Goal: Information Seeking & Learning: Check status

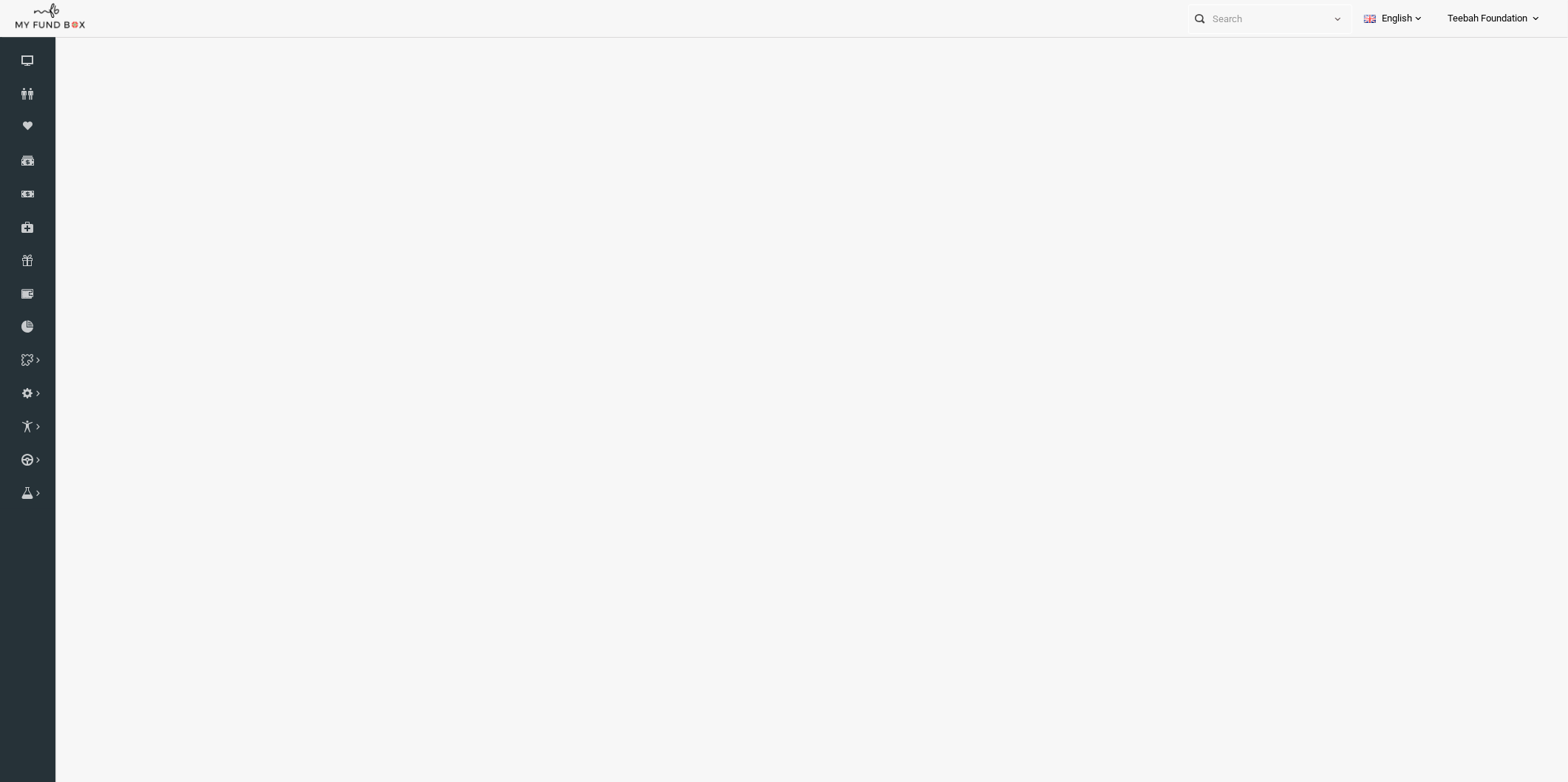
select select "100"
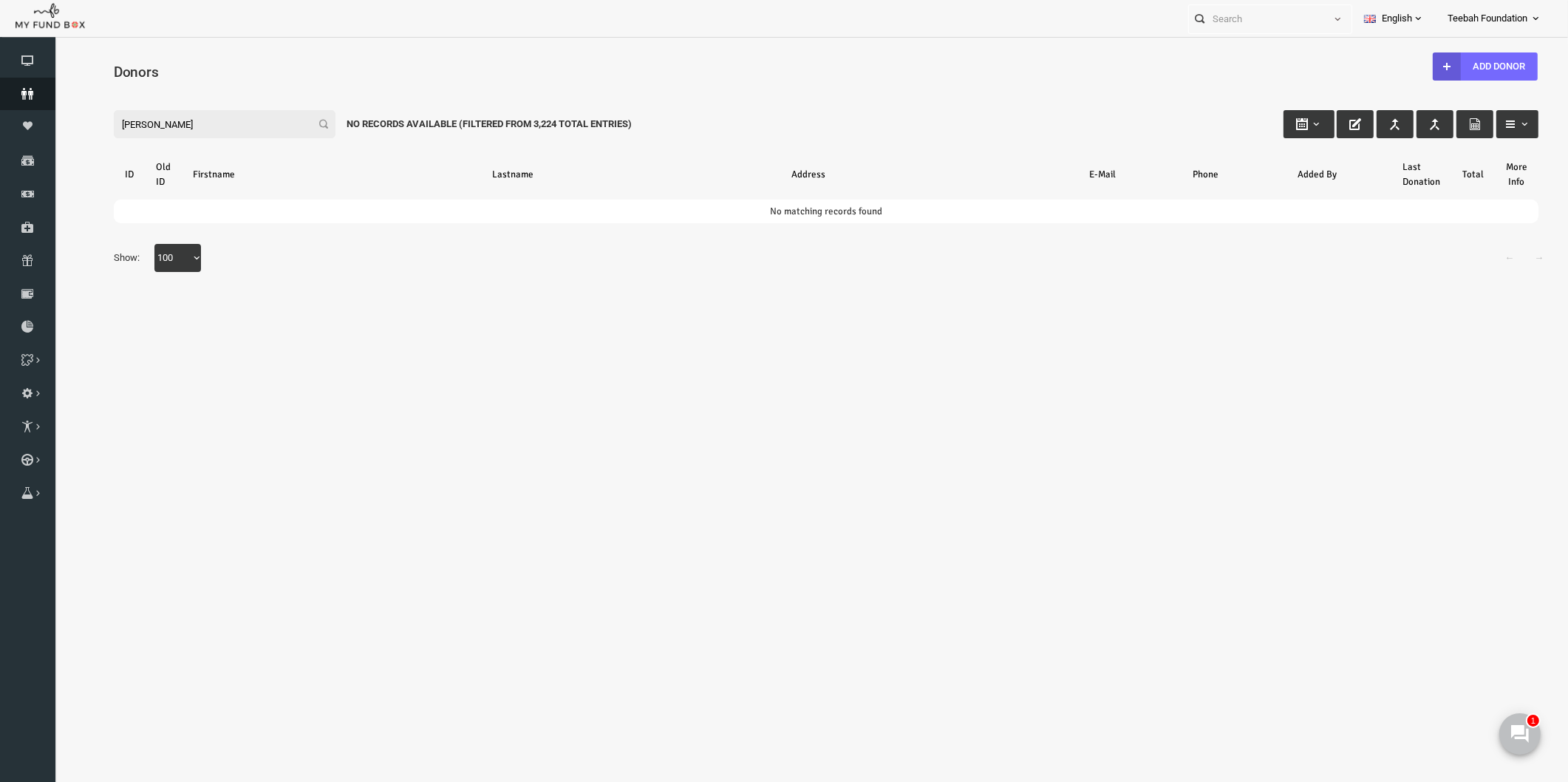
click at [27, 88] on icon at bounding box center [27, 93] width 56 height 12
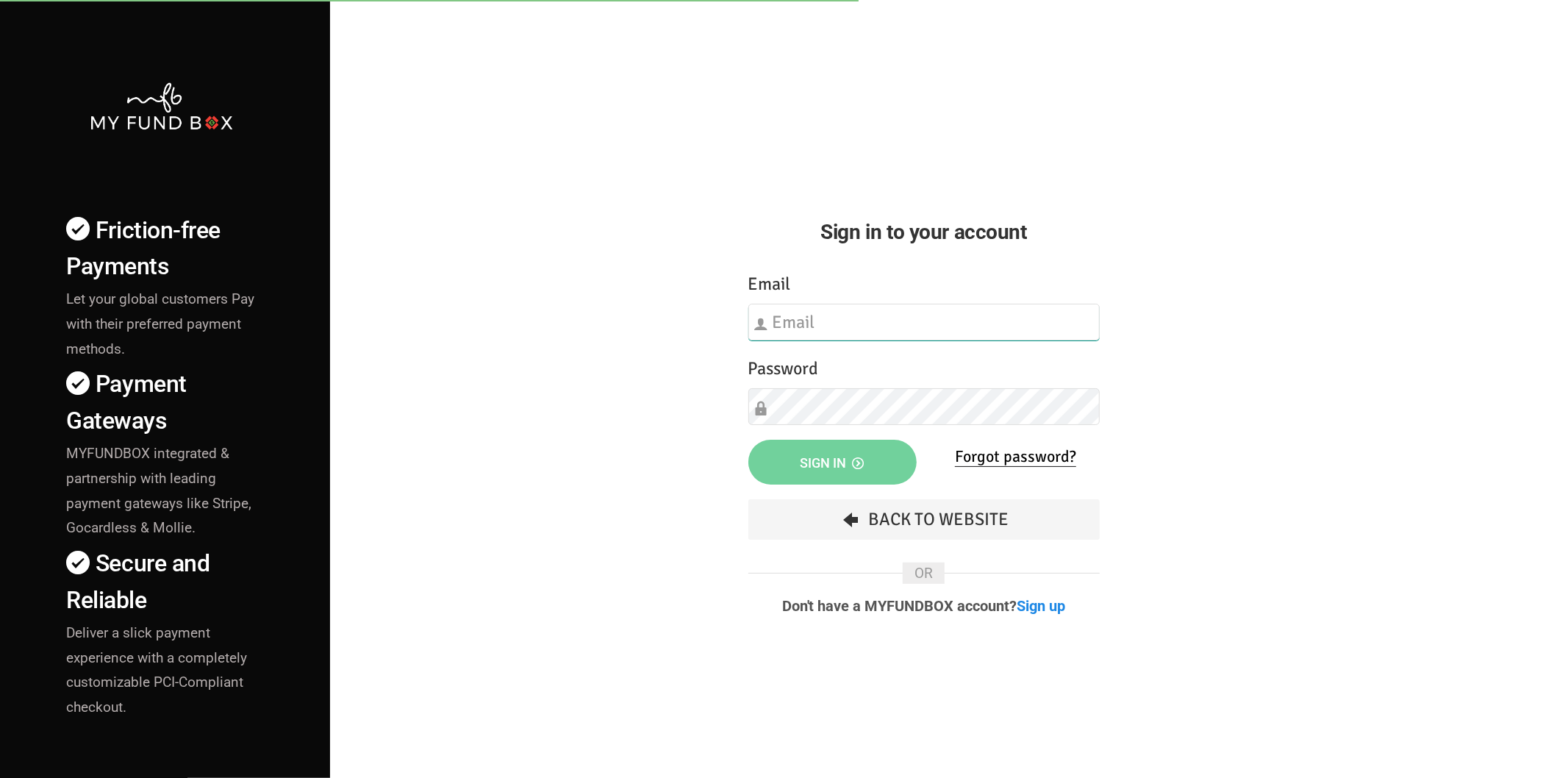
type input "[EMAIL_ADDRESS][DOMAIN_NAME]"
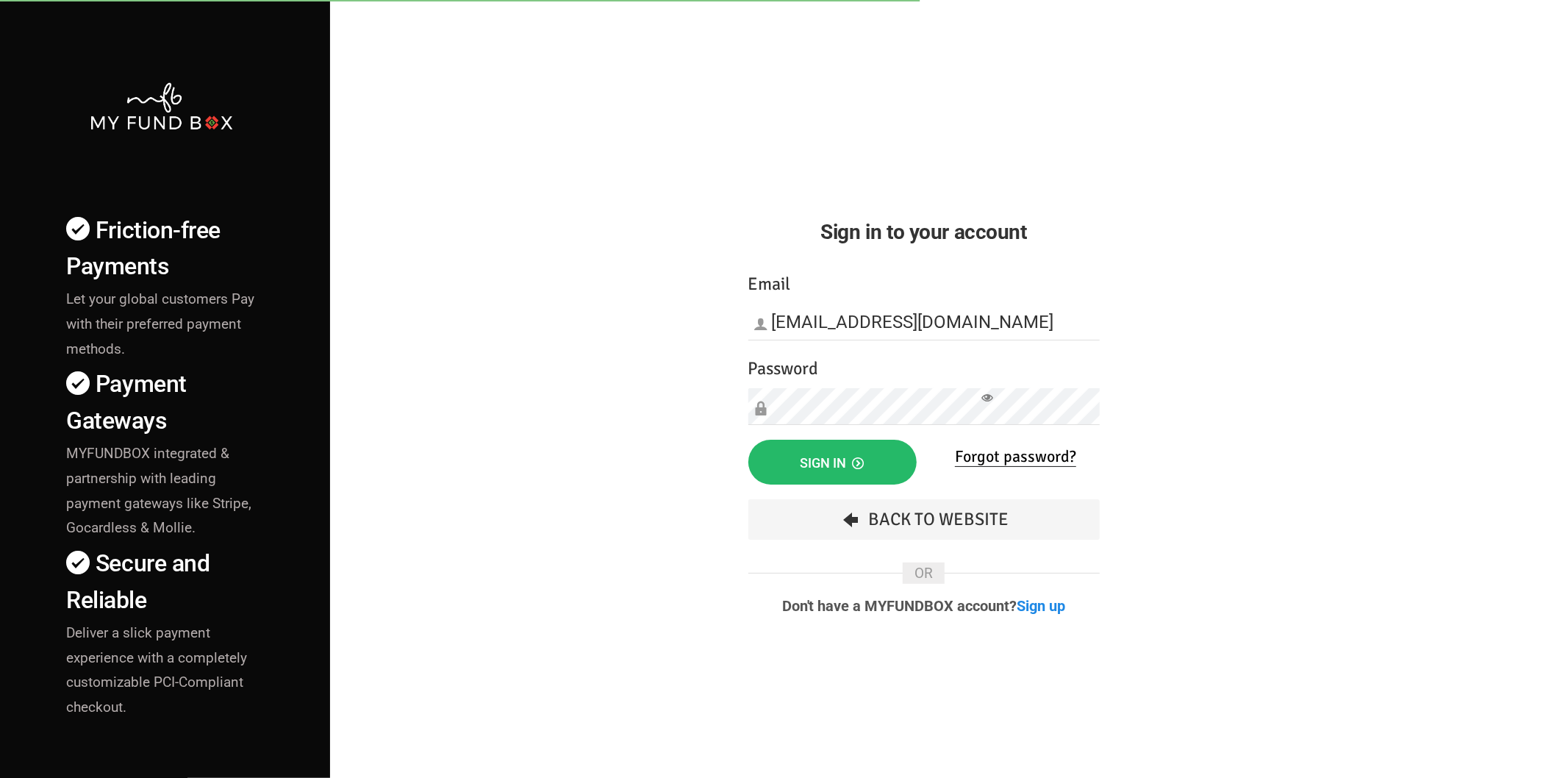
click at [618, 437] on div "Friction-free Payments Let your global customers Pay with their preferred payme…" at bounding box center [784, 514] width 1583 height 1029
click at [811, 444] on button "Sign in" at bounding box center [832, 461] width 168 height 45
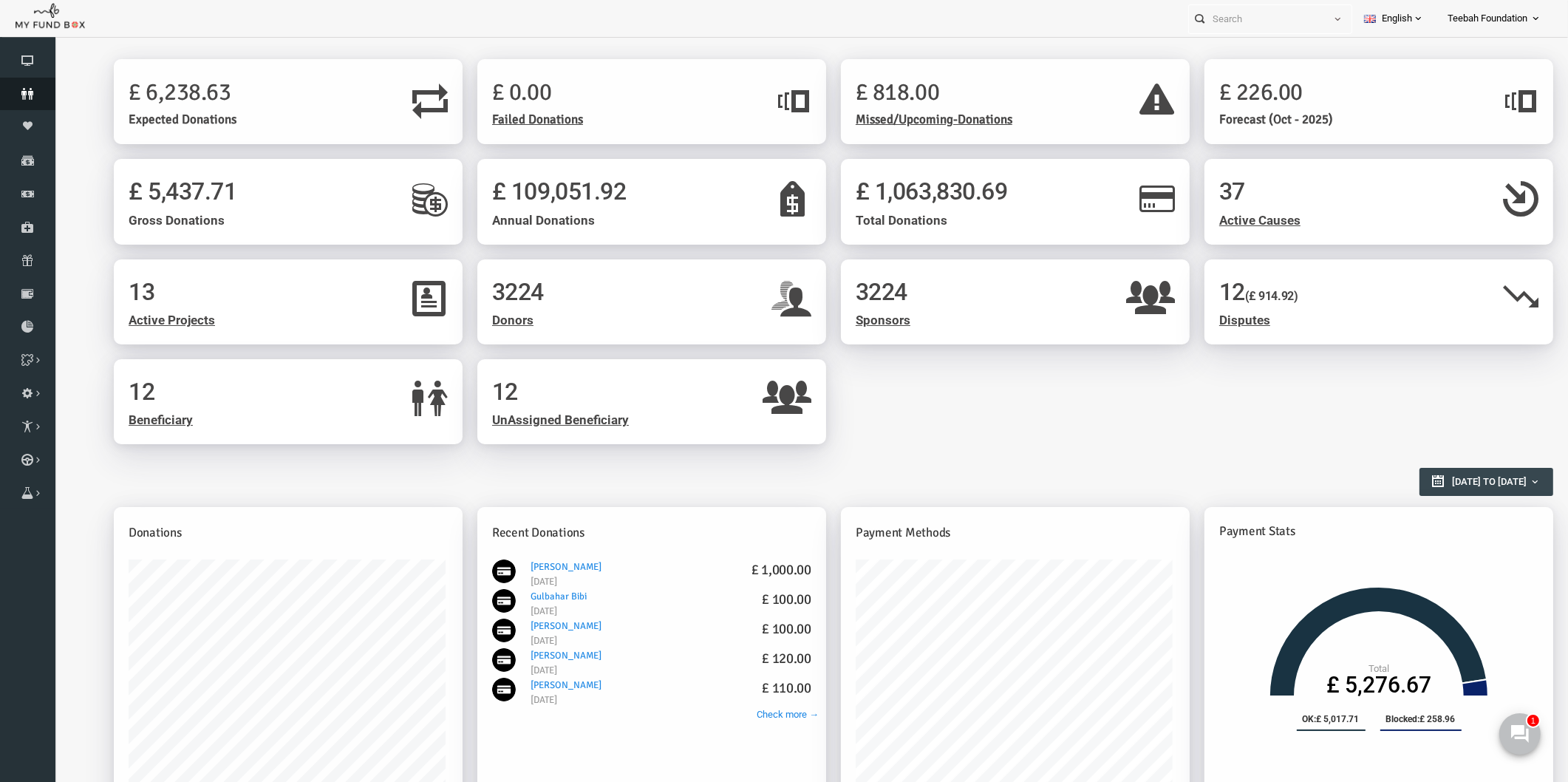
click at [33, 94] on icon at bounding box center [27, 93] width 56 height 12
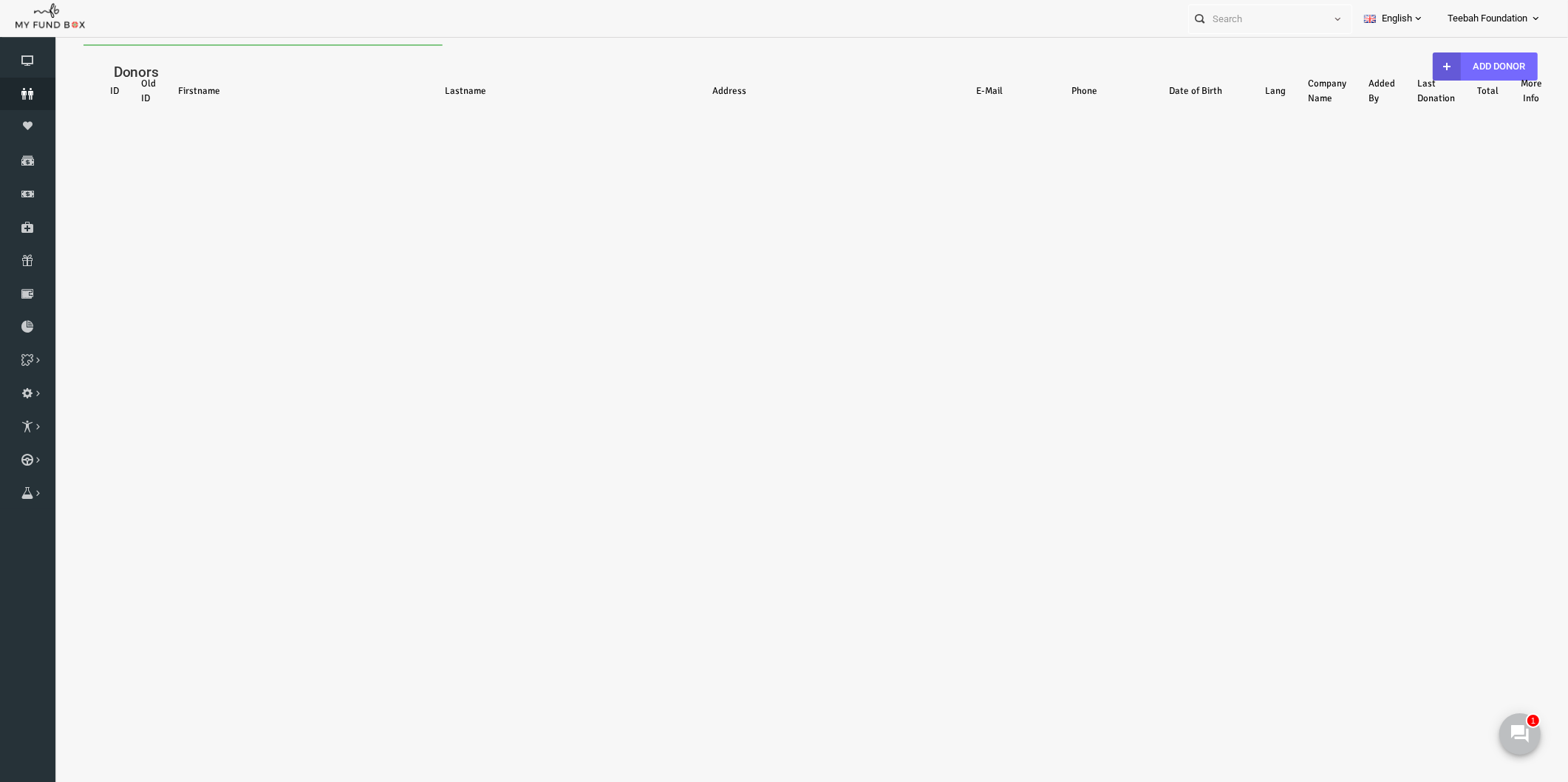
select select "100"
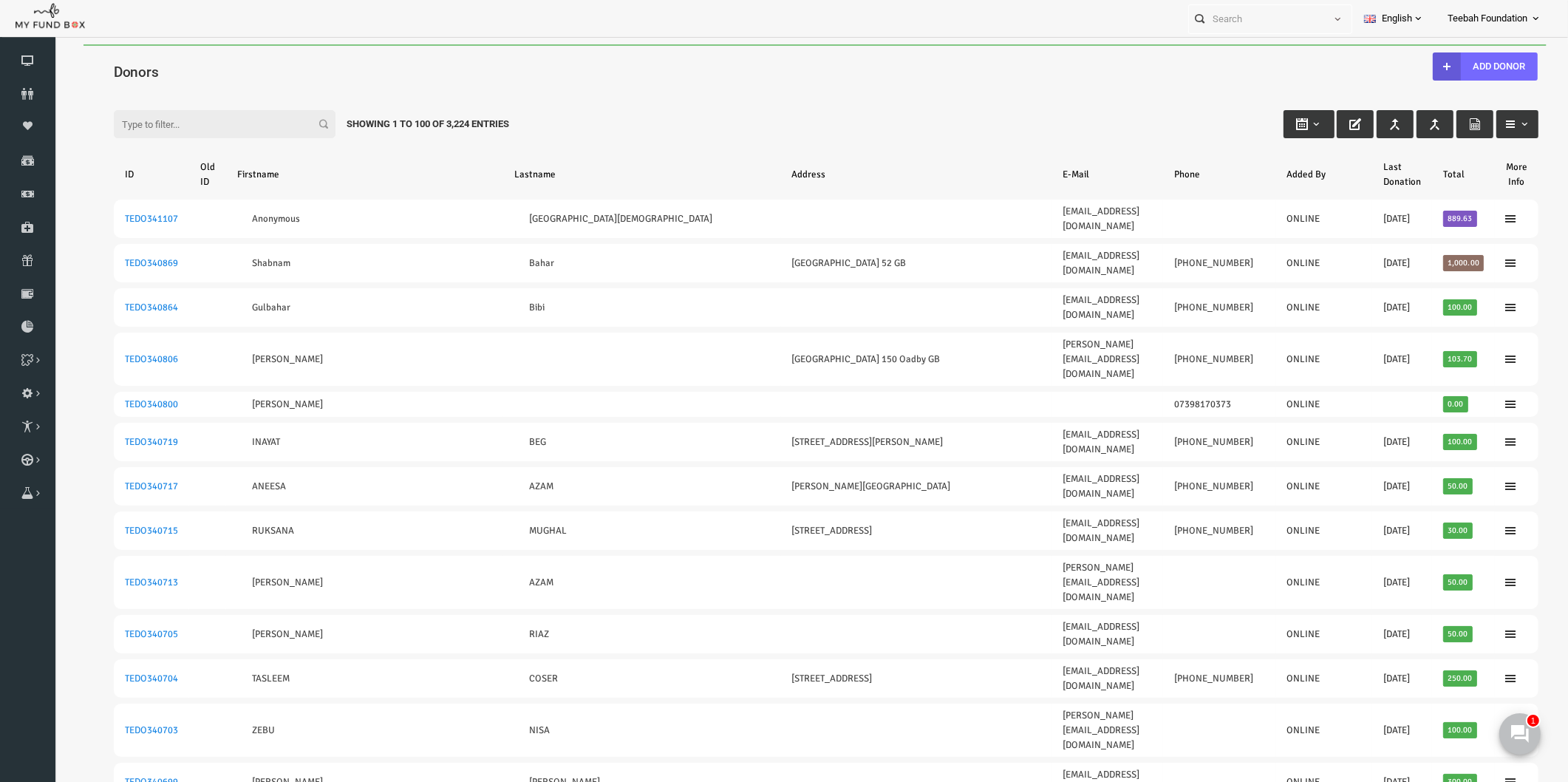
click at [1451, 60] on link "Add Donor" at bounding box center [1455, 66] width 105 height 28
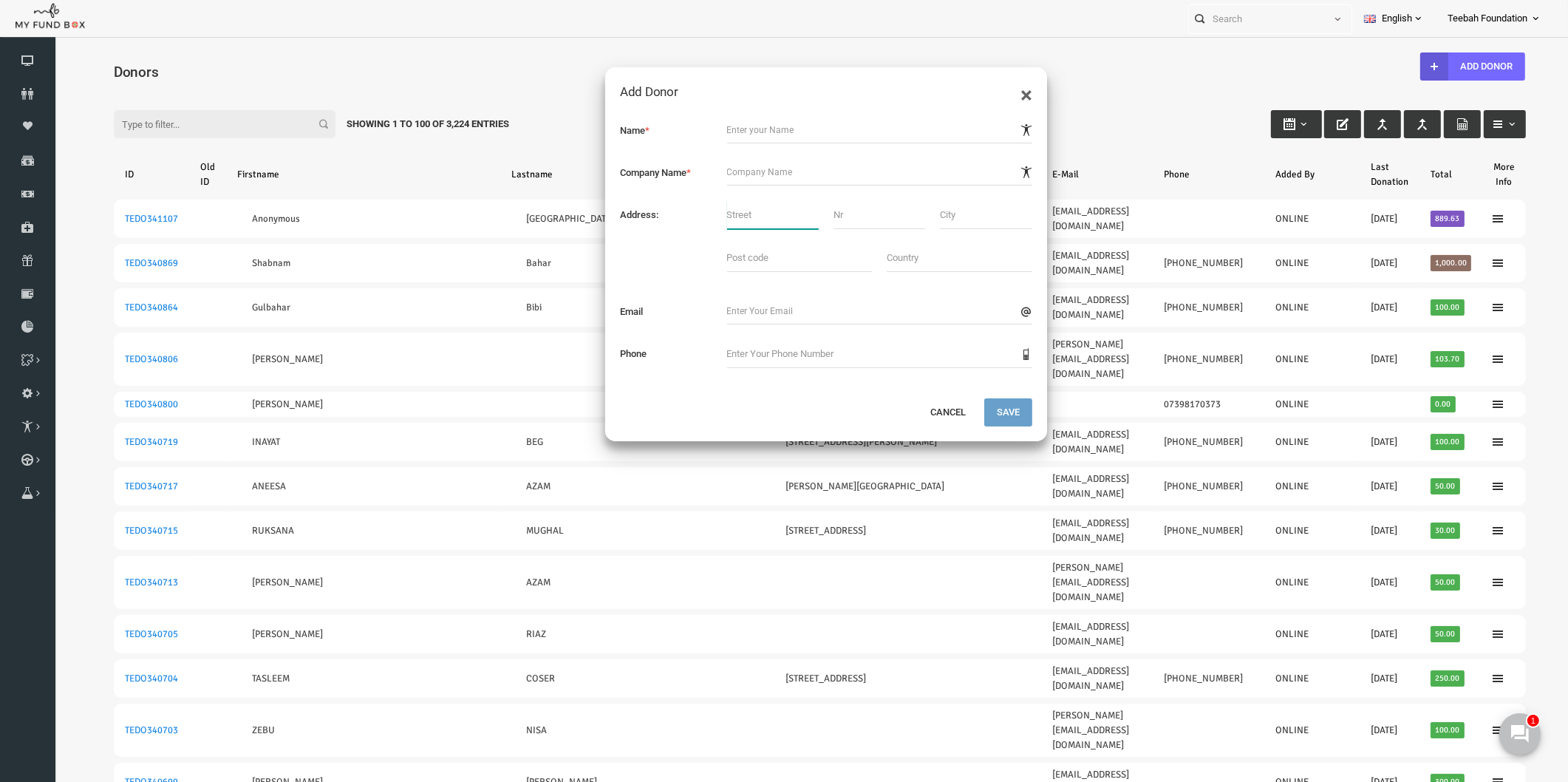
click at [714, 216] on input "text" at bounding box center [743, 215] width 91 height 28
paste input "[STREET_ADDRESS]"
drag, startPoint x: 748, startPoint y: 210, endPoint x: 816, endPoint y: 200, distance: 68.7
click at [816, 200] on div "Name * Company Name * Address: [STREET_ADDRESS]" at bounding box center [796, 249] width 442 height 295
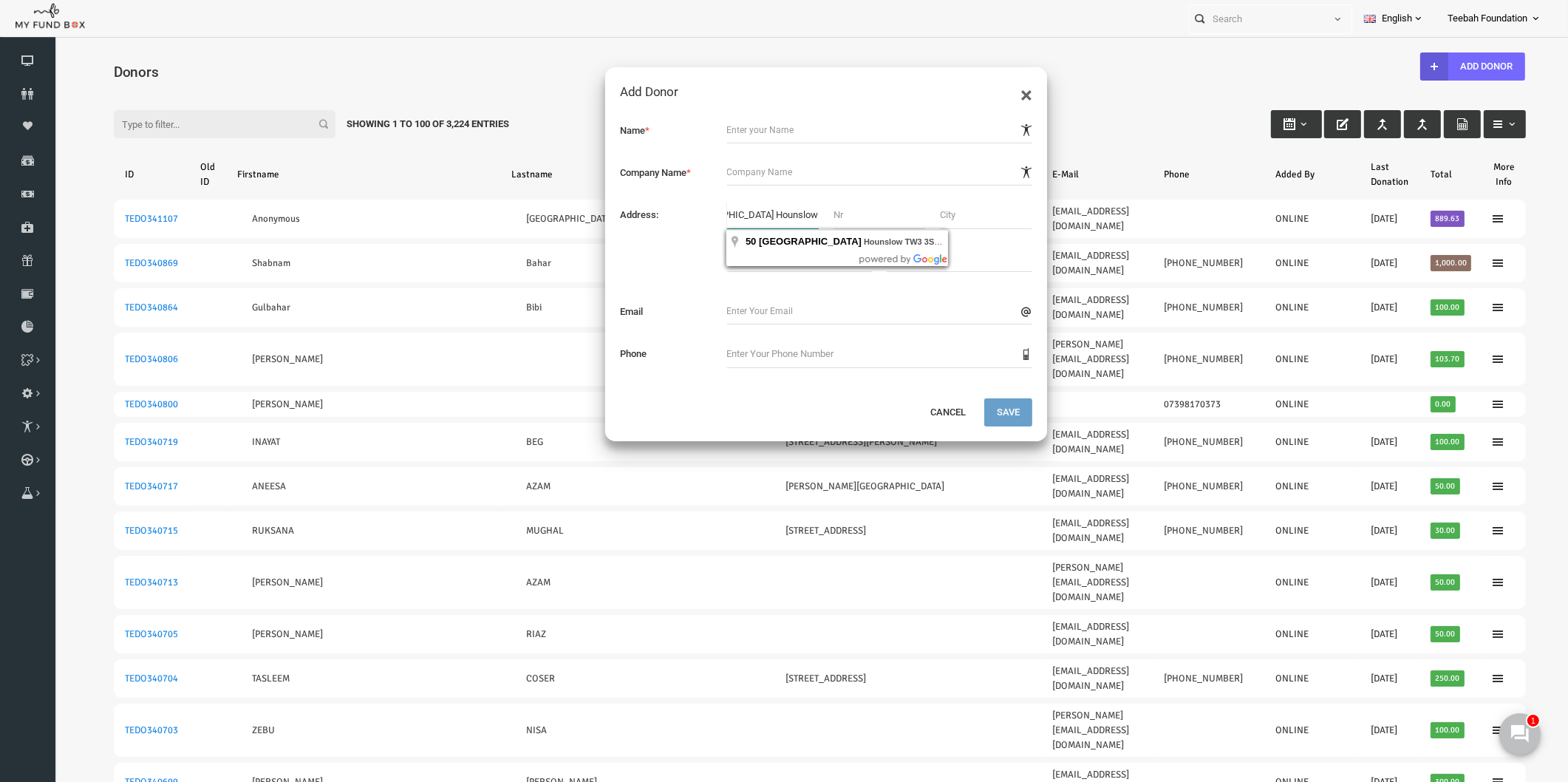
scroll to position [0, 42]
type input "50 [GEOGRAPHIC_DATA] Hounslow"
drag, startPoint x: 891, startPoint y: 306, endPoint x: 902, endPoint y: 288, distance: 21.1
click at [891, 306] on input "text" at bounding box center [850, 311] width 306 height 27
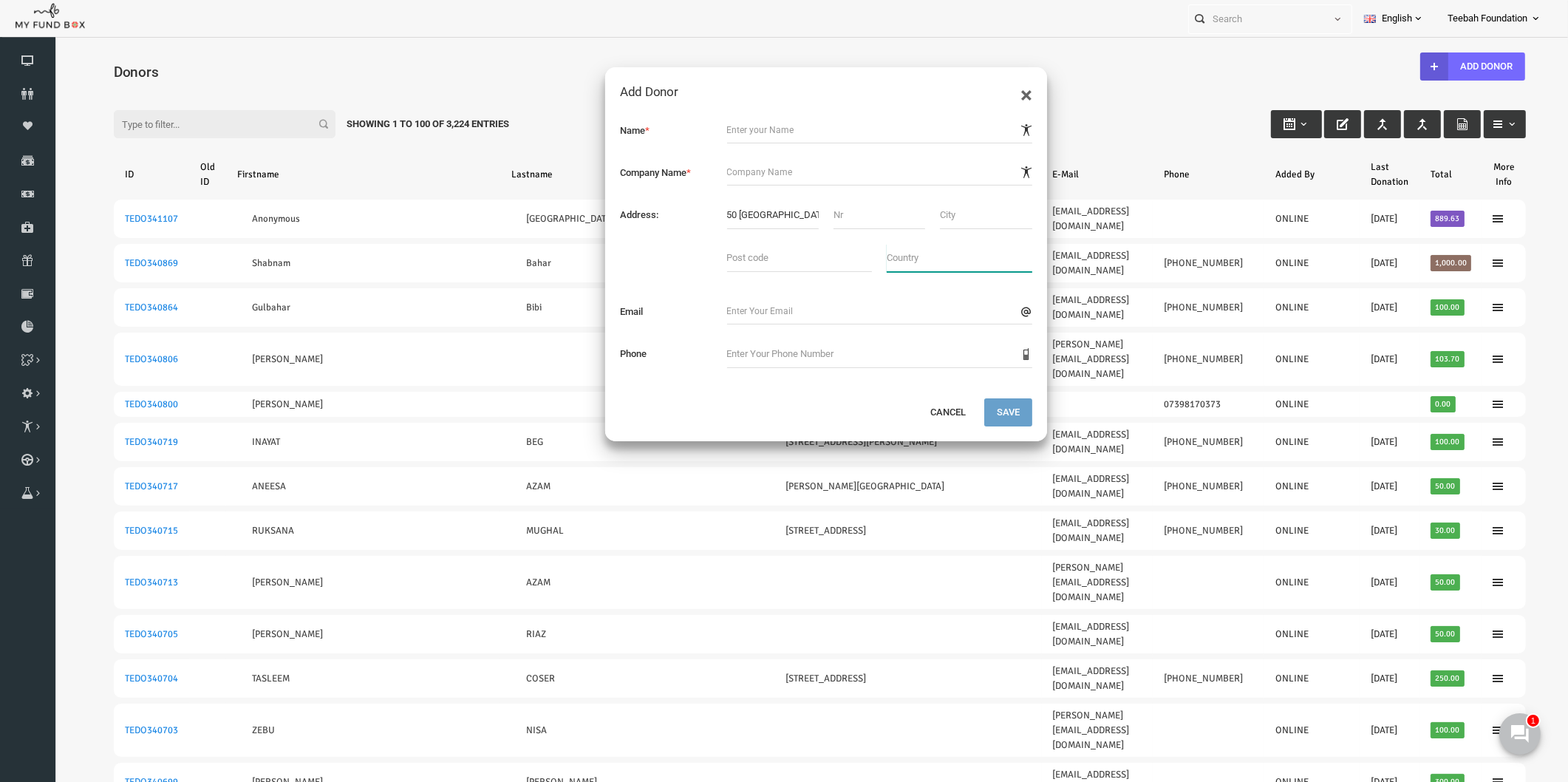
click at [914, 260] on input "text" at bounding box center [929, 258] width 145 height 28
click at [776, 263] on input "text" at bounding box center [769, 258] width 145 height 28
paste input "TW3 3SD"
type input "TW3 3SD"
click at [779, 131] on input "text" at bounding box center [850, 130] width 306 height 27
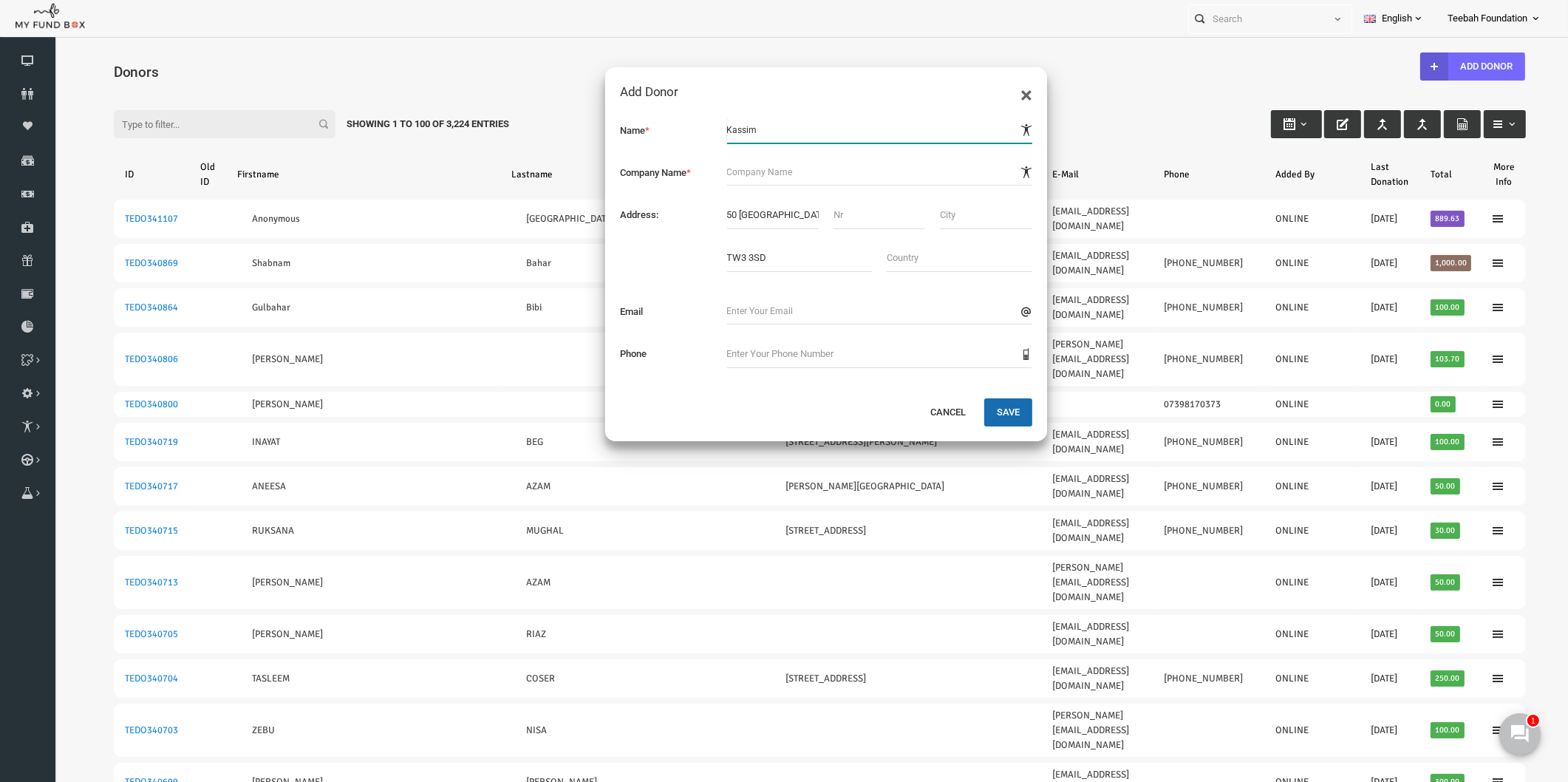
type input "Kassim"
click at [723, 306] on div "Name * Company Name * Address: 50 [GEOGRAPHIC_DATA] [GEOGRAPHIC_DATA] TW3 3SD" at bounding box center [796, 249] width 442 height 295
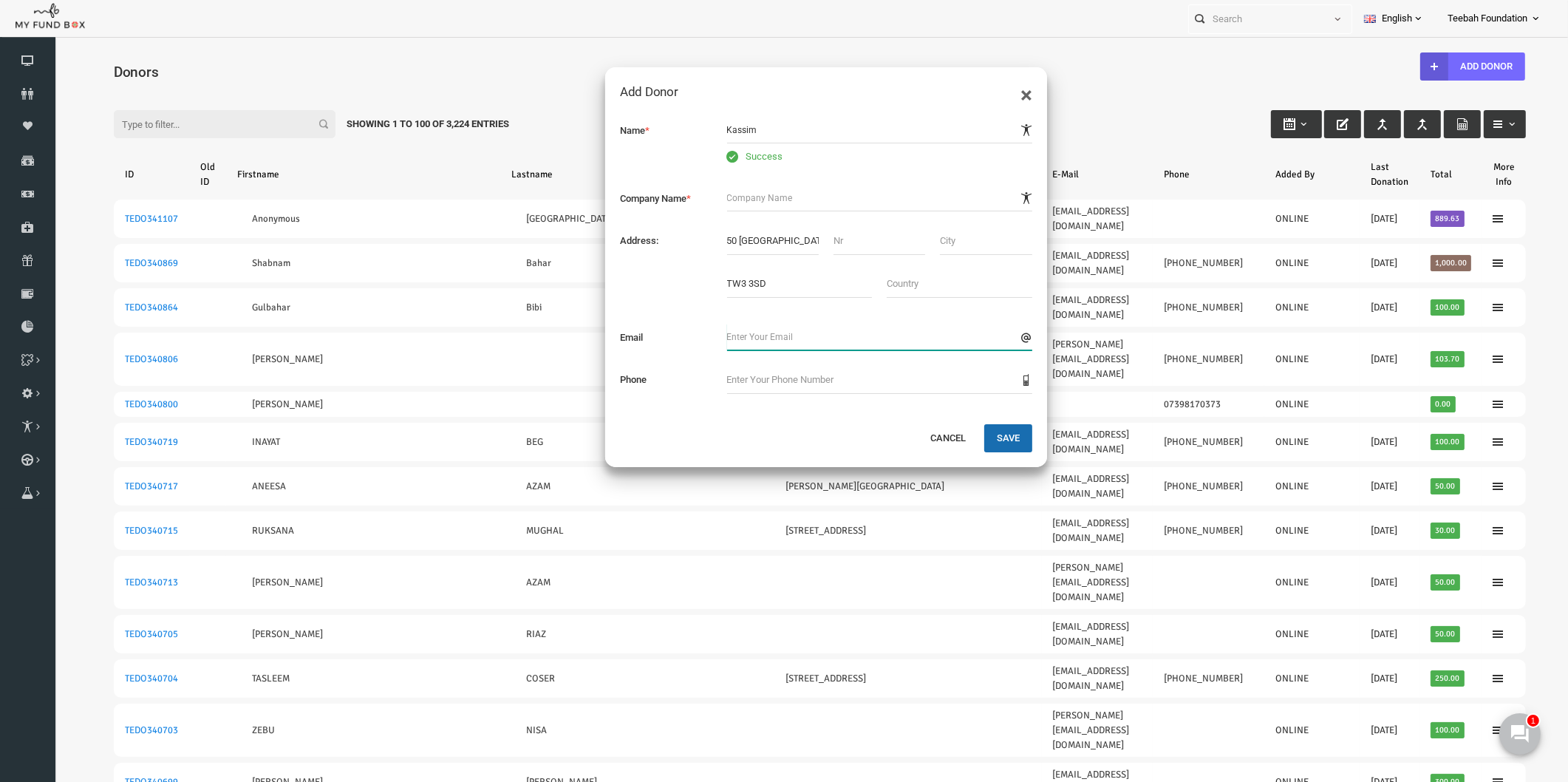
click at [714, 329] on input "text" at bounding box center [850, 337] width 306 height 27
paste input "[EMAIL_ADDRESS][DOMAIN_NAME]"
type input "[EMAIL_ADDRESS][DOMAIN_NAME]"
click at [972, 434] on button "Save" at bounding box center [978, 438] width 48 height 28
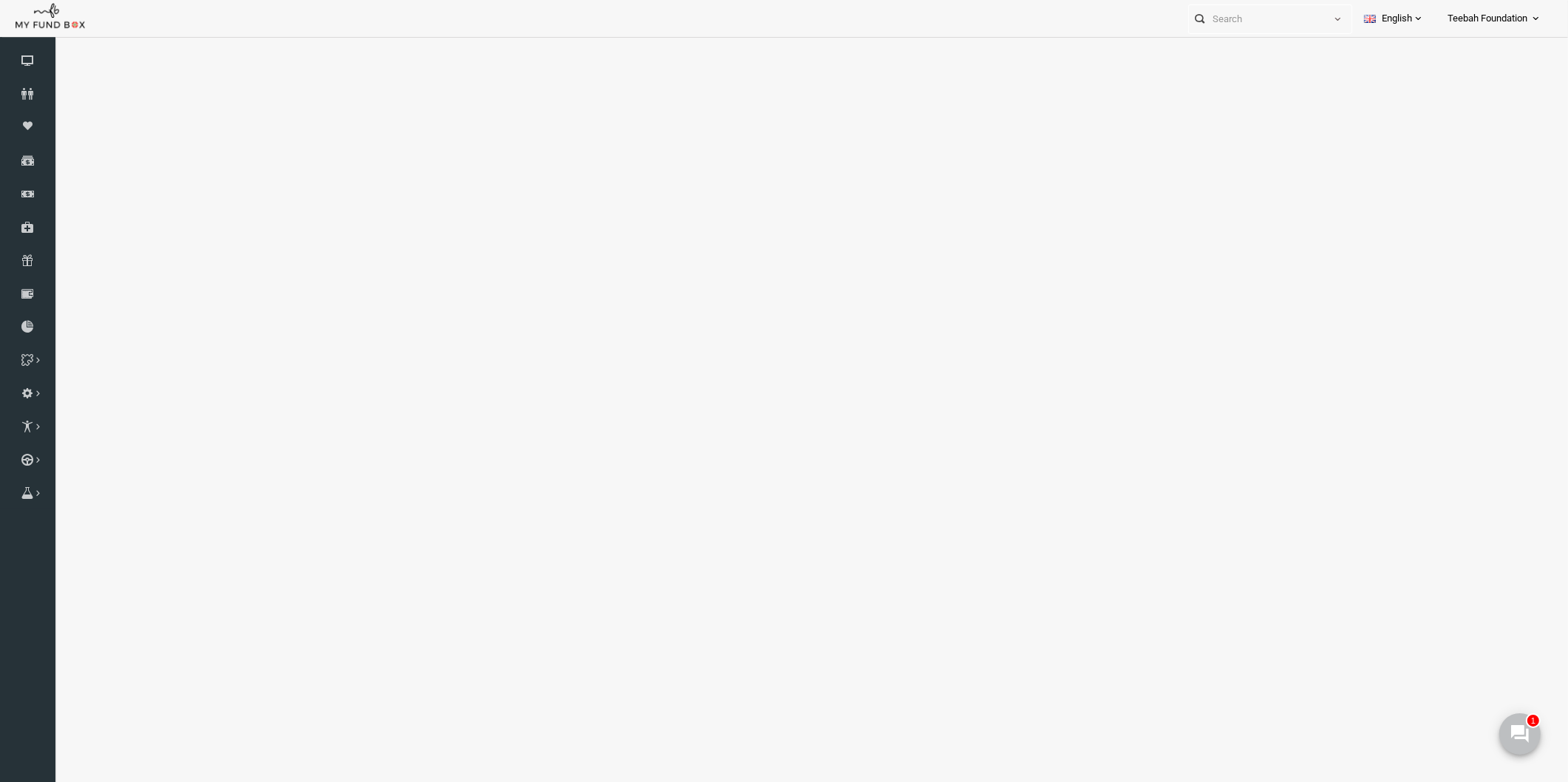
select select "100"
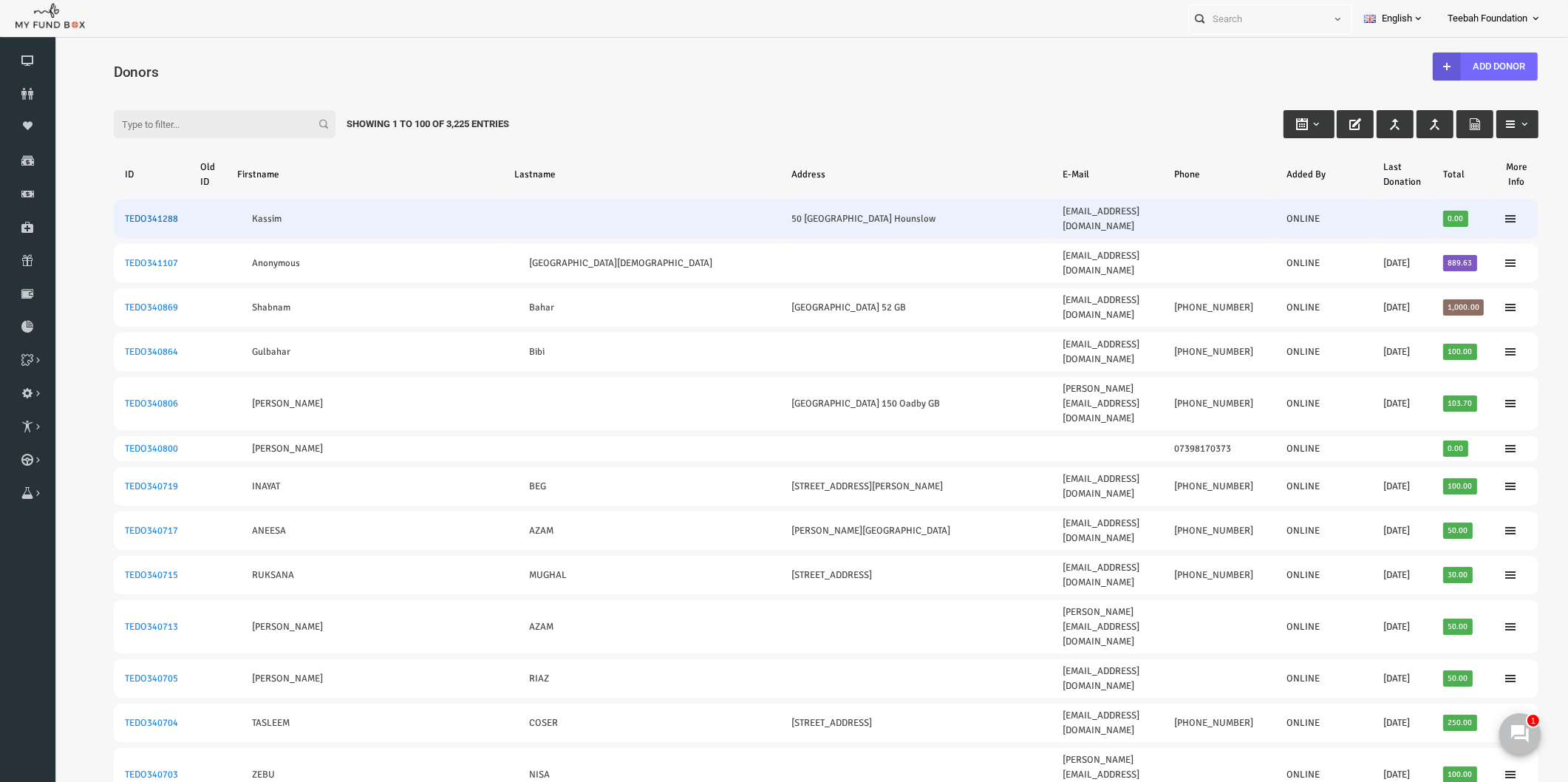
click at [141, 213] on link "TEDO341288" at bounding box center [121, 219] width 53 height 12
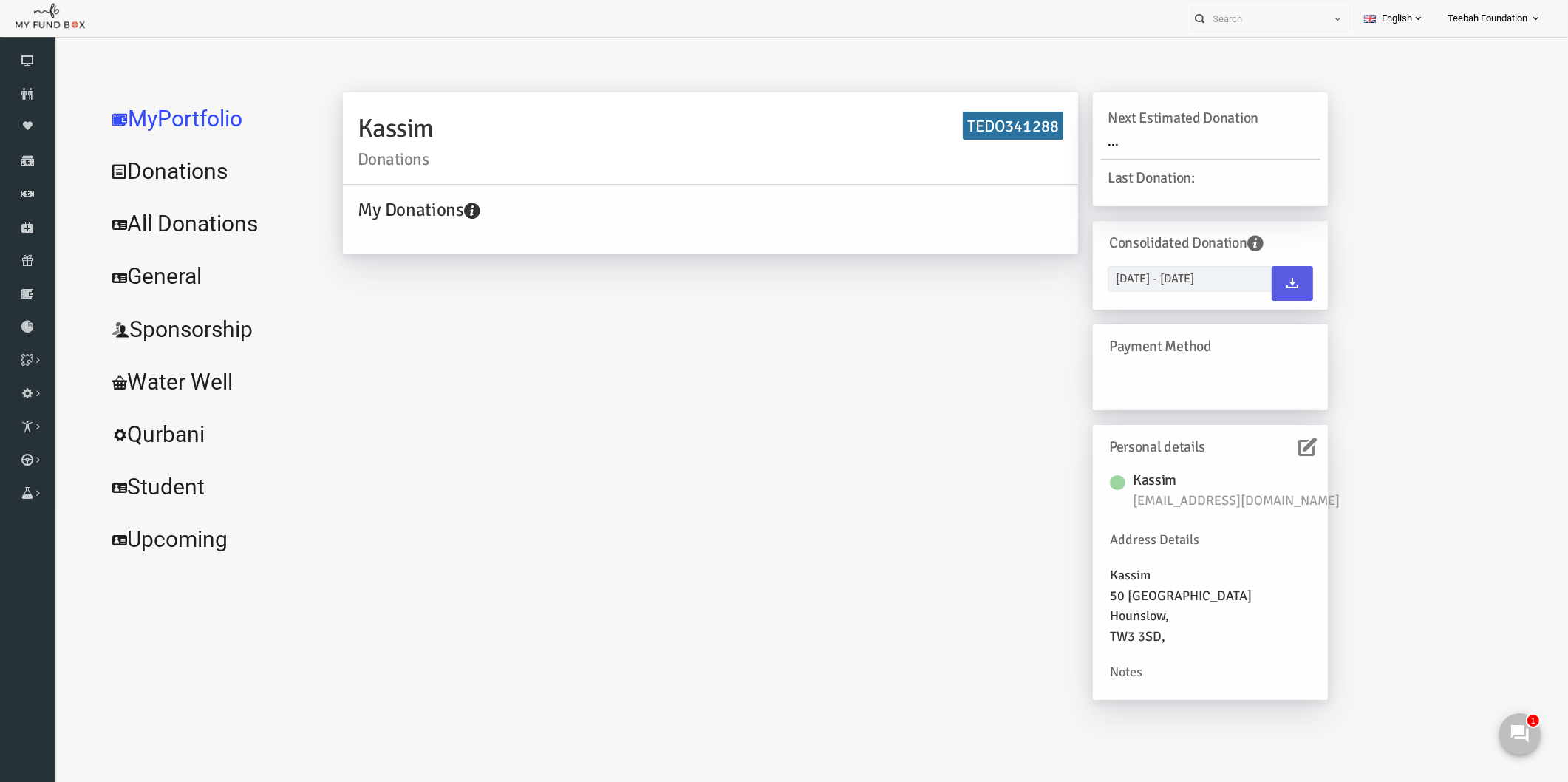
click at [1281, 448] on icon at bounding box center [1277, 446] width 18 height 18
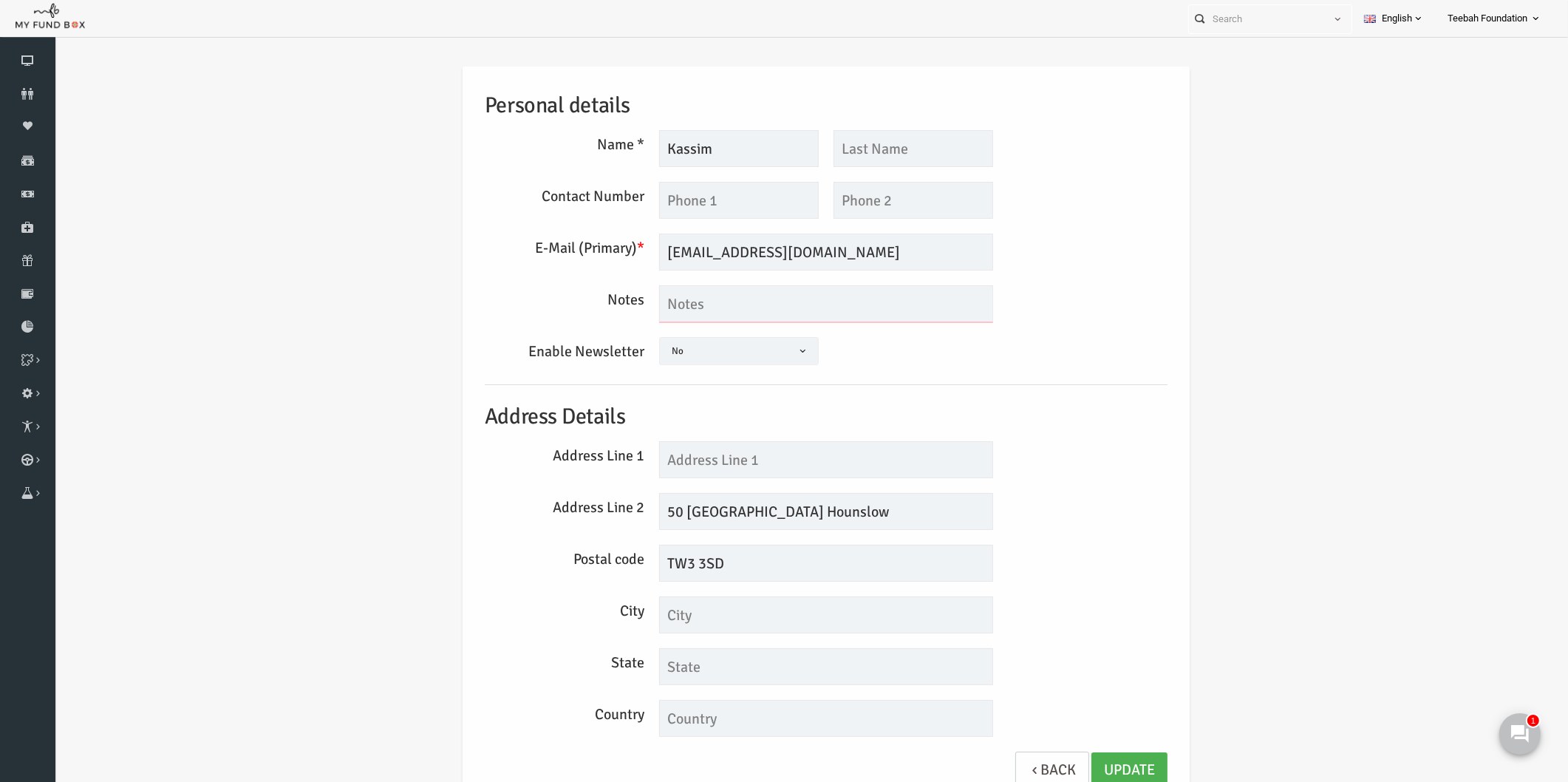
click at [671, 310] on textarea at bounding box center [796, 304] width 334 height 37
click at [877, 305] on textarea "Interested to build a [DEMOGRAPHIC_DATA] in [GEOGRAPHIC_DATA] -" at bounding box center [796, 304] width 334 height 37
type textarea "Interested to build a [DEMOGRAPHIC_DATA] in [GEOGRAPHIC_DATA] - [EMAIL_ADDRESS]…"
click at [1097, 758] on link "Update" at bounding box center [1099, 770] width 76 height 37
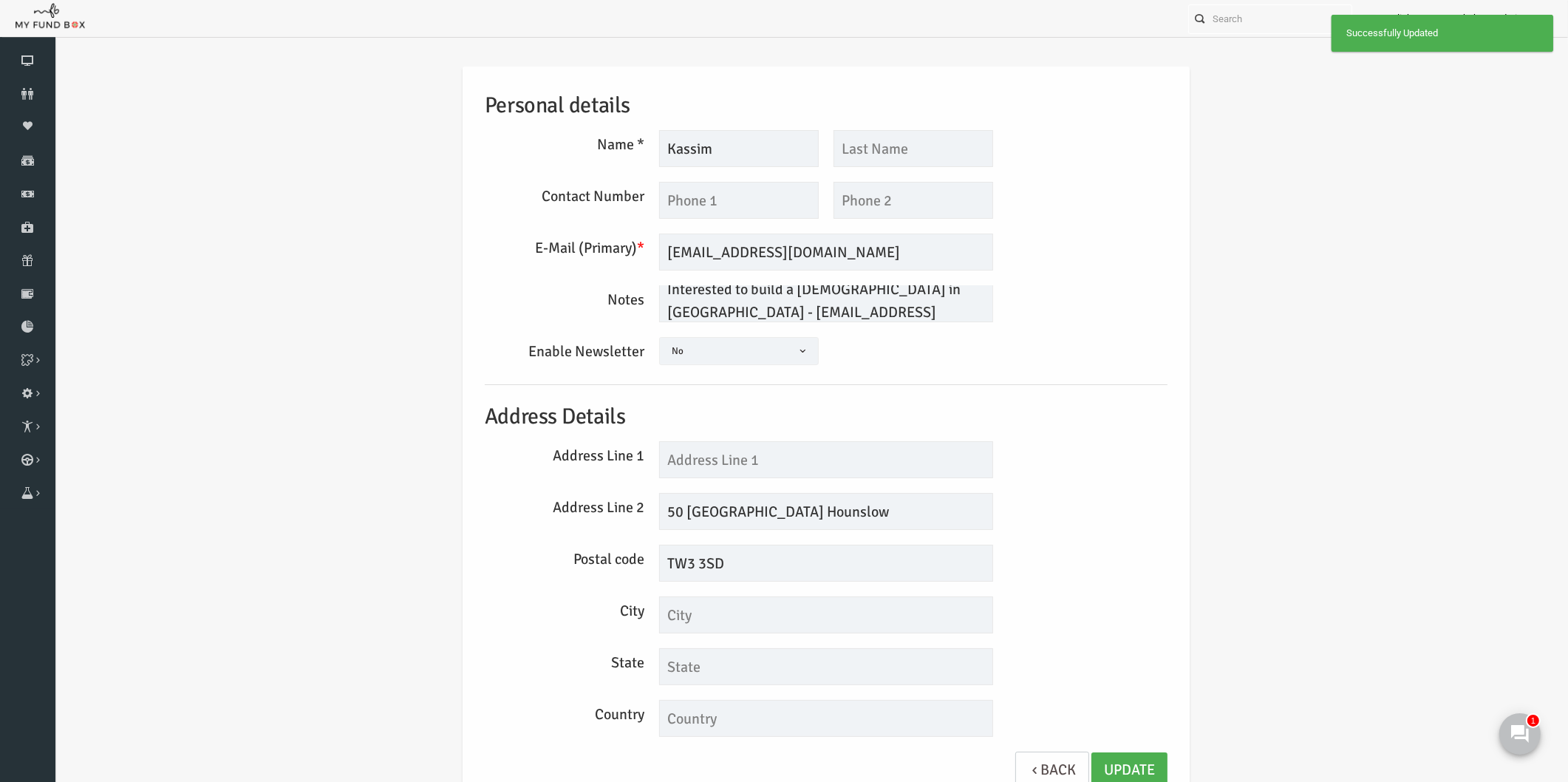
click at [1199, 304] on div "Personal details Name * [GEOGRAPHIC_DATA] Description allows upto maximum of 25…" at bounding box center [796, 438] width 1484 height 789
click at [31, 86] on link "Donors" at bounding box center [27, 94] width 56 height 33
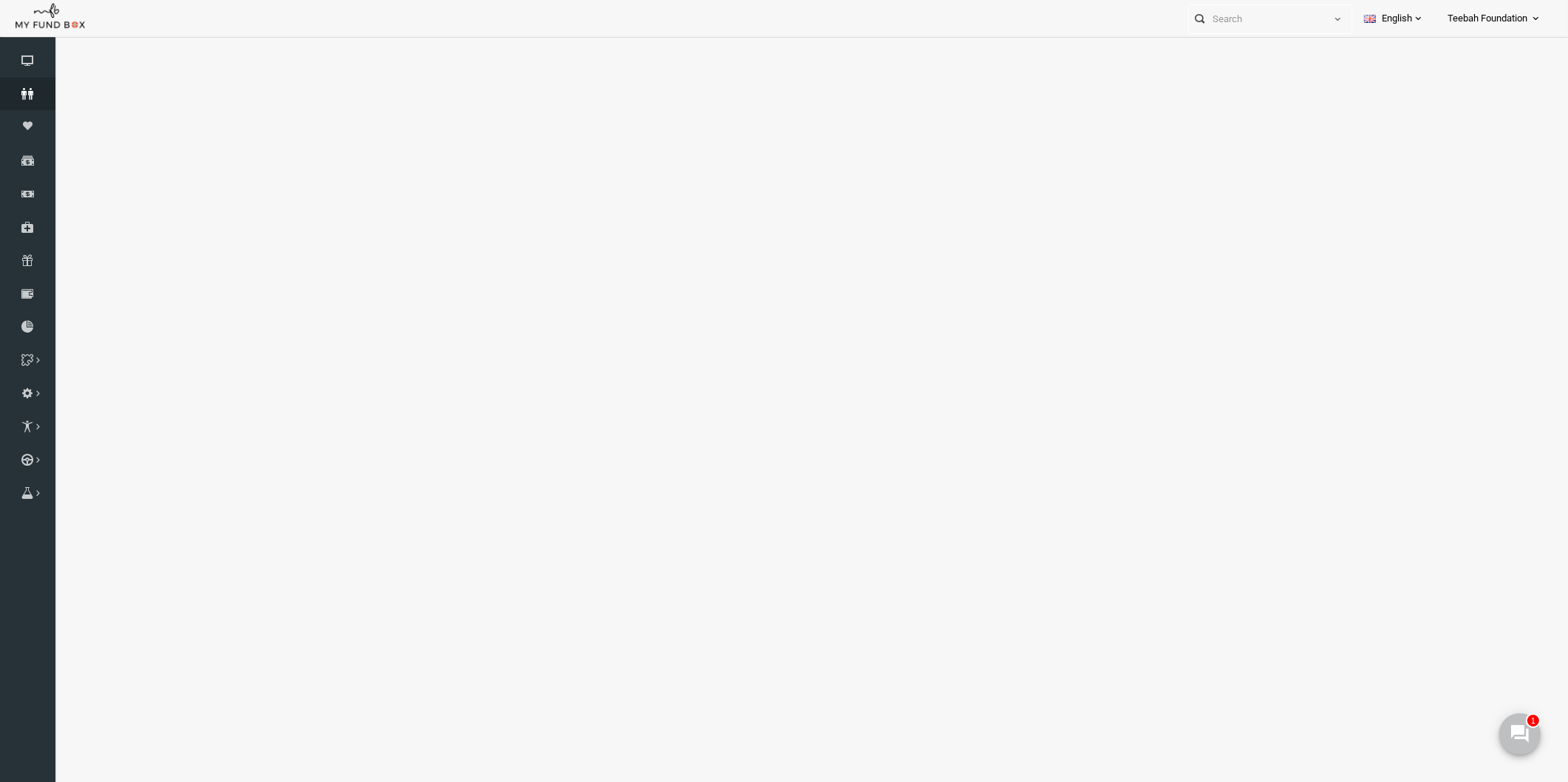
select select "100"
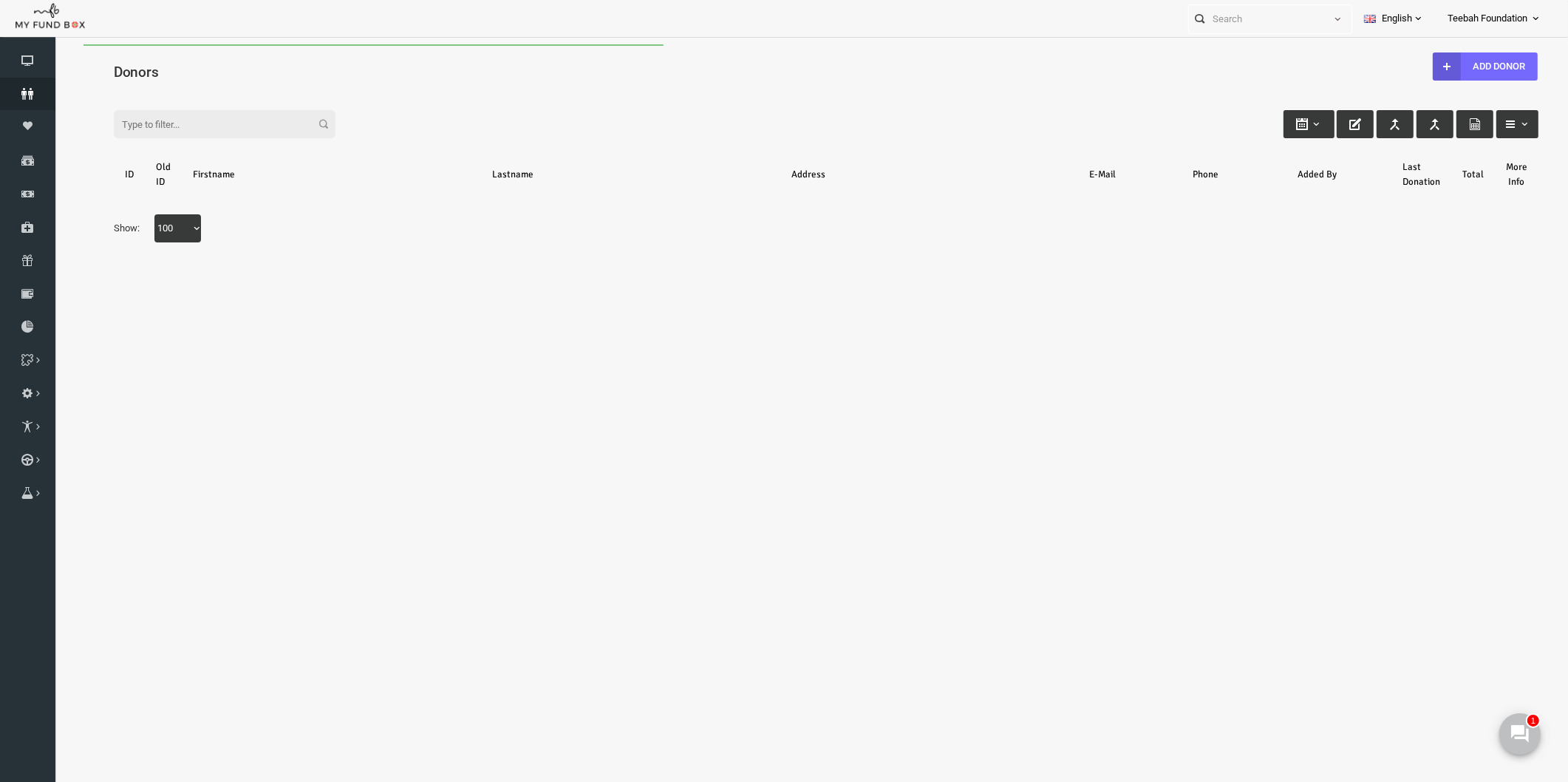
scroll to position [0, 0]
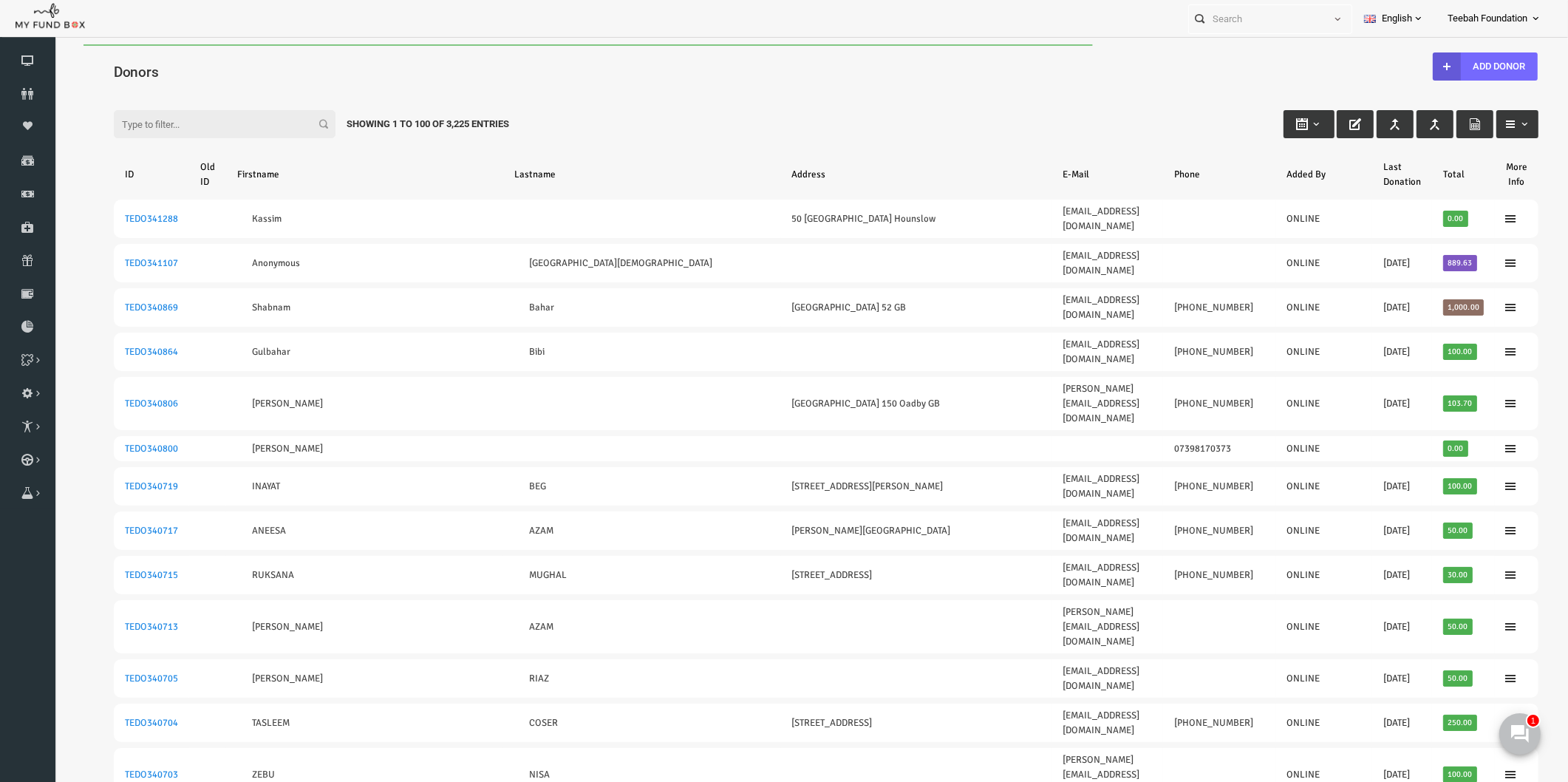
click at [190, 92] on div "Filter: Showing 1 to 100 of 3,225 Entries" at bounding box center [796, 111] width 1455 height 40
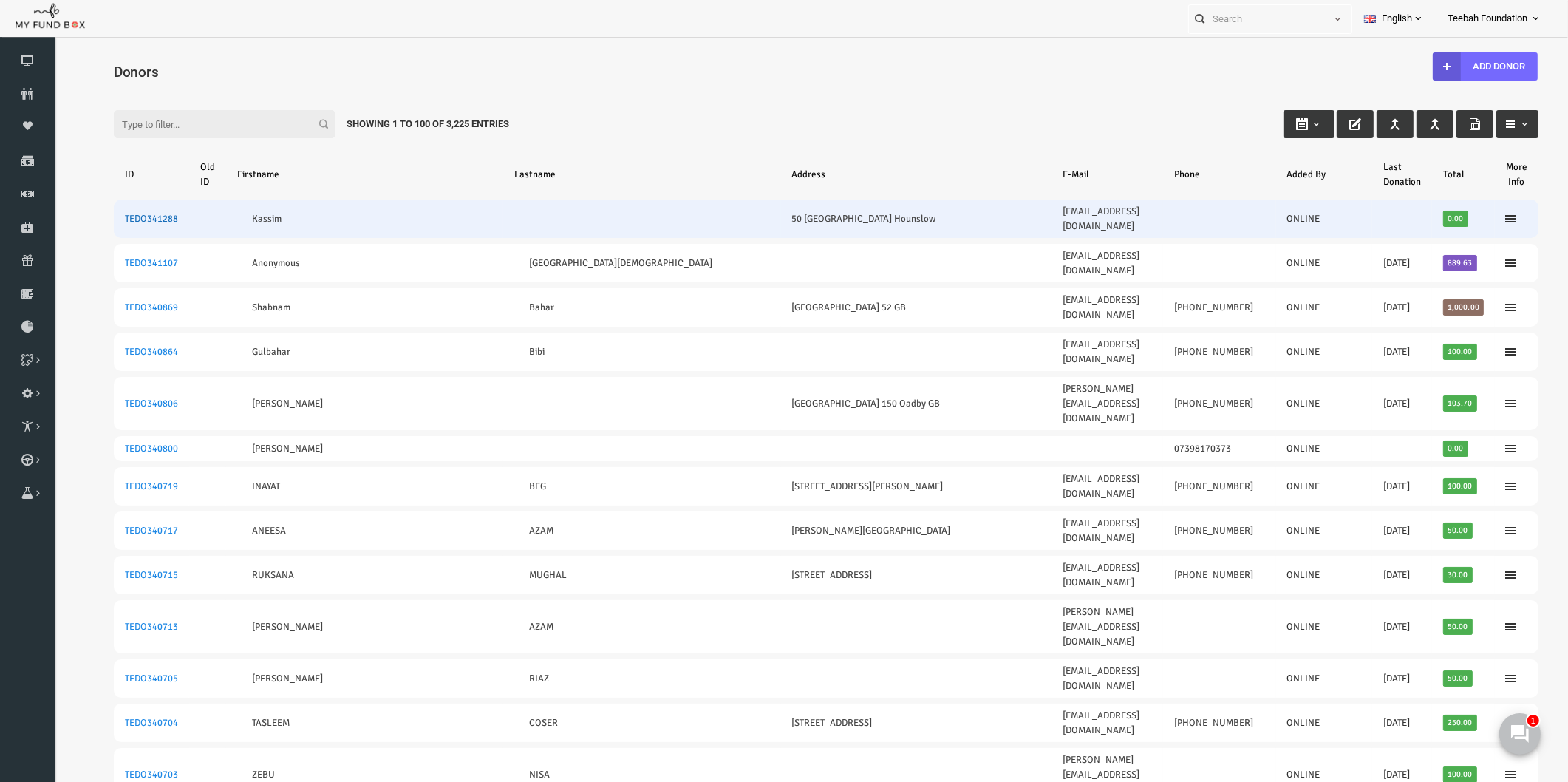
click at [133, 213] on link "TEDO341288" at bounding box center [121, 219] width 53 height 12
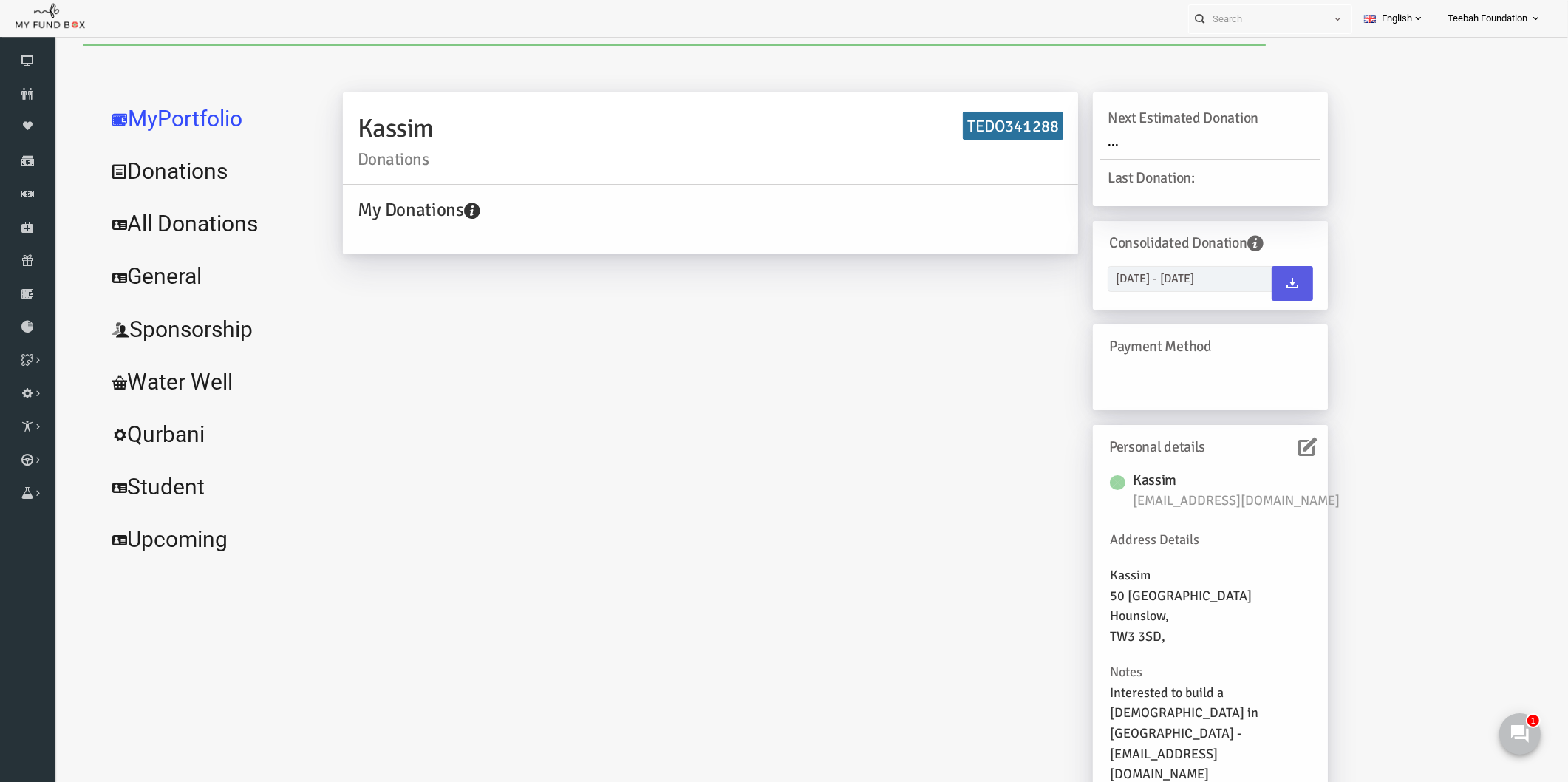
click at [1276, 441] on icon at bounding box center [1277, 446] width 18 height 18
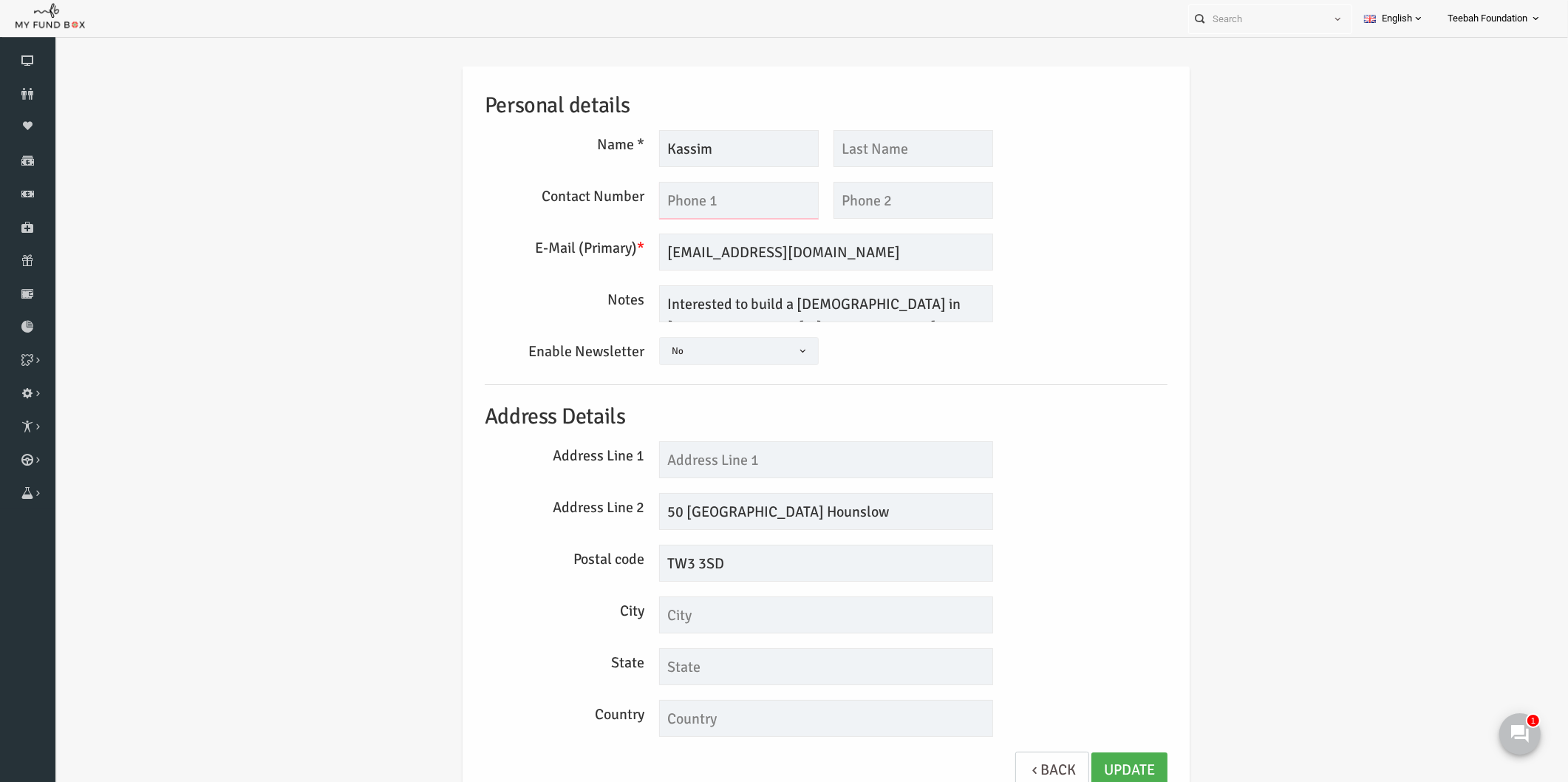
click at [668, 192] on input "text" at bounding box center [709, 200] width 160 height 37
type input "02085708127"
click at [1099, 769] on link "Update" at bounding box center [1099, 770] width 76 height 37
click at [1182, 615] on div "Personal details Name * [GEOGRAPHIC_DATA] Description allows upto maximum of 25…" at bounding box center [796, 438] width 1484 height 789
click at [28, 91] on icon at bounding box center [27, 93] width 56 height 12
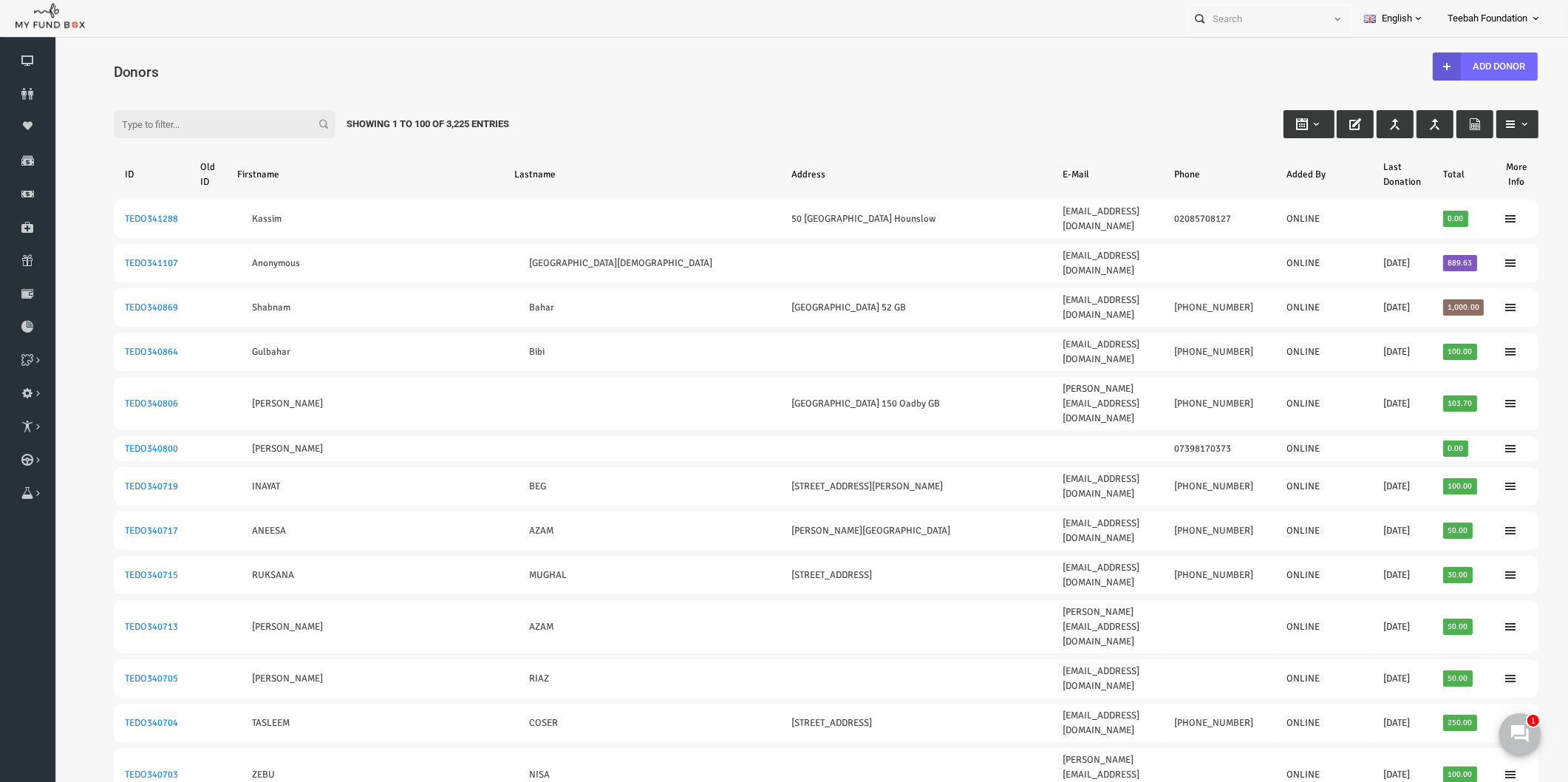
click at [513, 91] on div "Filter: Showing 1 to 100 of 3,225 Entries" at bounding box center [796, 111] width 1455 height 40
click at [864, 121] on div "Filter: Showing 1 to 100 of 3,225 Entries" at bounding box center [796, 111] width 1455 height 40
click at [1058, 103] on div "Filter: Showing 1 to 100 of 3,225 Entries" at bounding box center [796, 111] width 1455 height 40
click at [594, 69] on h4 "Donors" at bounding box center [803, 71] width 1440 height 21
click at [27, 93] on icon at bounding box center [27, 93] width 56 height 12
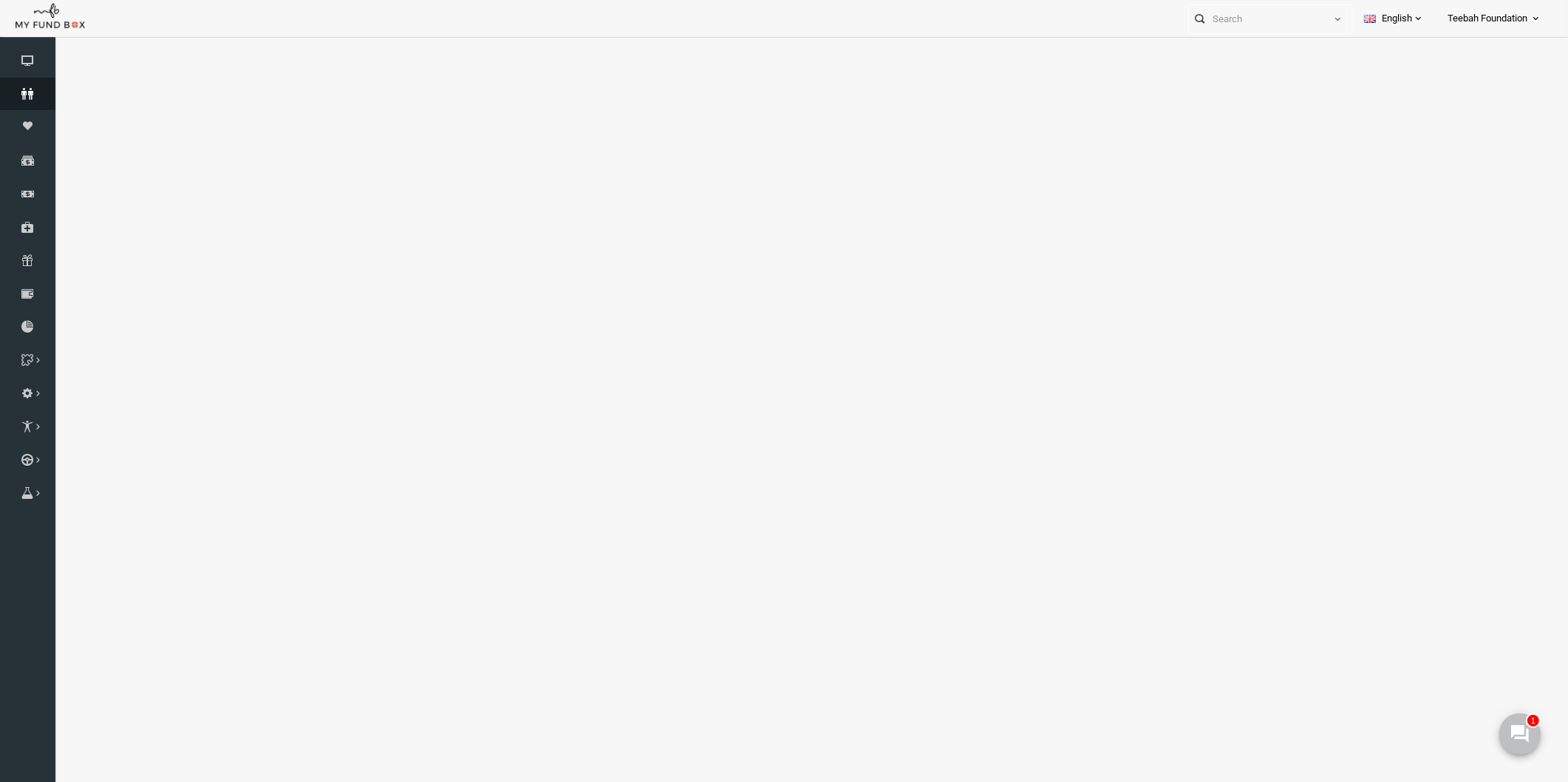
select select "100"
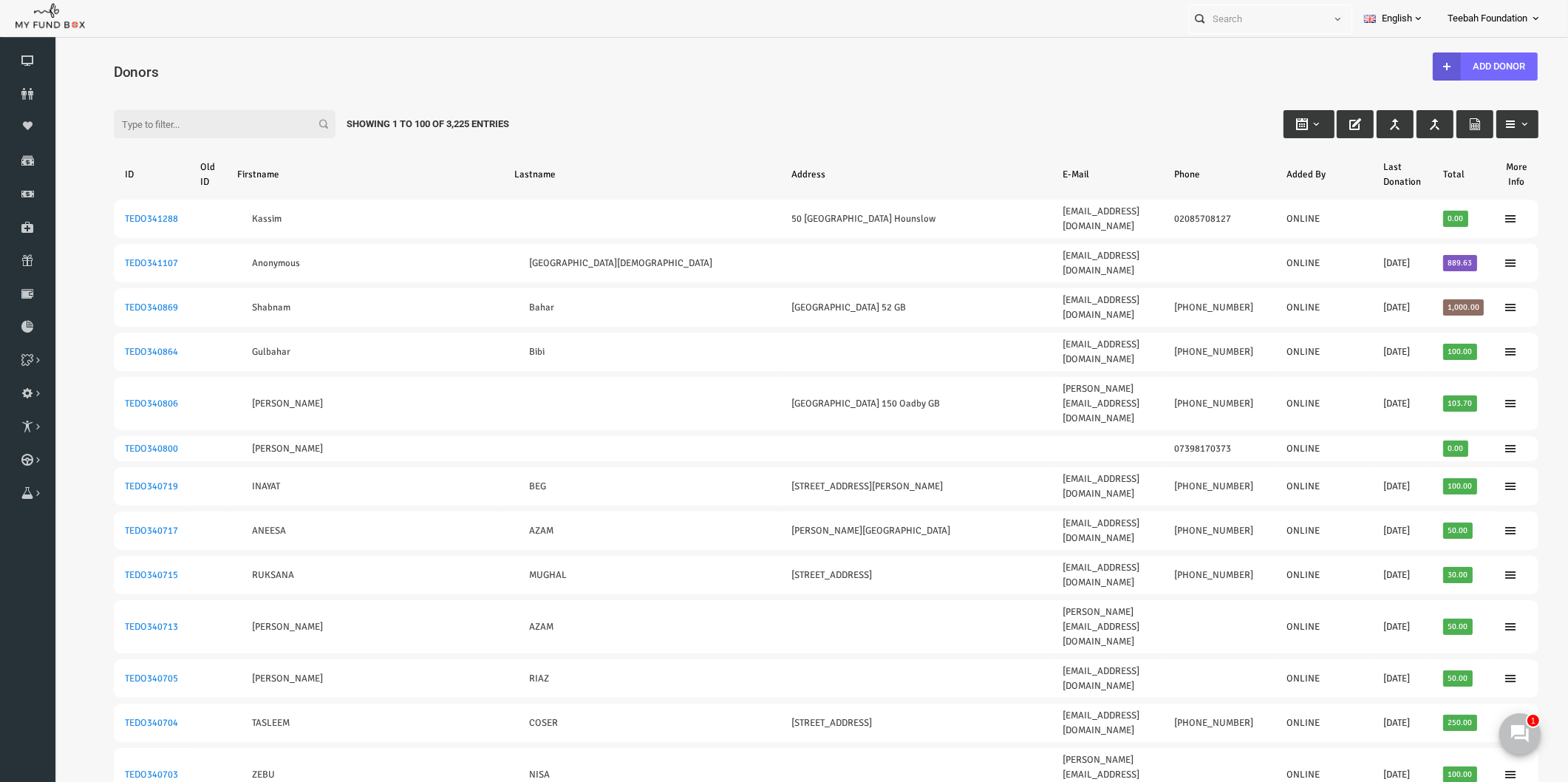
click at [1087, 100] on div "Filter: Showing 1 to 100 of 3,225 Entries" at bounding box center [796, 111] width 1455 height 40
click at [28, 326] on icon at bounding box center [27, 327] width 56 height 12
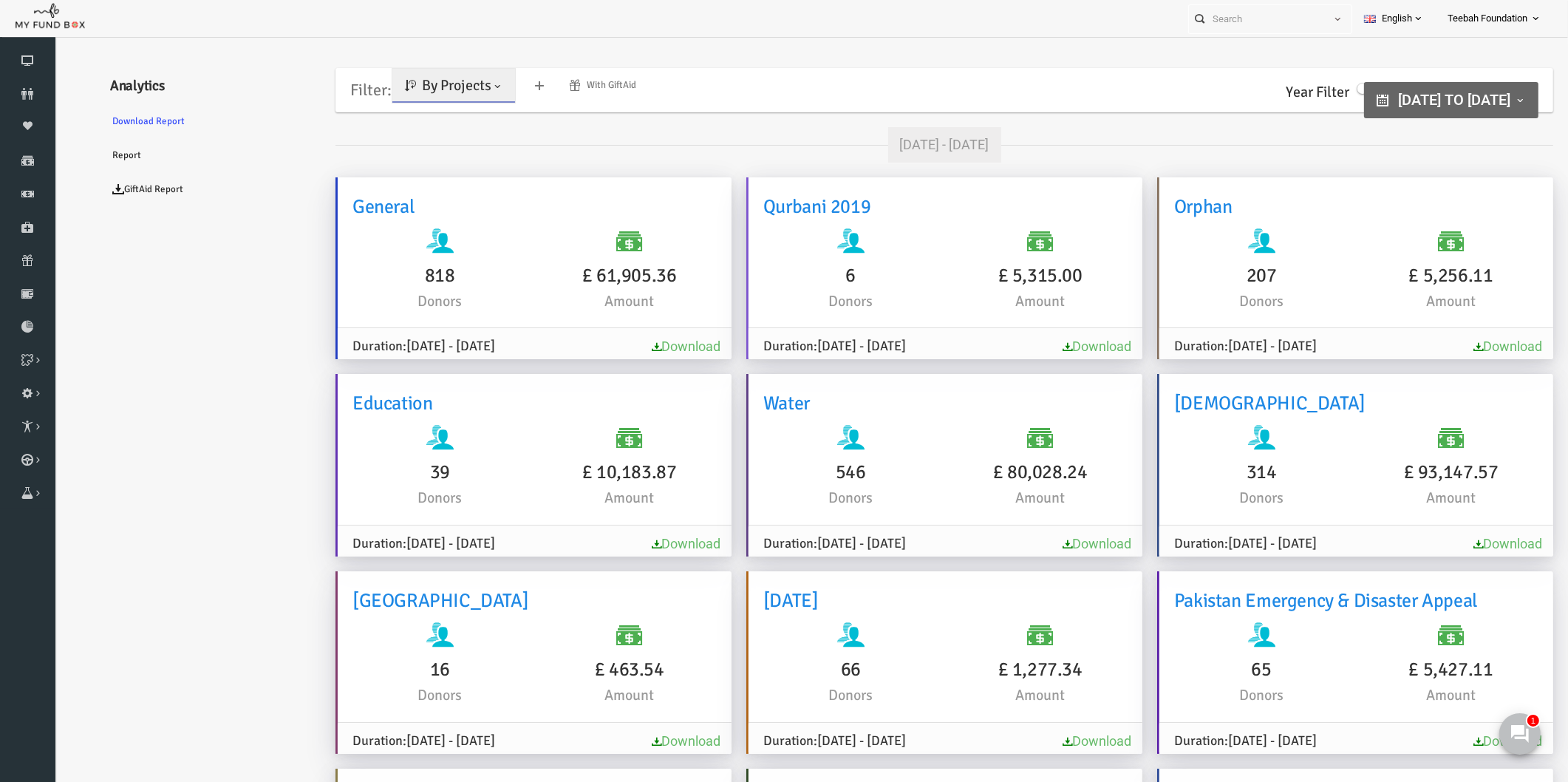
click at [653, 343] on link "Download" at bounding box center [655, 346] width 69 height 16
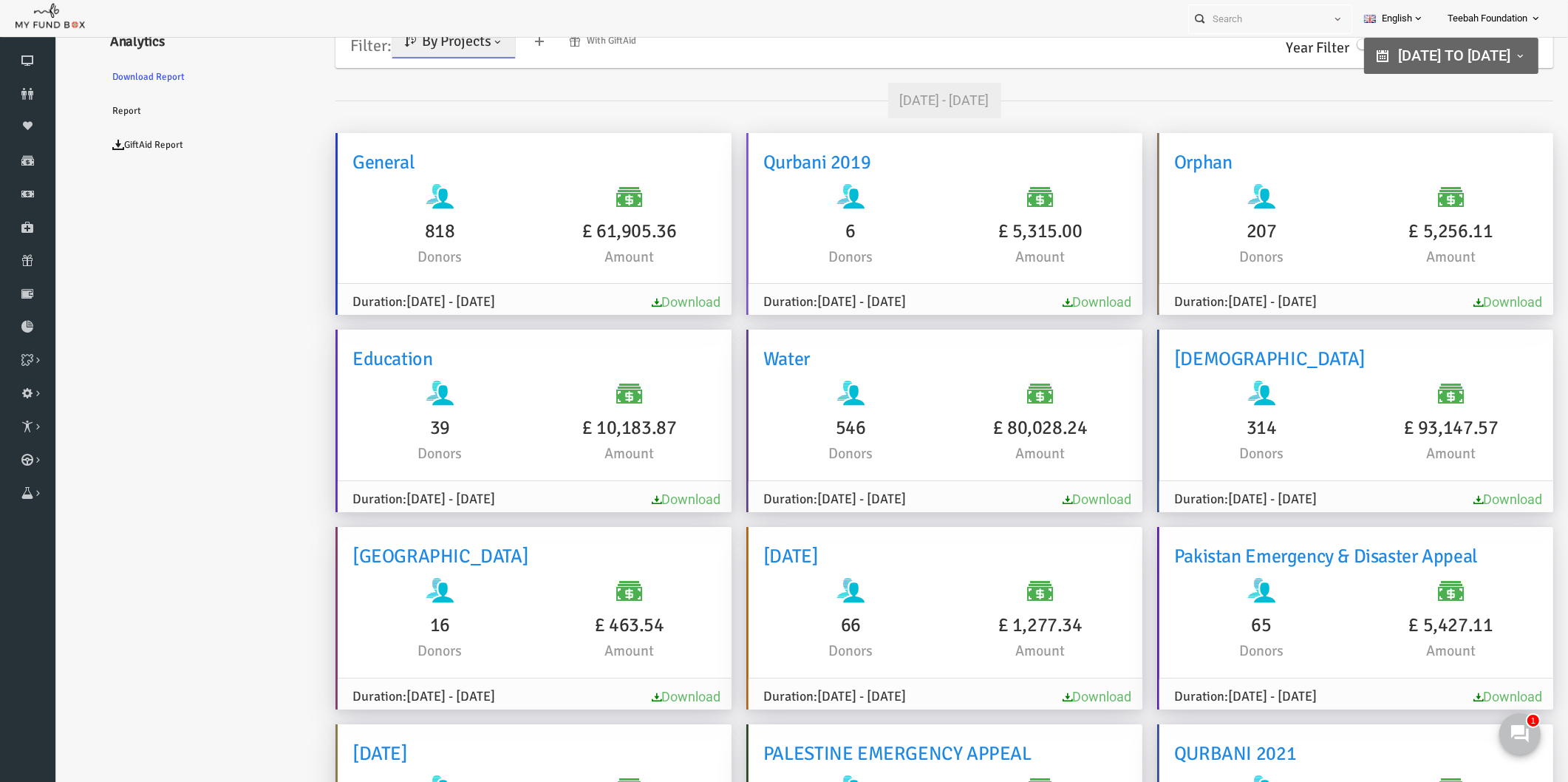
click at [1476, 499] on link "Download" at bounding box center [1477, 498] width 69 height 16
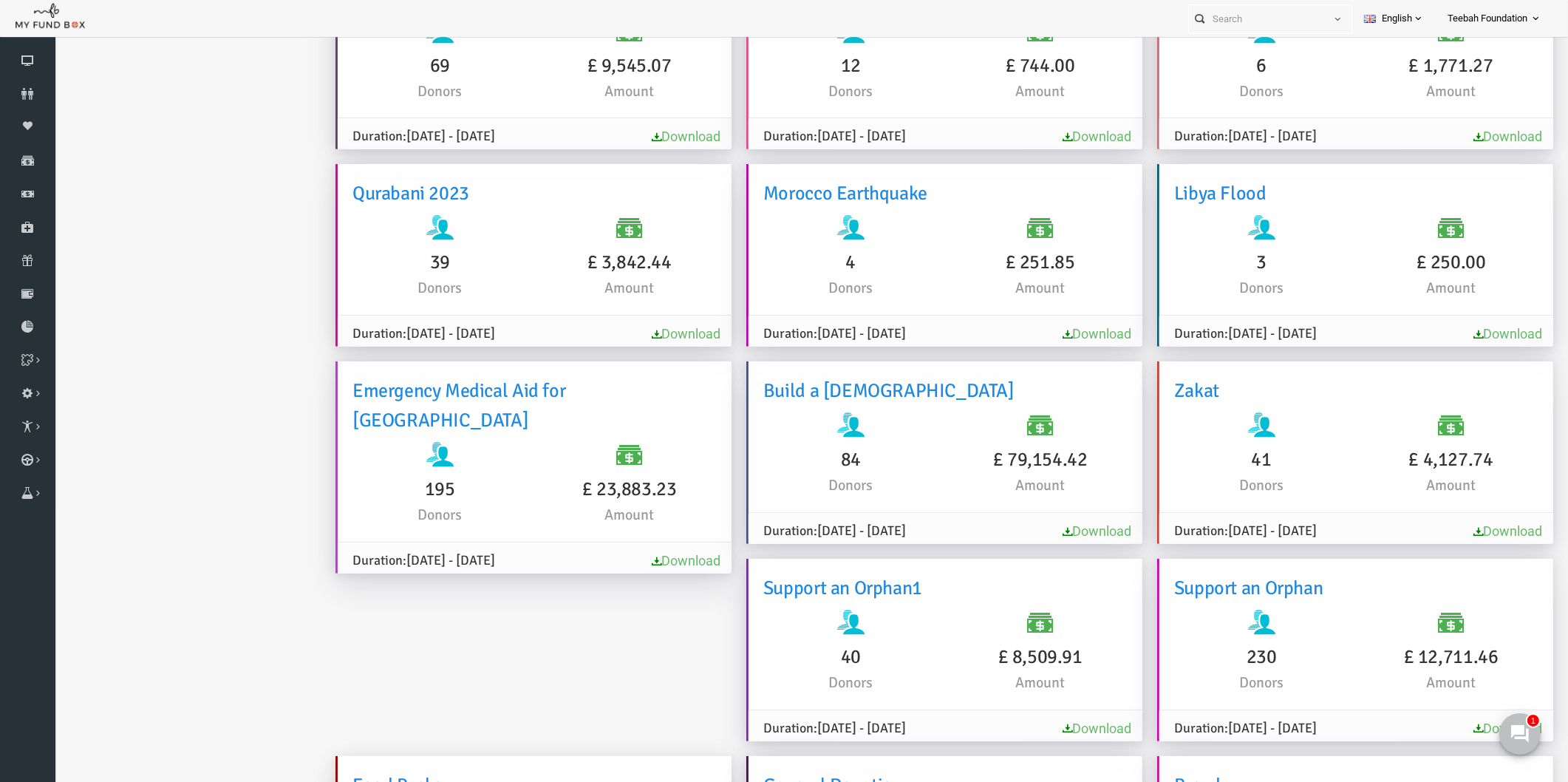
click at [1056, 523] on link "Download" at bounding box center [1067, 530] width 69 height 16
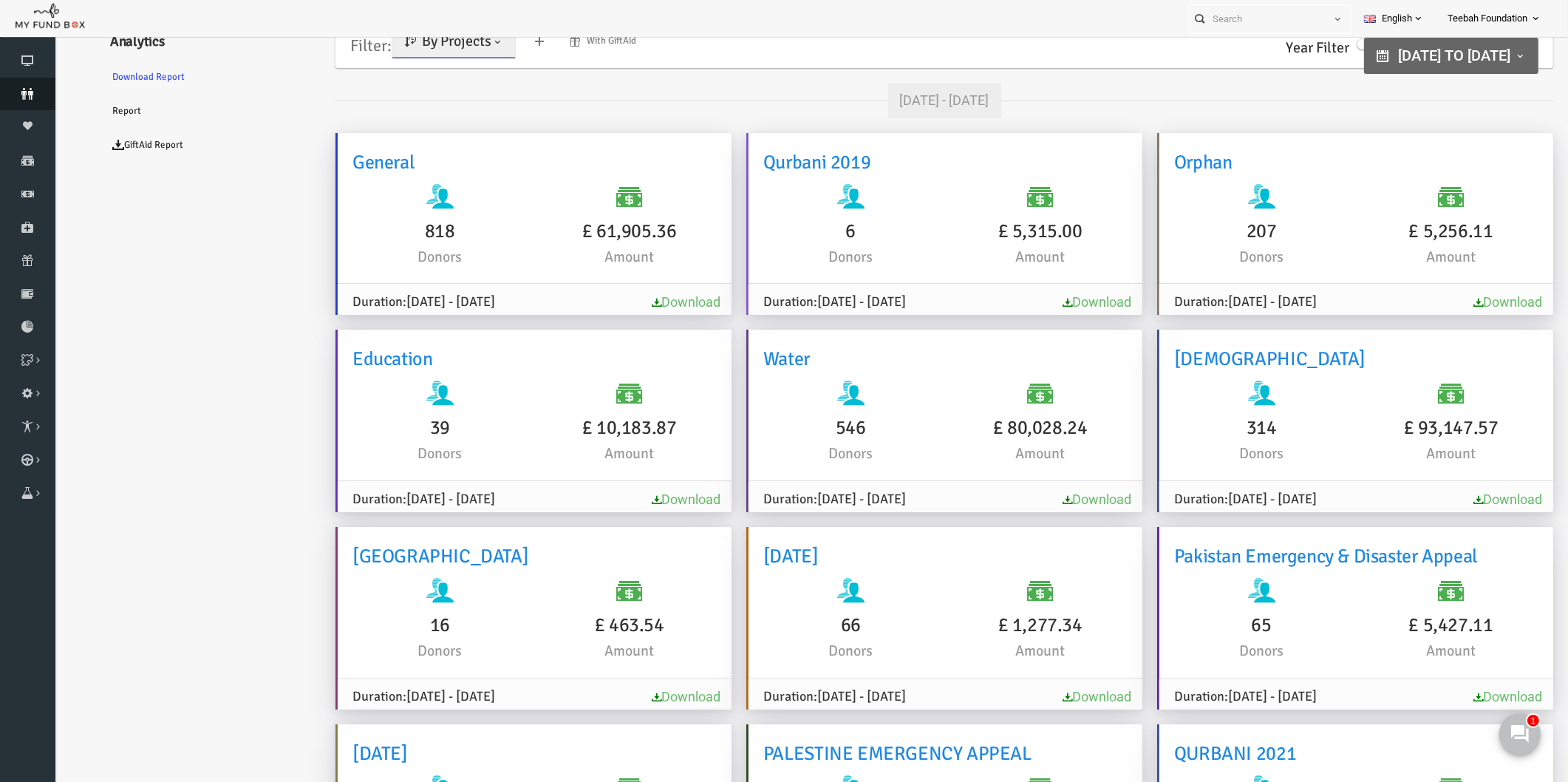
click at [19, 86] on link "Donors" at bounding box center [27, 94] width 56 height 33
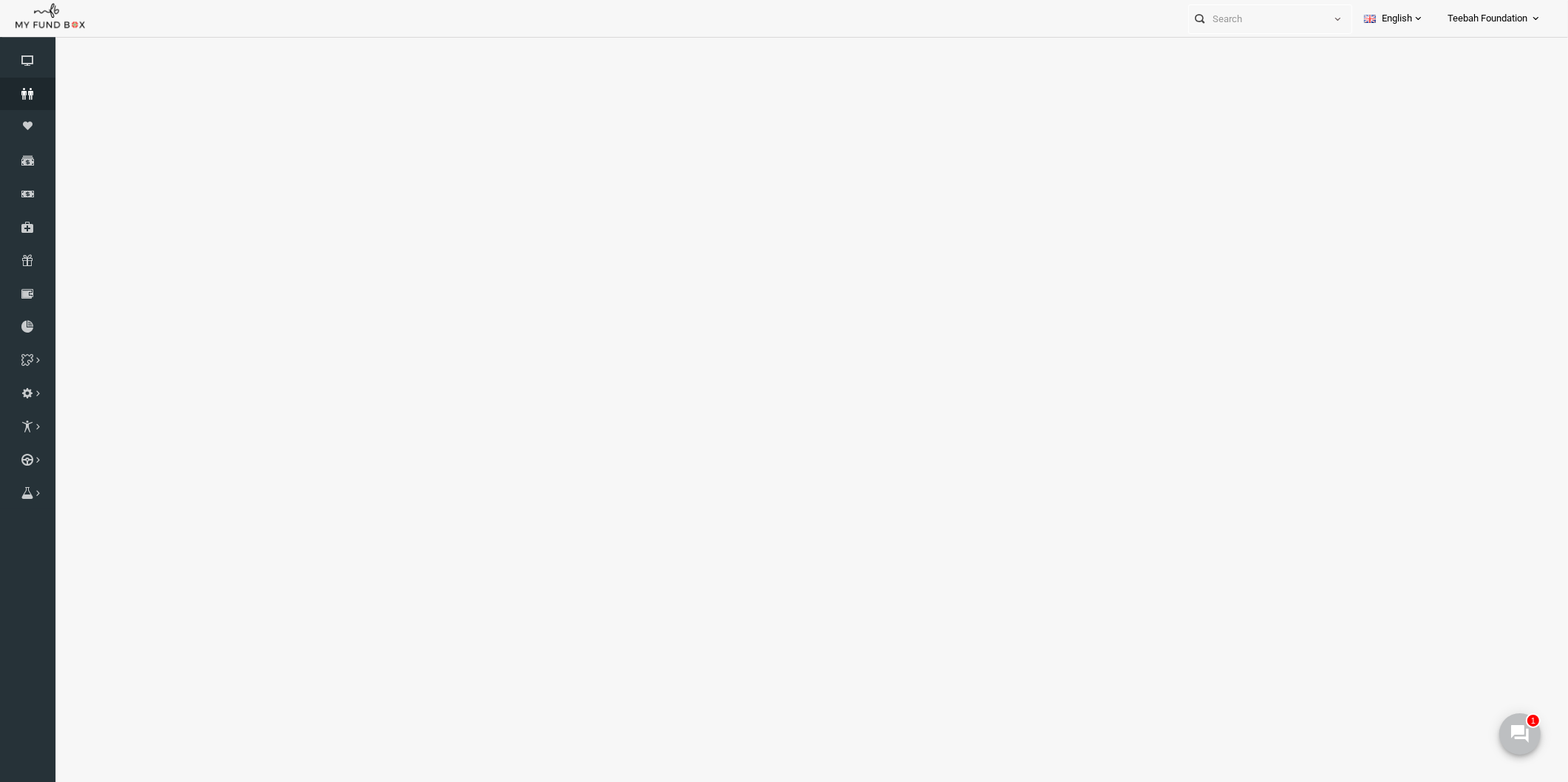
select select "100"
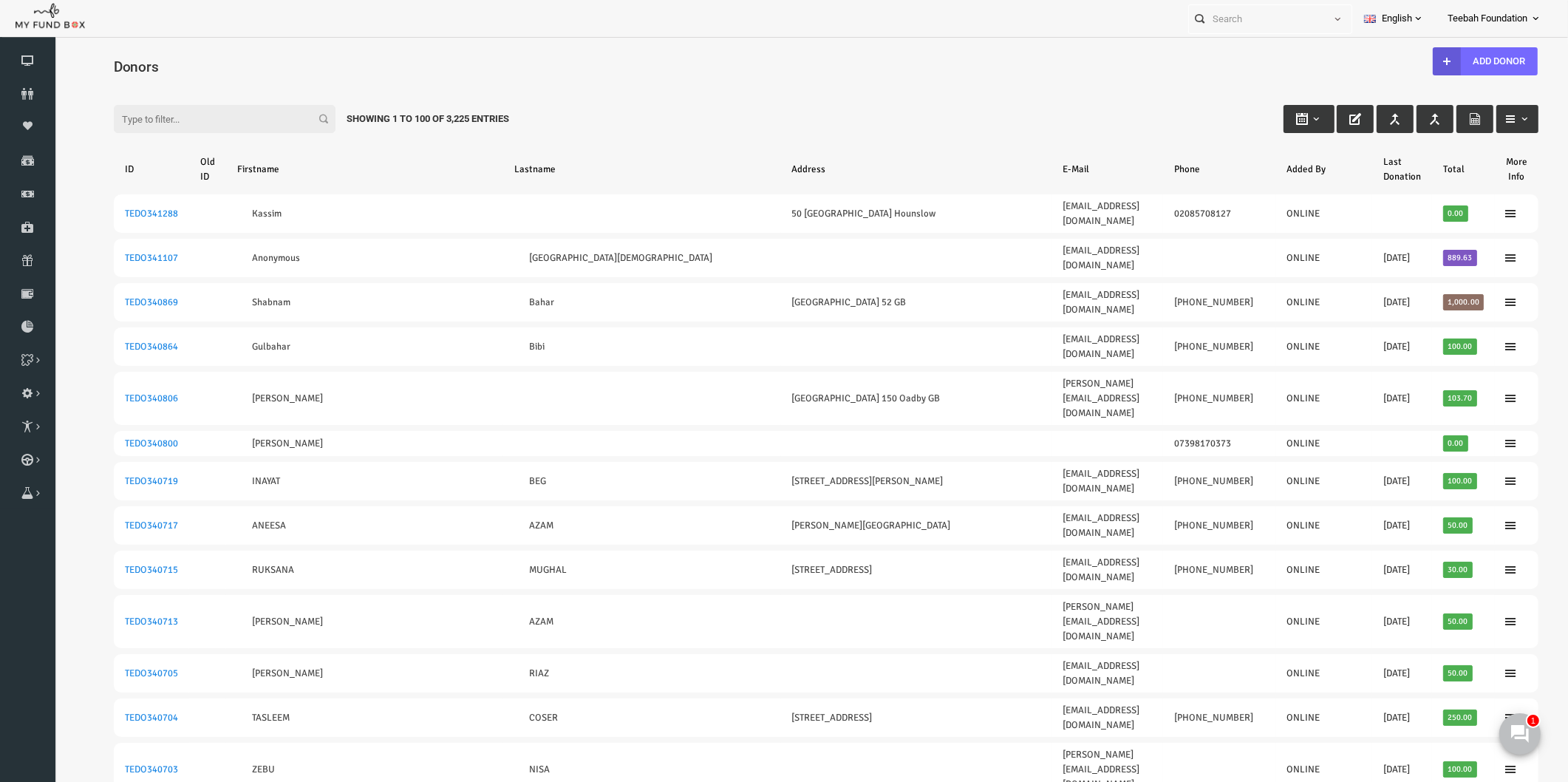
scroll to position [0, 0]
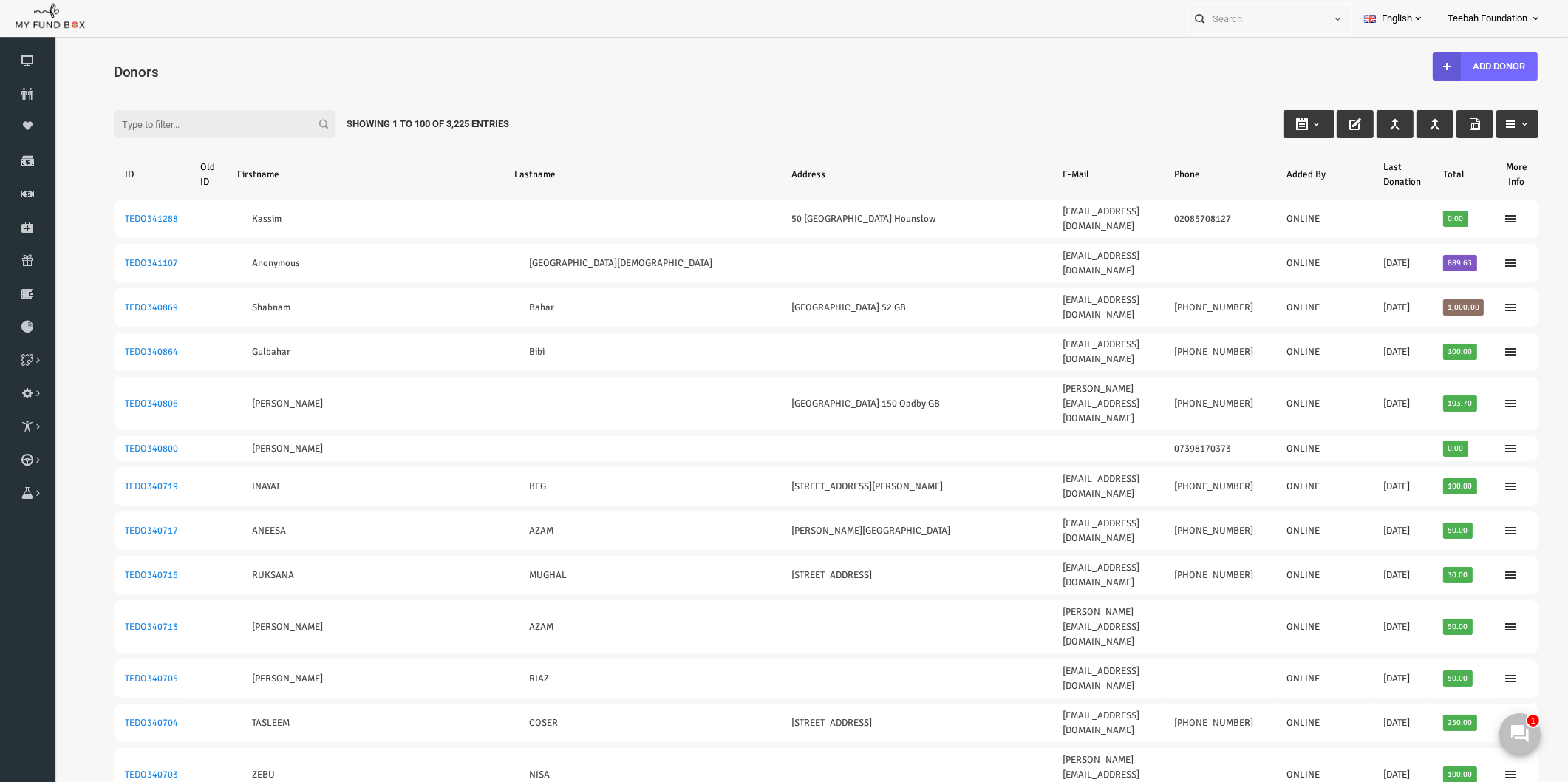
click at [151, 126] on input "Filter:" at bounding box center [194, 123] width 221 height 28
paste input "TEDO222701"
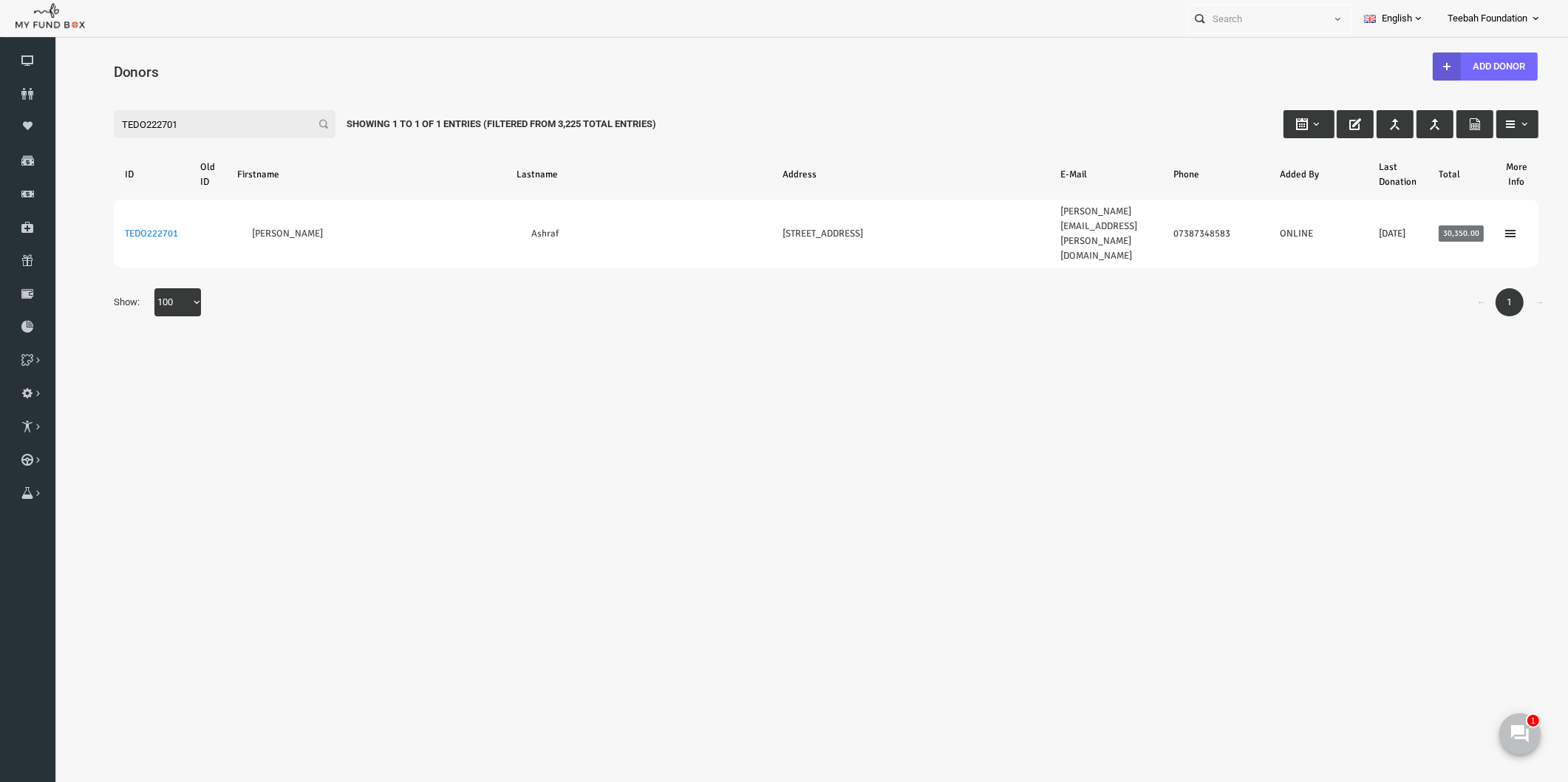
type input "TEDO222701"
click at [199, 91] on div "Filter: TEDO222701 Showing 1 to 1 of 1 Entries (Filtered From 3,225 Total Entri…" at bounding box center [796, 111] width 1455 height 40
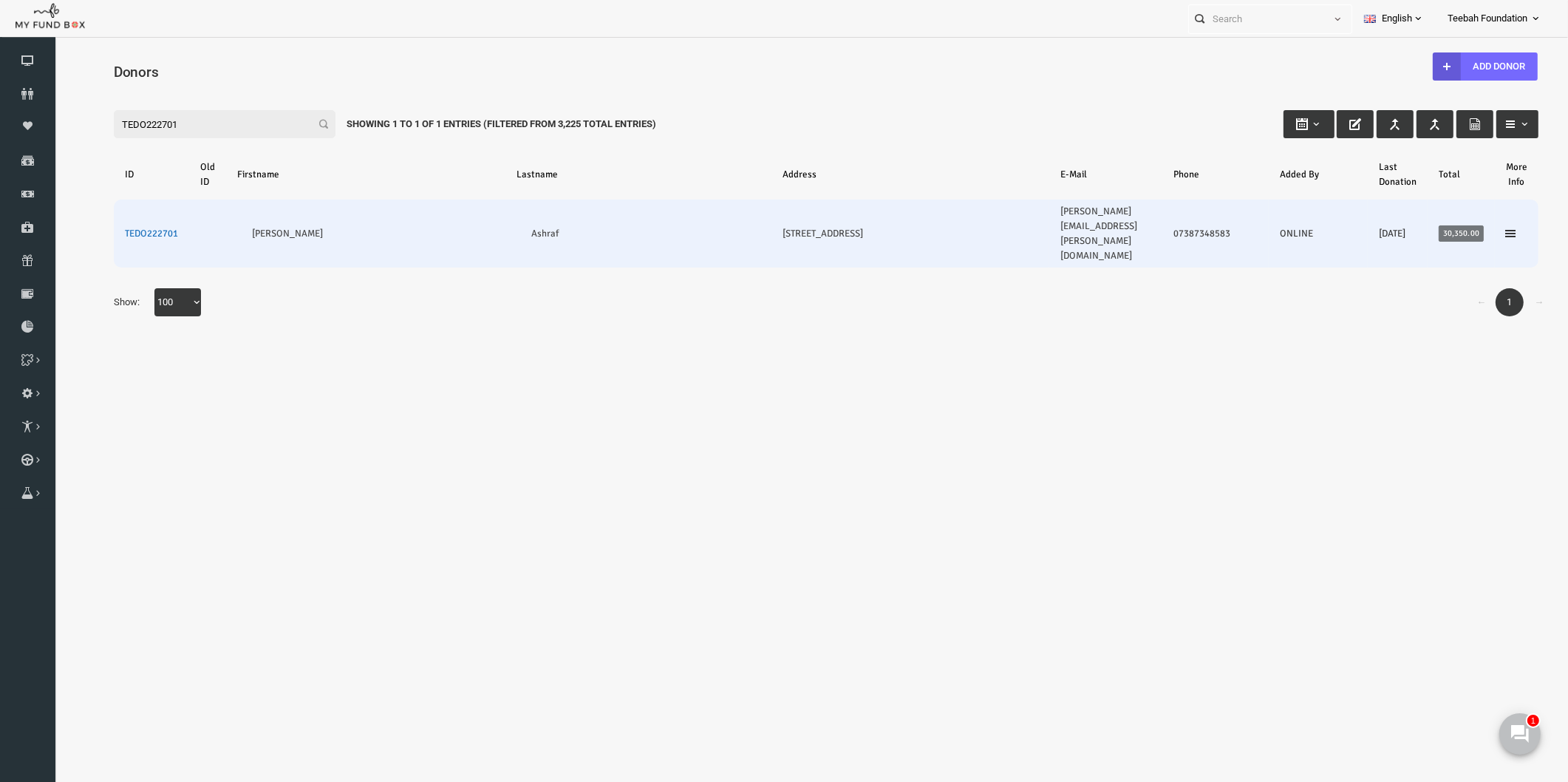
click at [130, 228] on link "TEDO222701" at bounding box center [121, 233] width 53 height 12
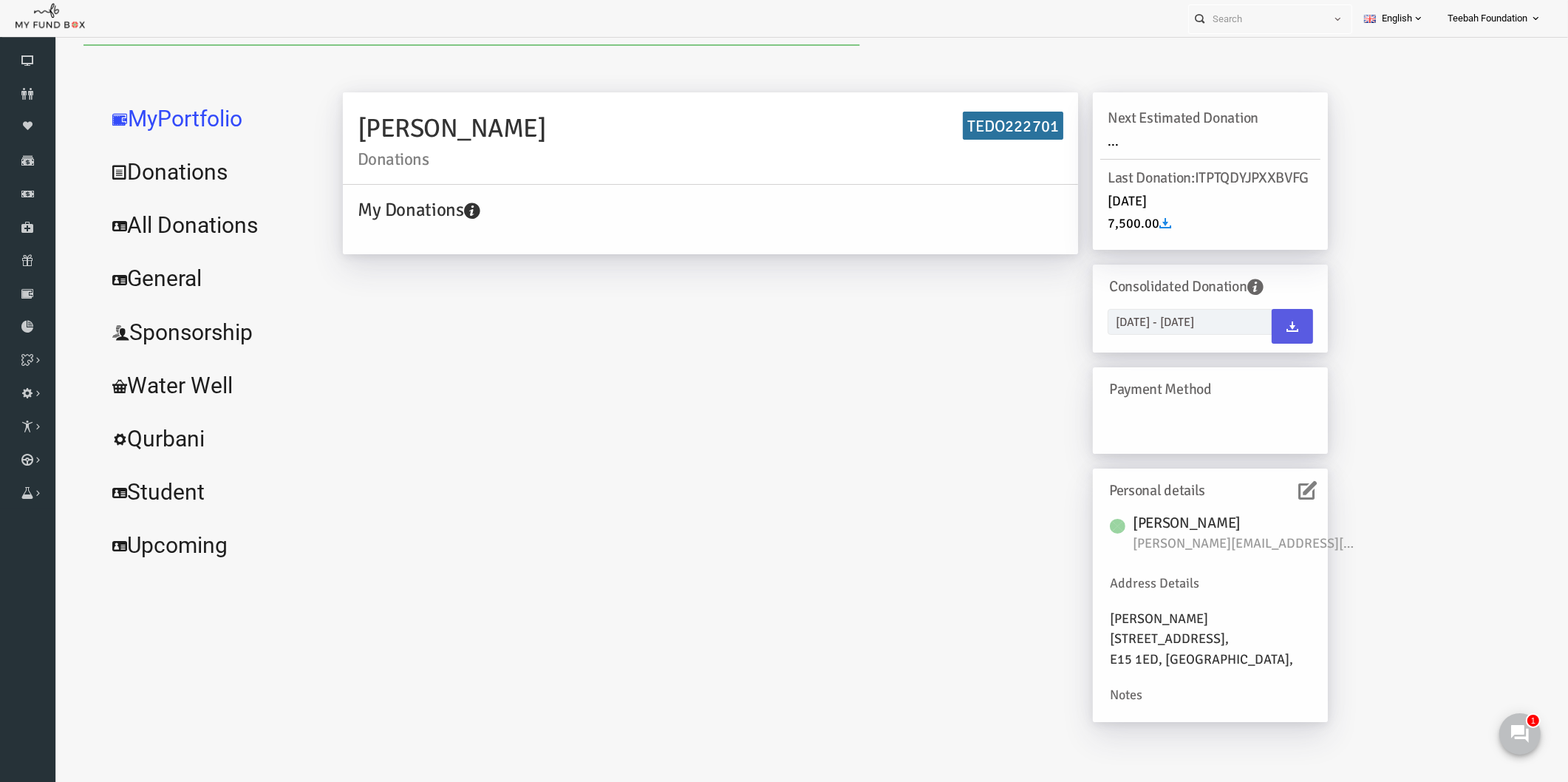
click at [163, 230] on link "All Donations" at bounding box center [179, 225] width 221 height 53
select select "100"
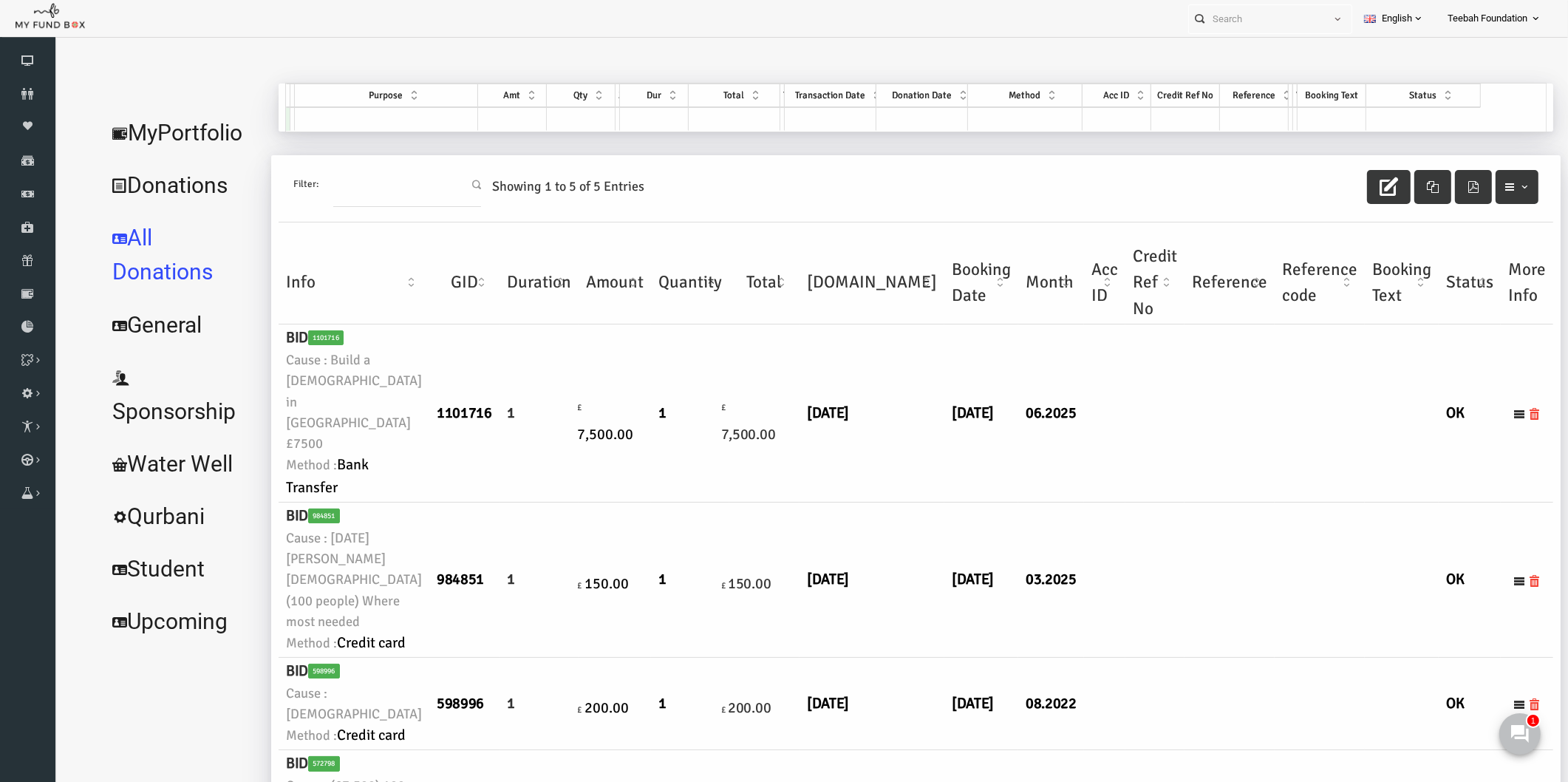
click at [988, 502] on td "06.2025" at bounding box center [1021, 413] width 66 height 178
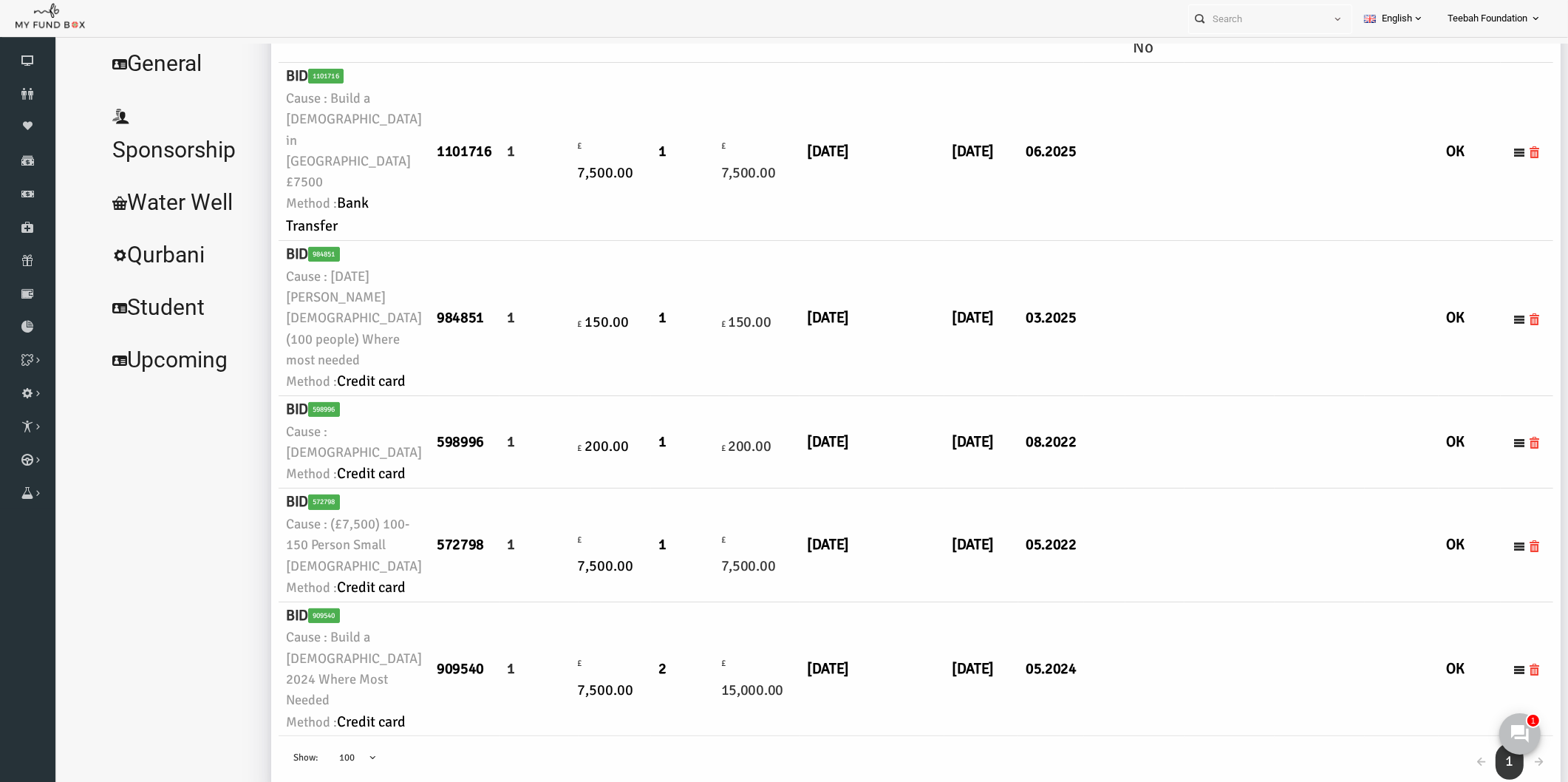
scroll to position [46, 0]
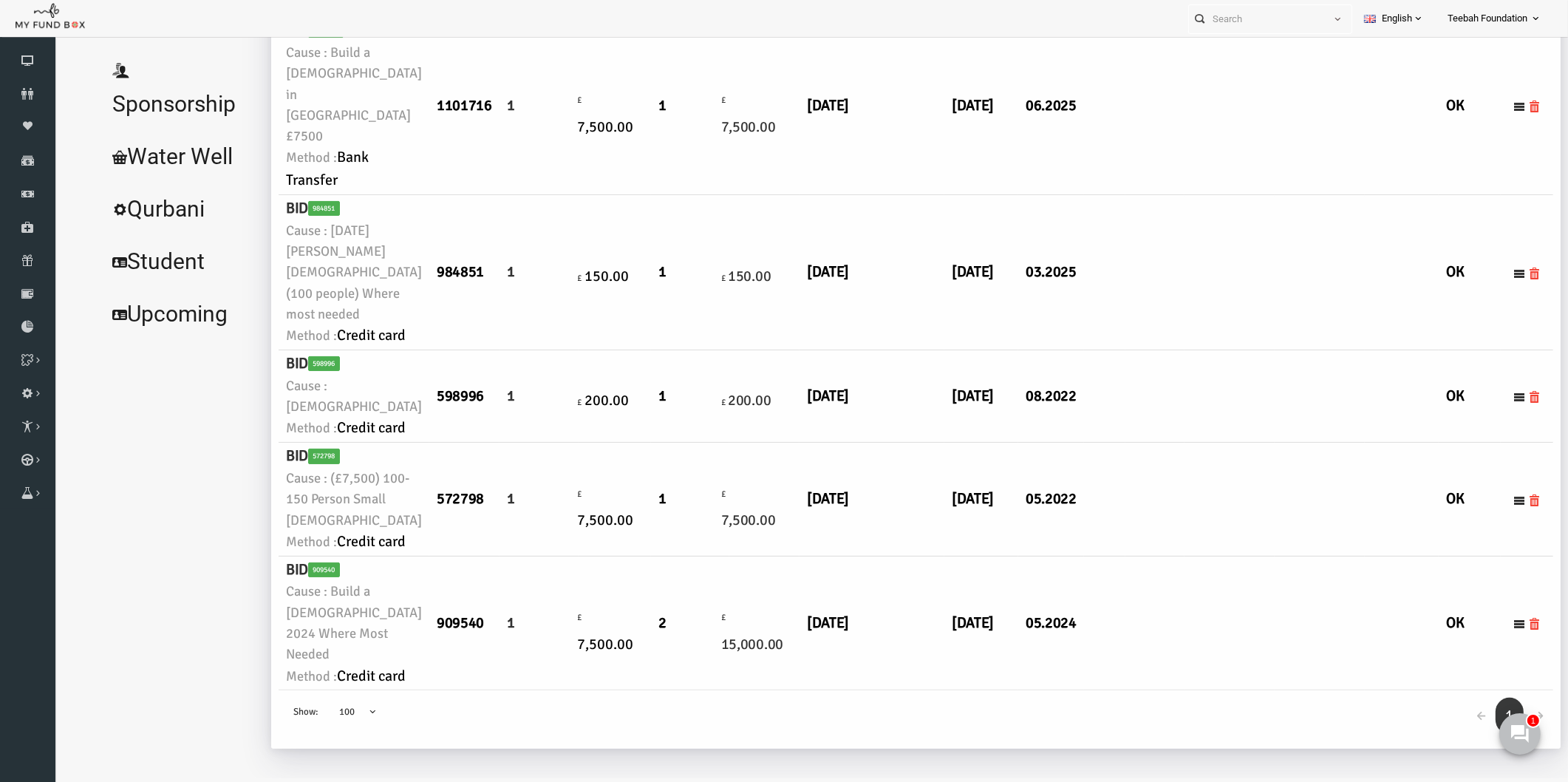
click at [988, 648] on td "05.2024" at bounding box center [1021, 623] width 66 height 134
click at [810, 617] on td "[DATE]" at bounding box center [842, 623] width 145 height 134
click at [21, 323] on icon at bounding box center [27, 327] width 56 height 12
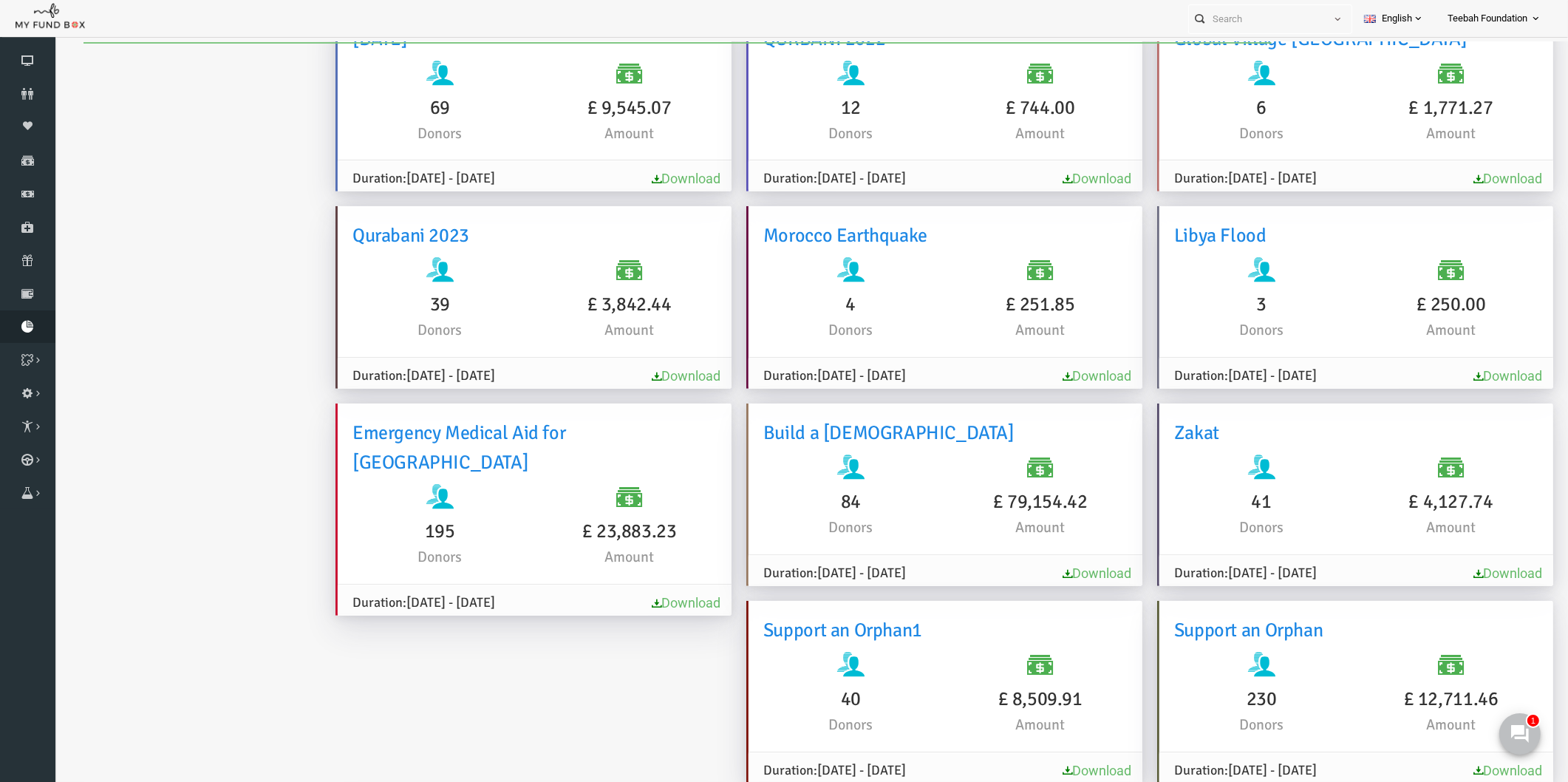
scroll to position [0, 0]
click at [253, 429] on ul "Analytics Download Report Report GiftAid Report" at bounding box center [179, 249] width 221 height 2287
click at [32, 91] on icon at bounding box center [27, 93] width 56 height 12
click at [226, 37] on div at bounding box center [811, 434] width 1514 height 794
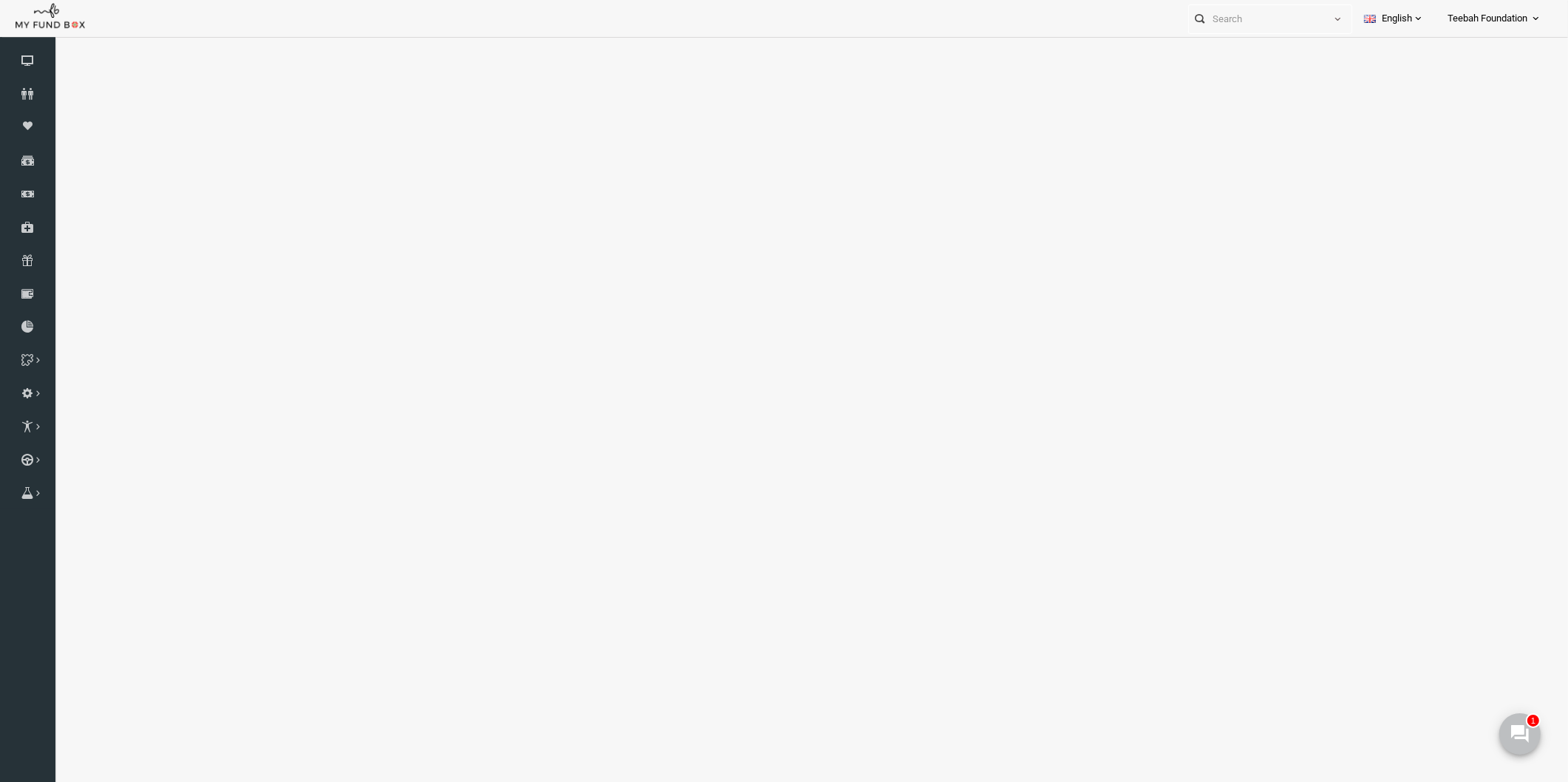
select select "100"
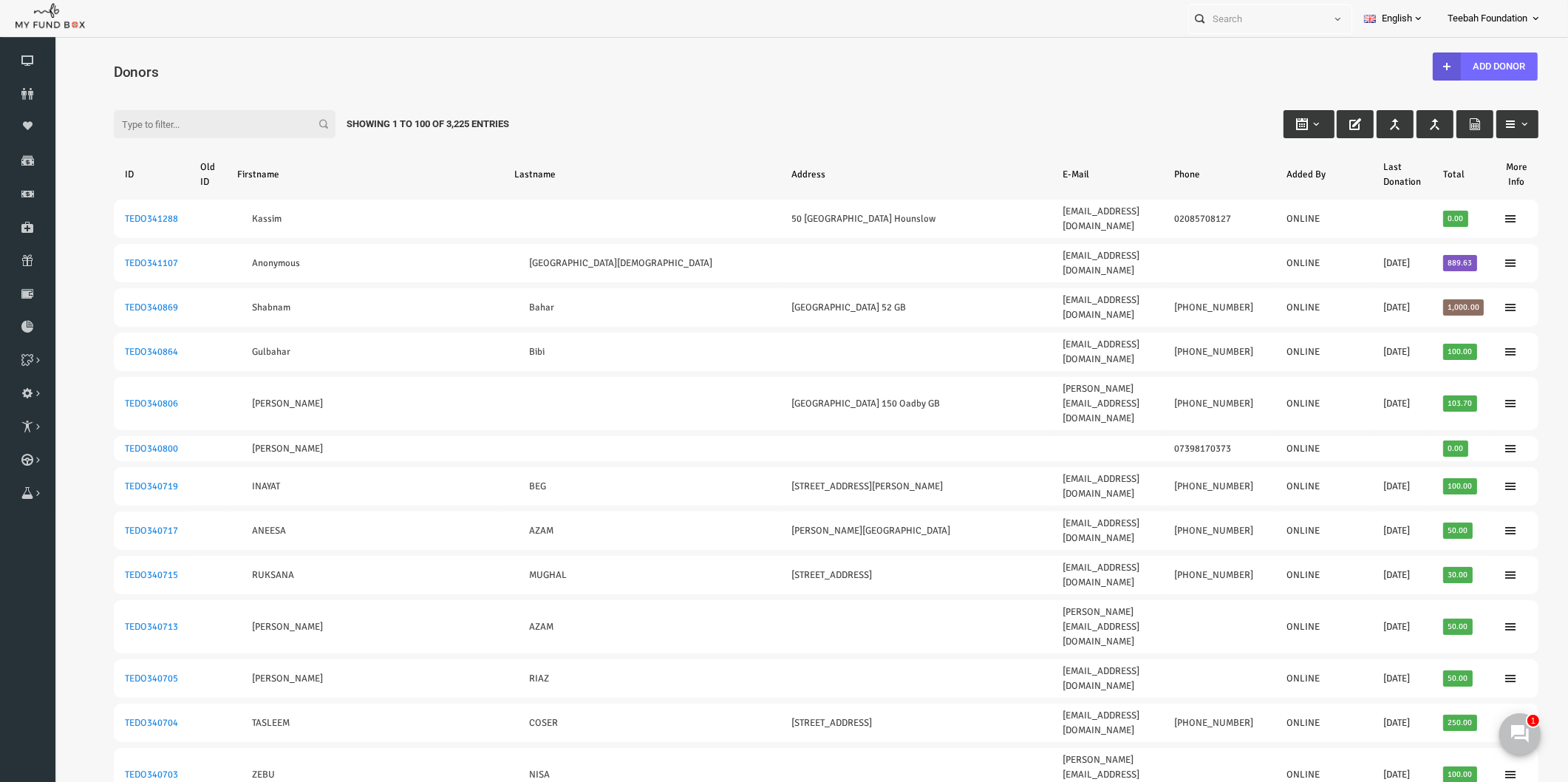
click at [141, 123] on input "Filter:" at bounding box center [194, 123] width 221 height 28
paste input "TEDO222701"
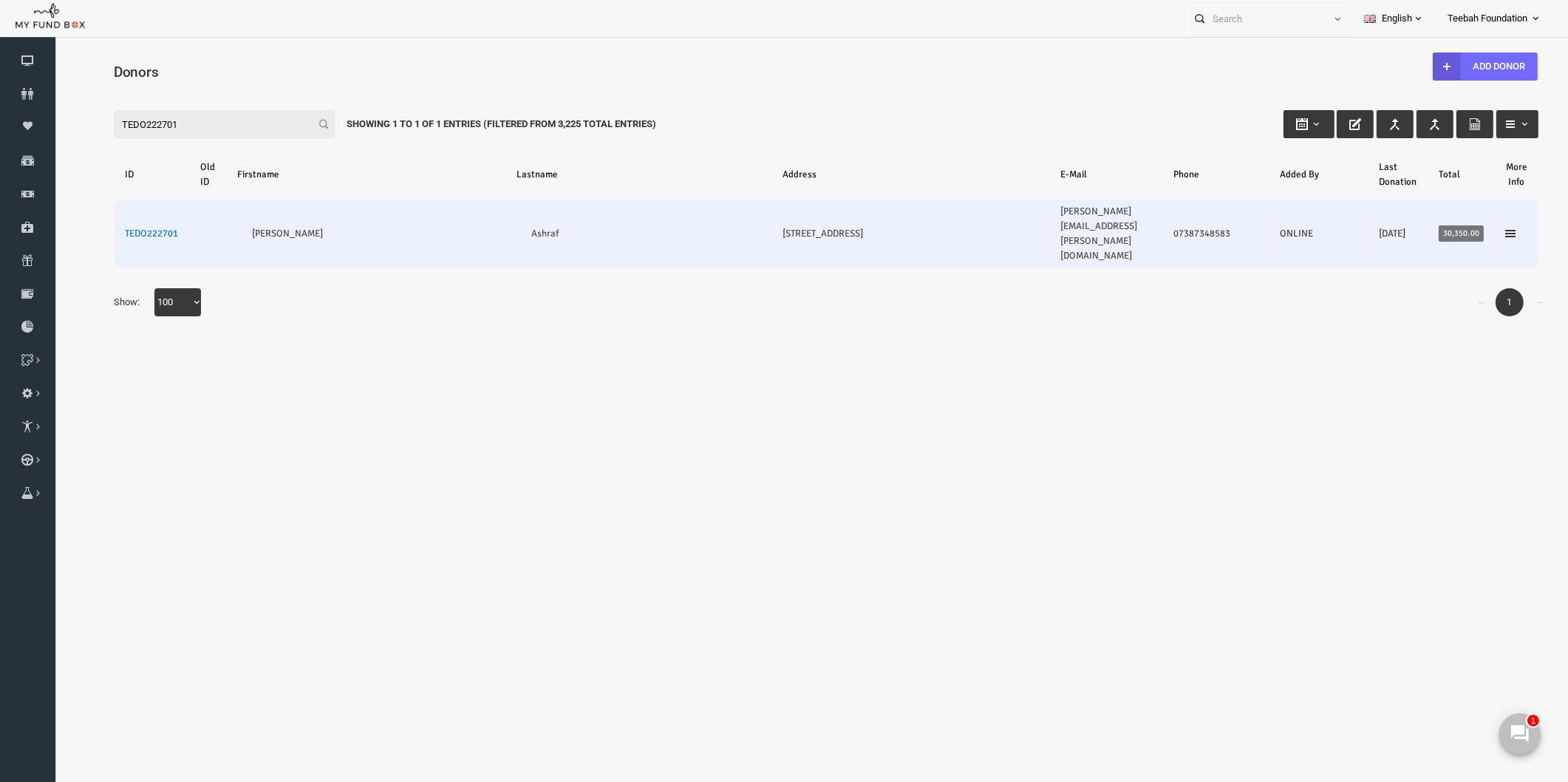
type input "TEDO222701"
click at [125, 228] on link "TEDO222701" at bounding box center [121, 233] width 53 height 12
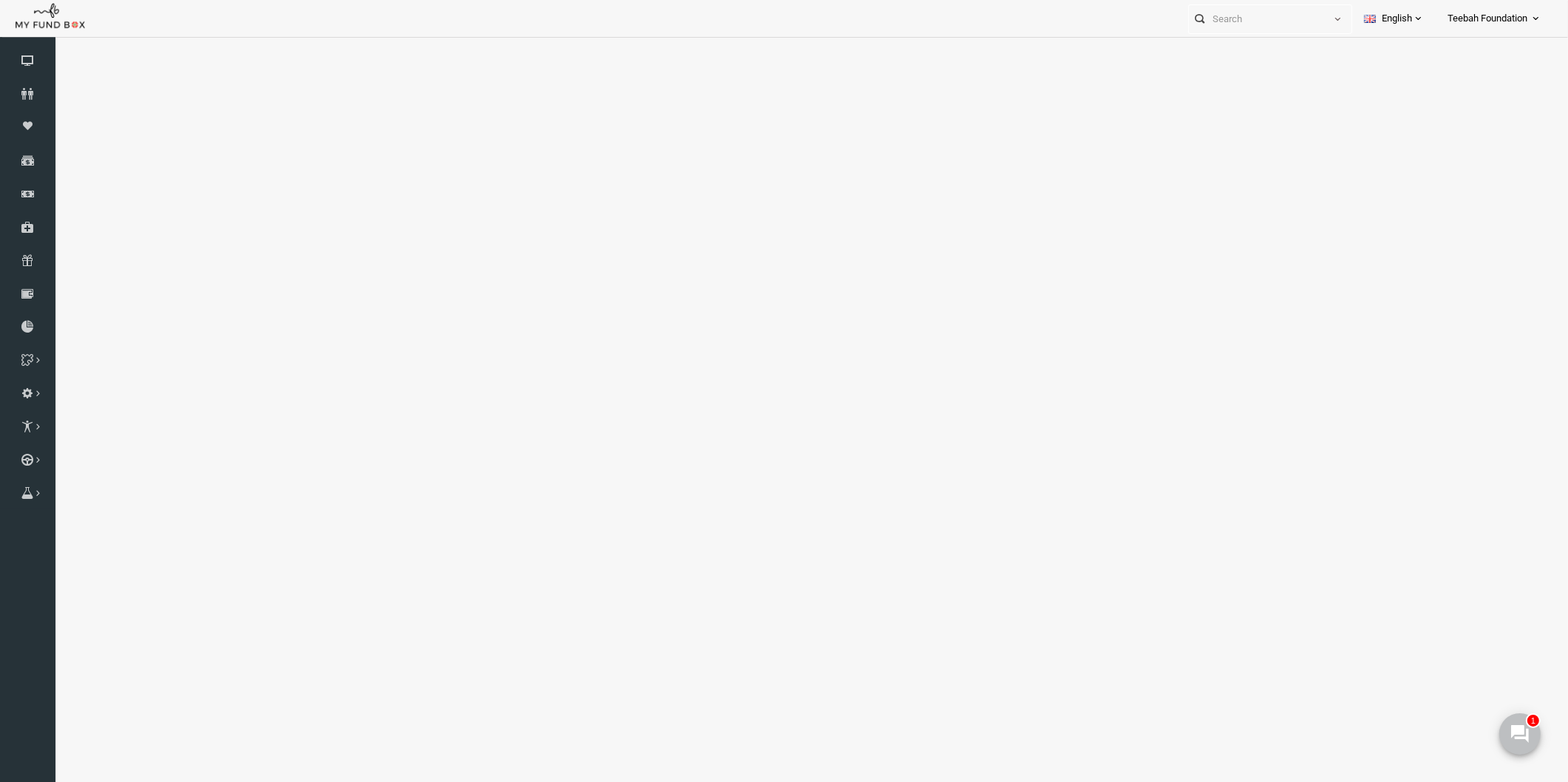
select select "100"
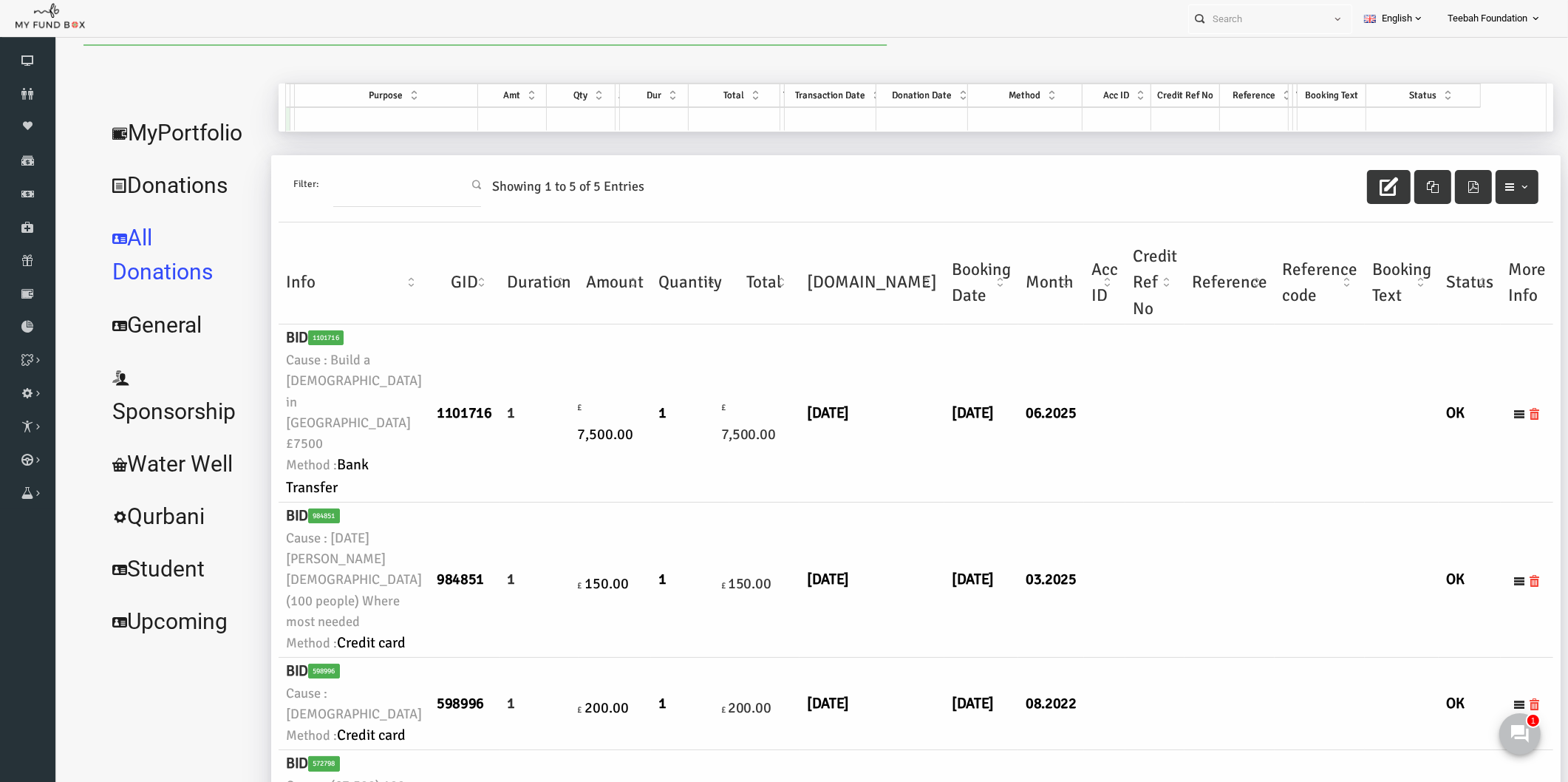
click at [195, 237] on link "All Donations" at bounding box center [151, 254] width 165 height 87
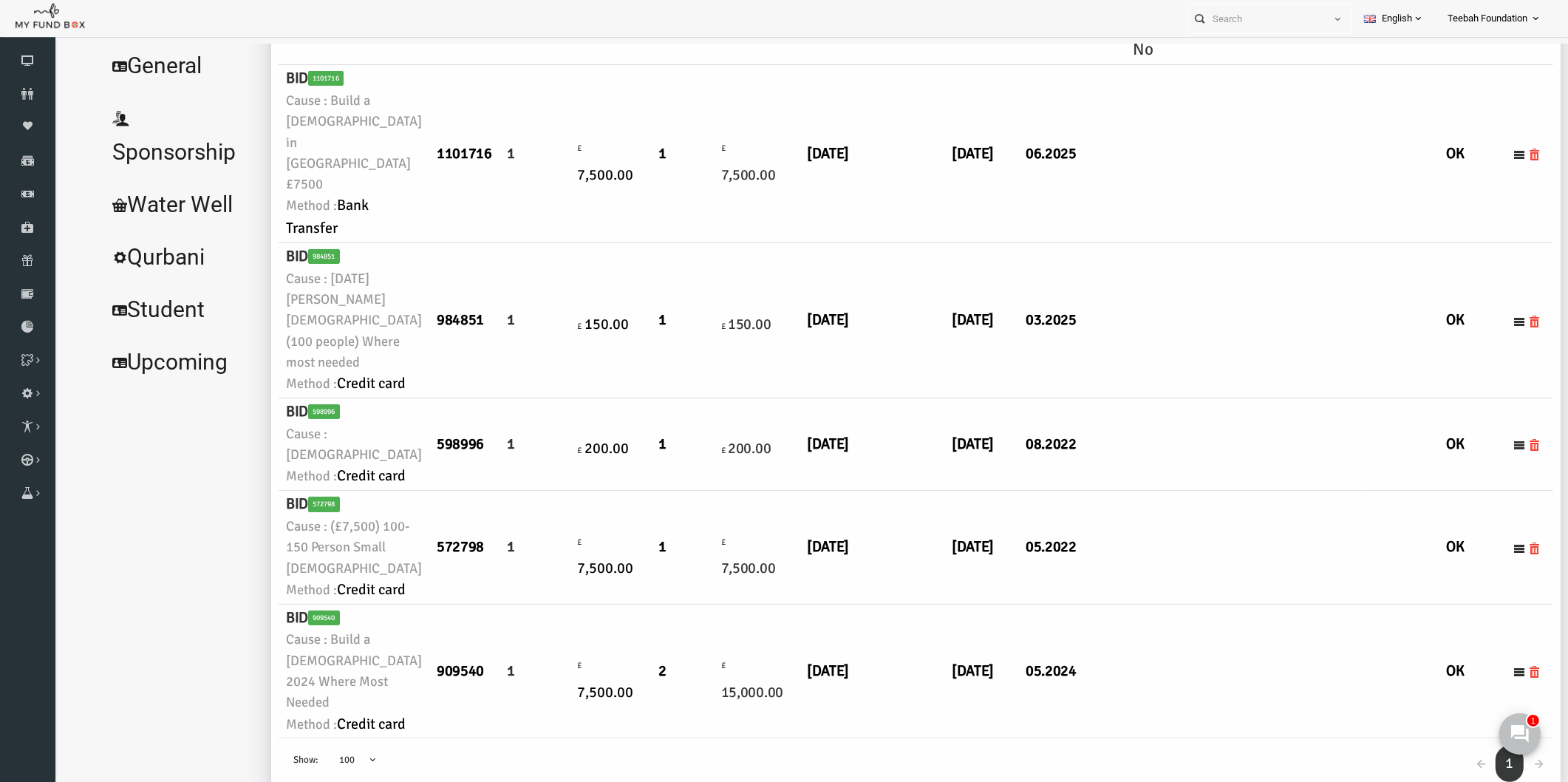
click at [1245, 490] on td at bounding box center [1290, 547] width 91 height 113
click at [20, 330] on icon at bounding box center [27, 327] width 56 height 12
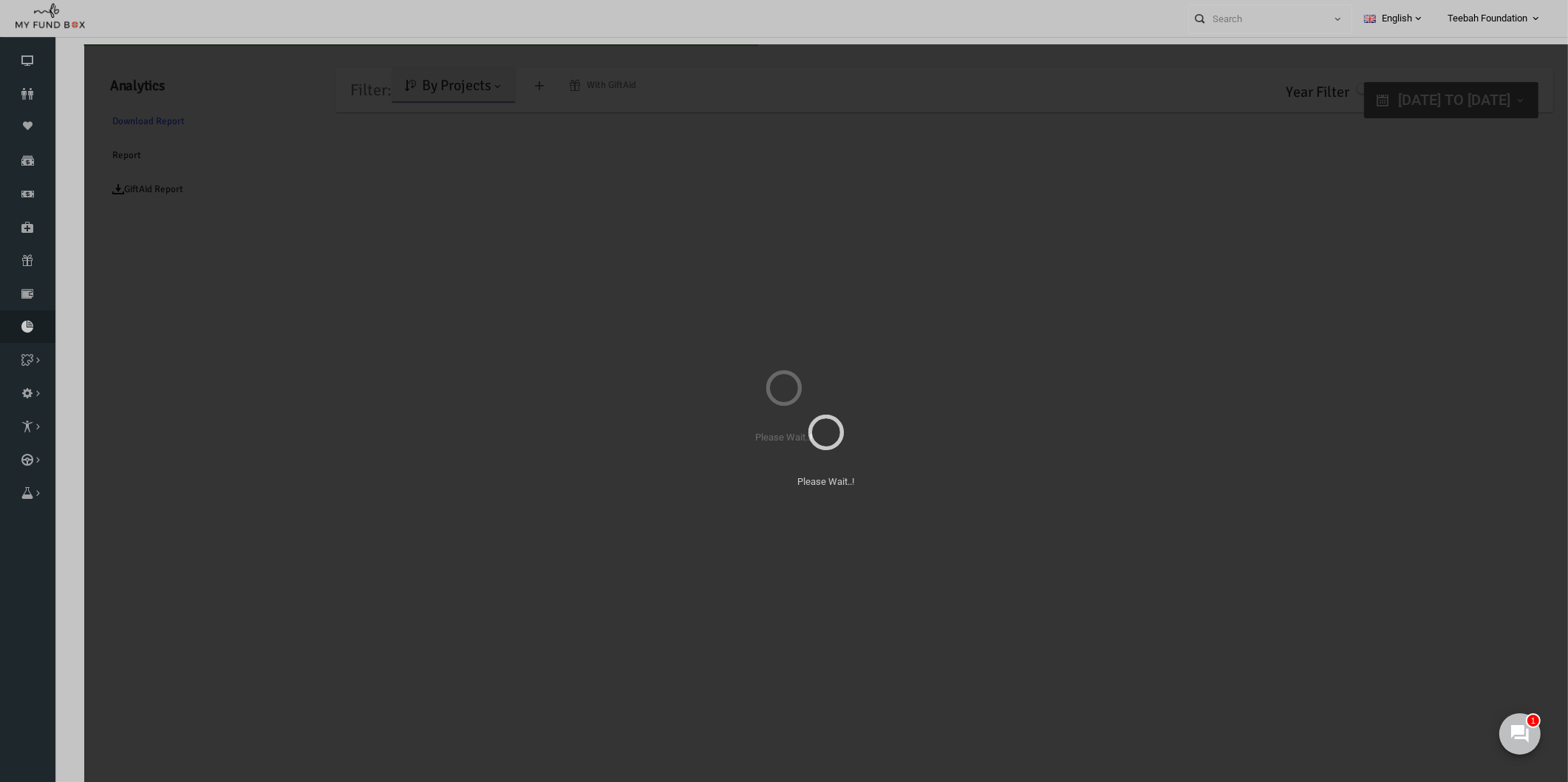
scroll to position [0, 0]
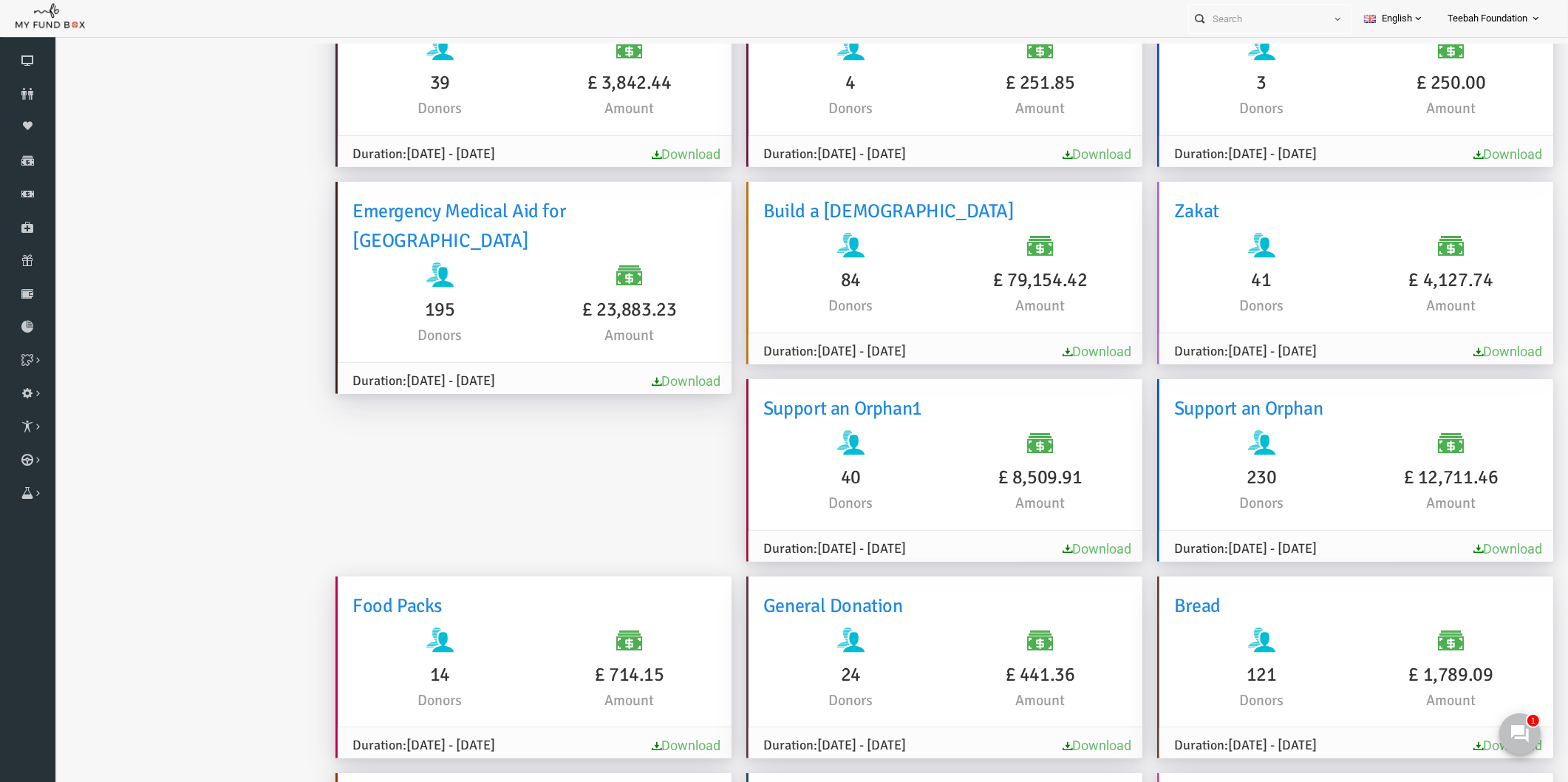
scroll to position [1200, 0]
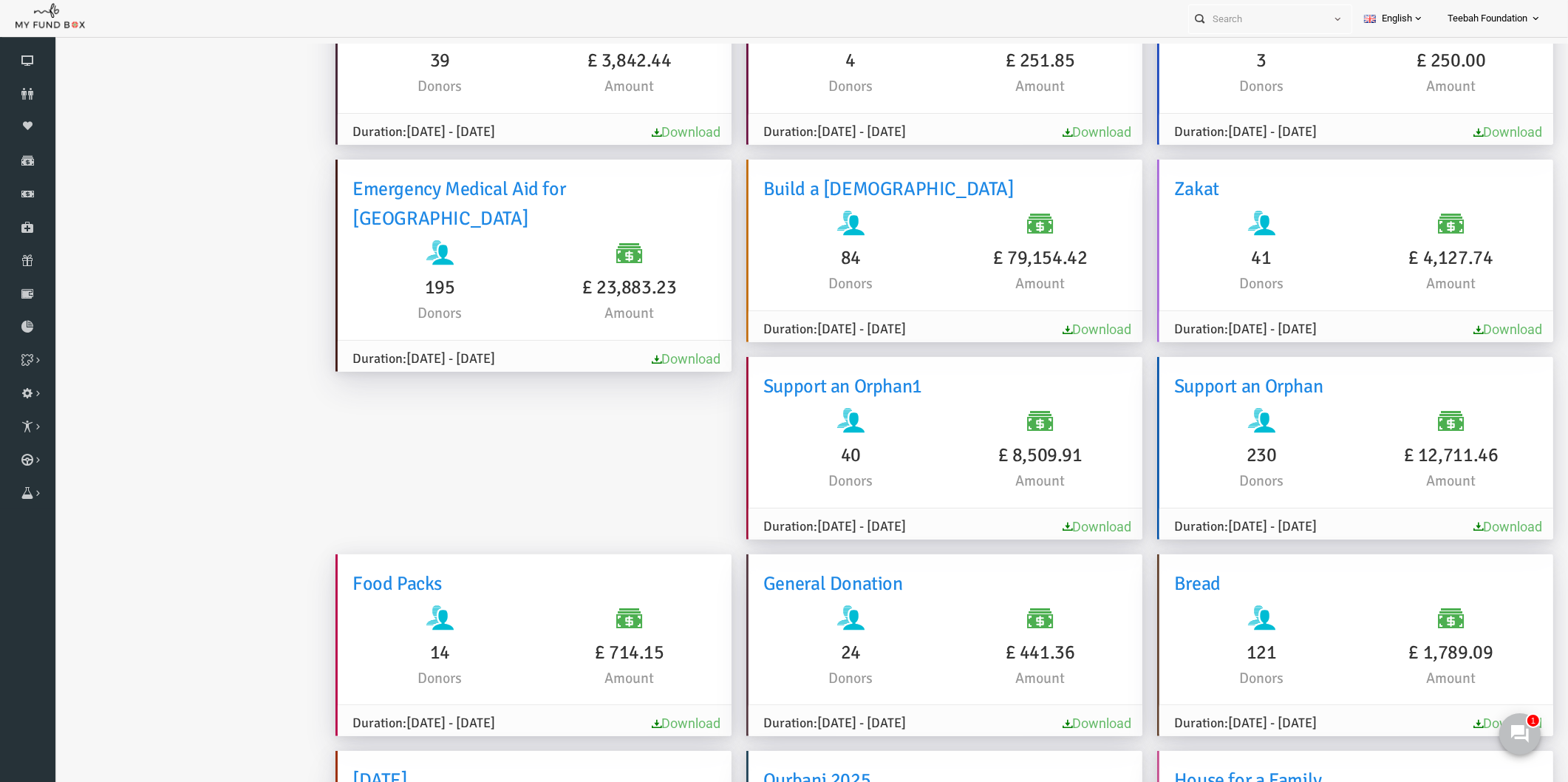
click at [189, 356] on ul "Analytics Download Report Report GiftAid Report" at bounding box center [179, 3] width 221 height 2287
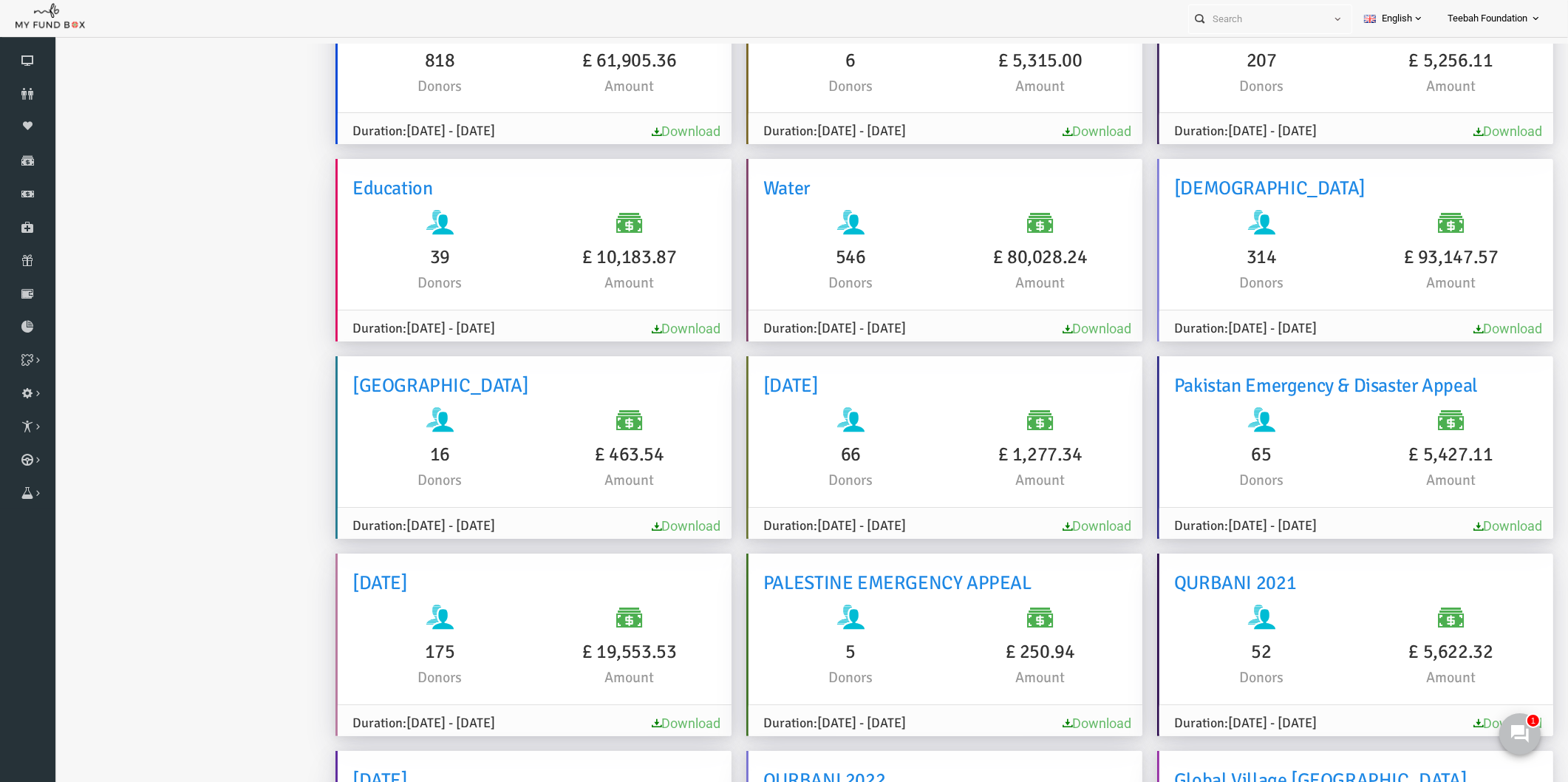
scroll to position [0, 0]
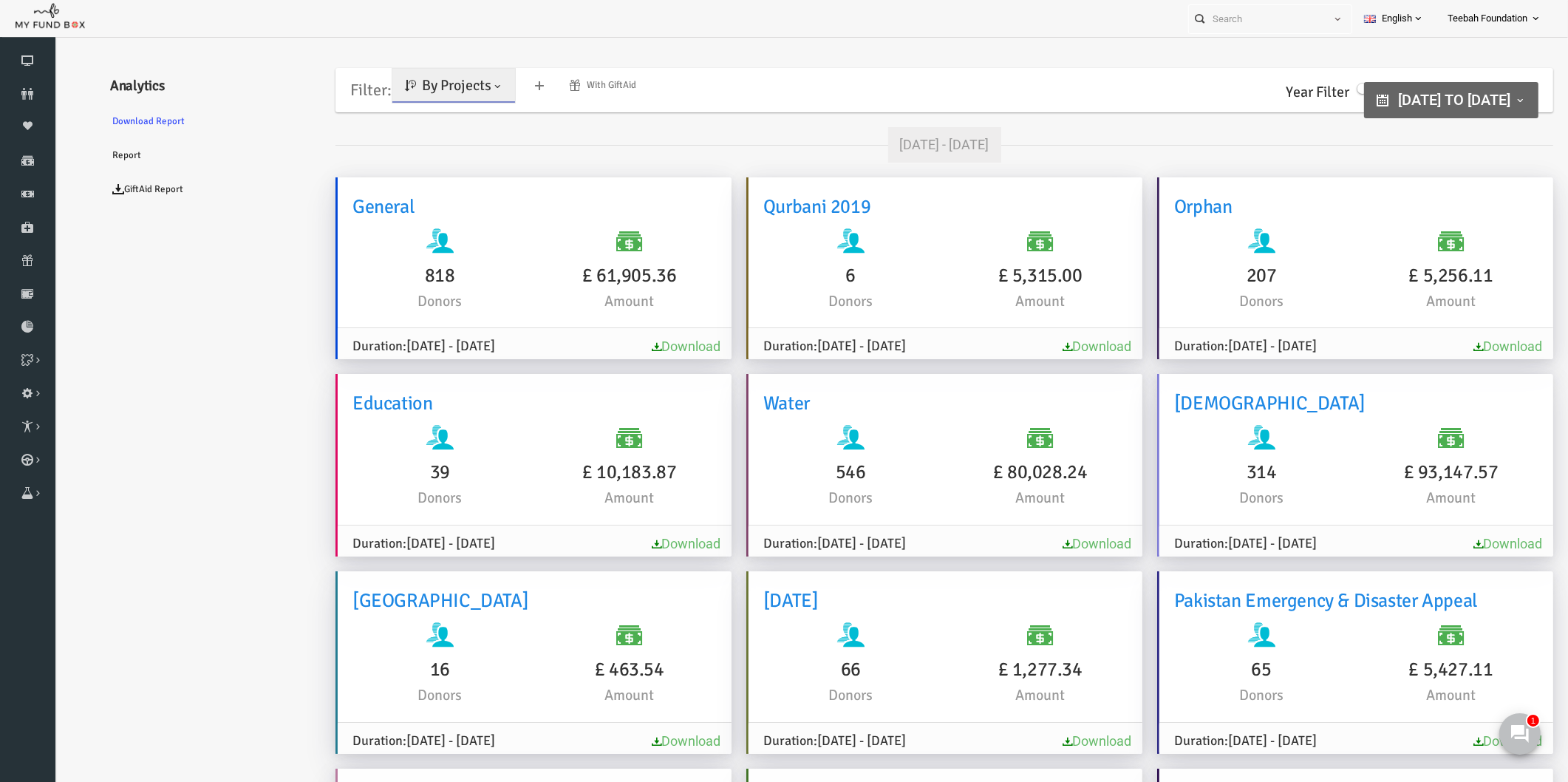
click at [1228, 136] on div "[DATE] - [DATE]" at bounding box center [914, 145] width 1218 height 36
click at [1375, 141] on div "[DATE] - [DATE]" at bounding box center [914, 145] width 1218 height 36
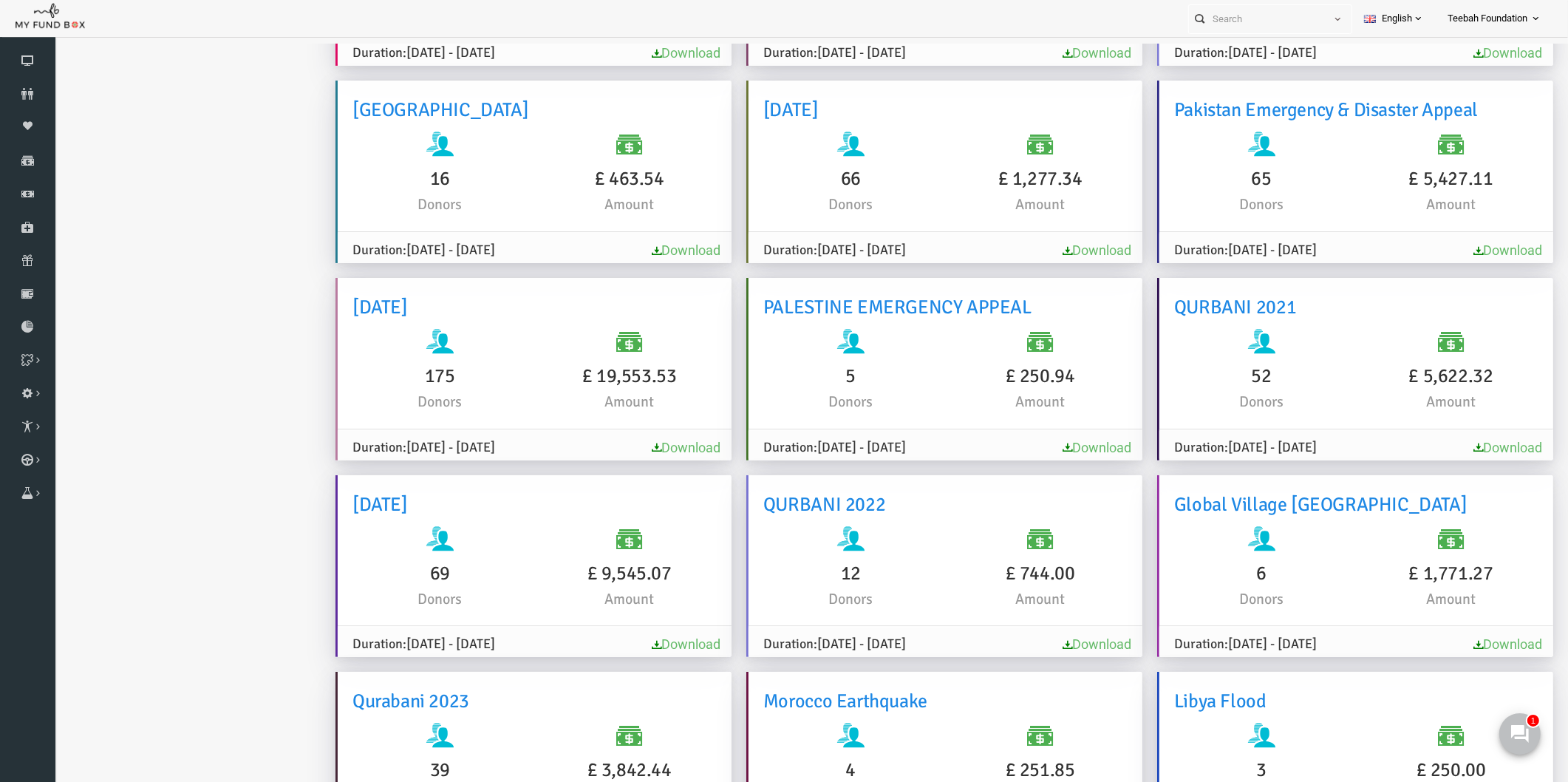
scroll to position [492, 0]
click at [244, 371] on ul "Analytics Download Report Report GiftAid Report" at bounding box center [179, 711] width 221 height 2287
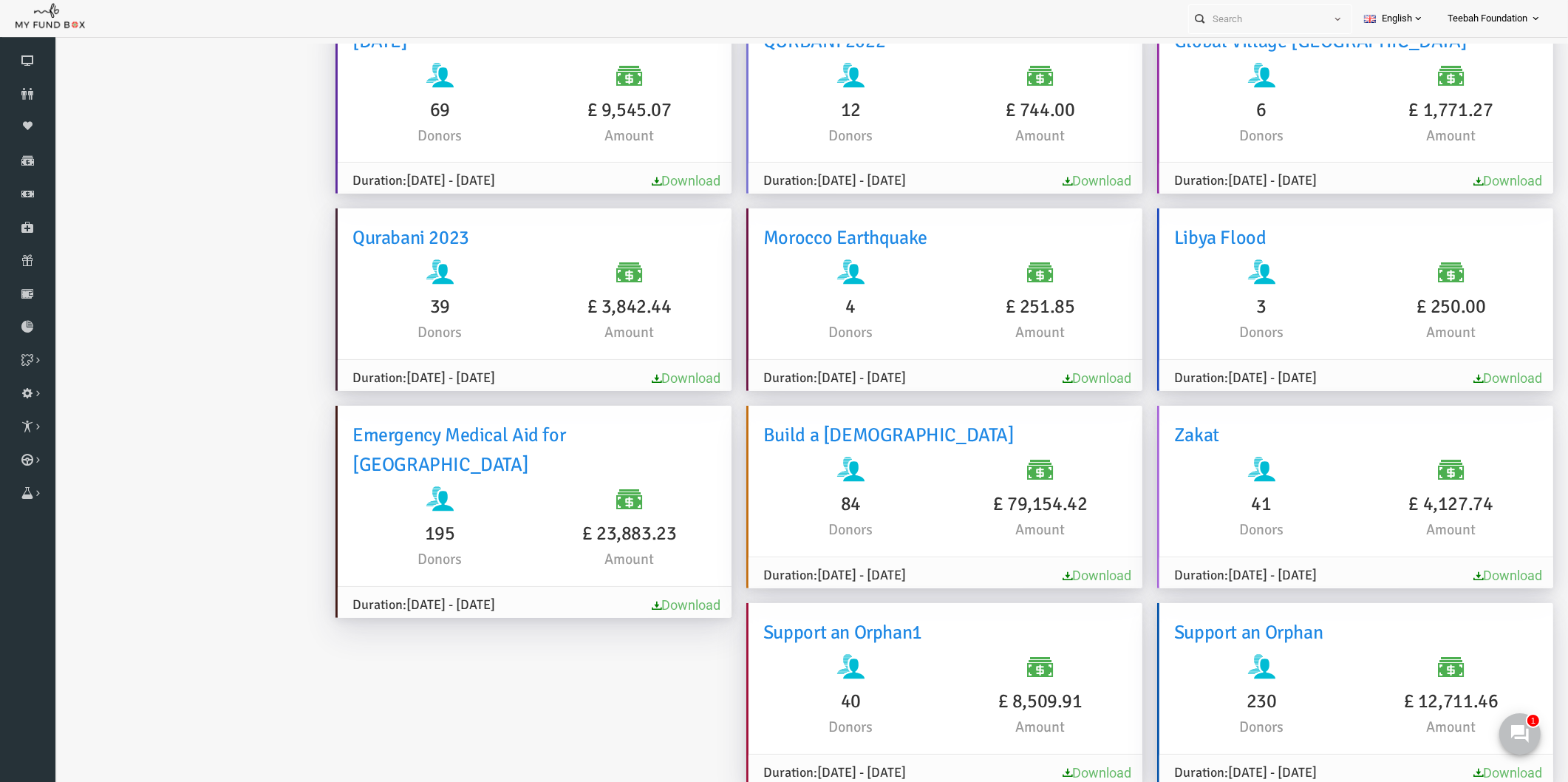
click at [1079, 569] on link "Download" at bounding box center [1067, 574] width 69 height 16
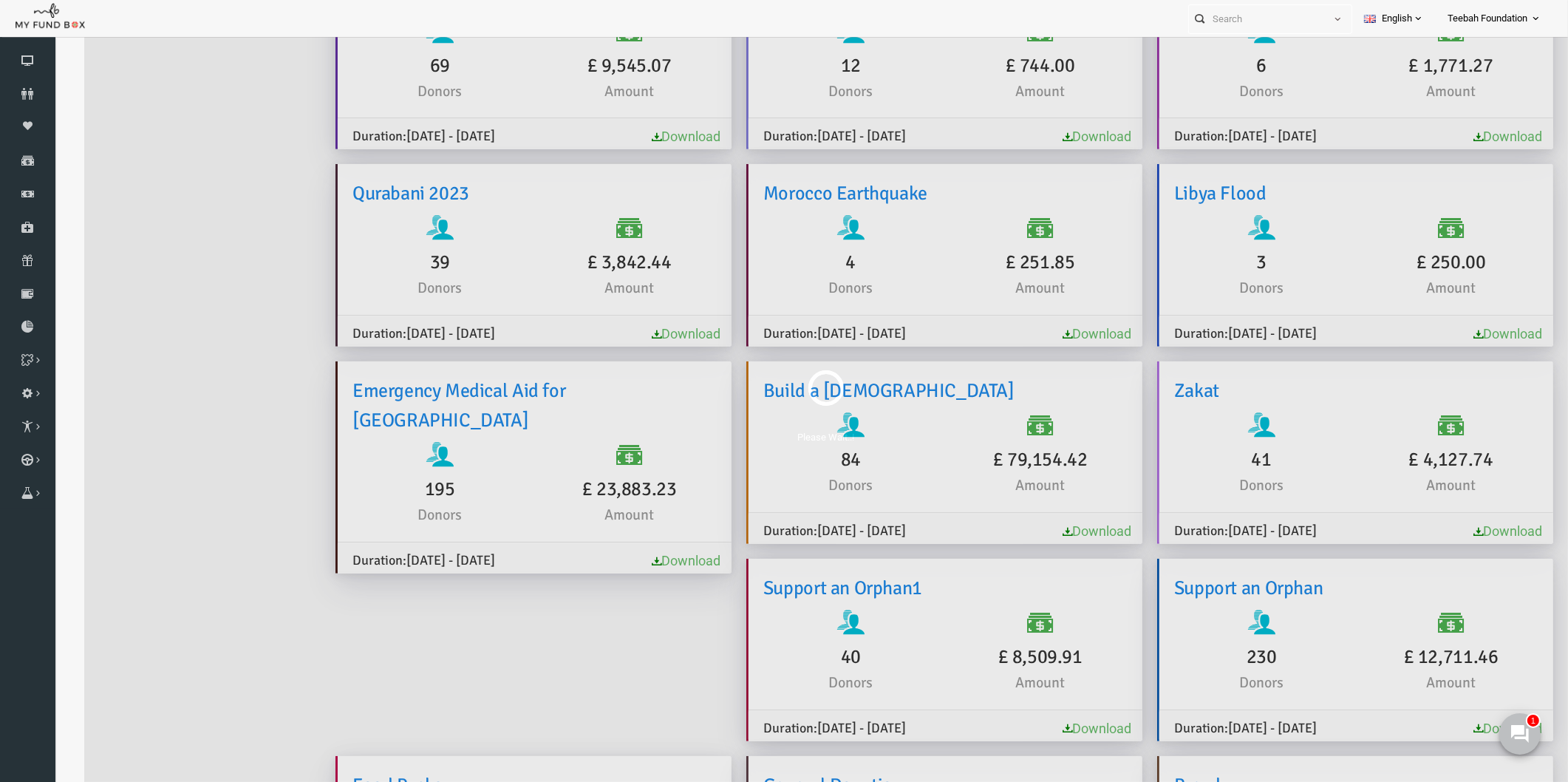
scroll to position [0, 0]
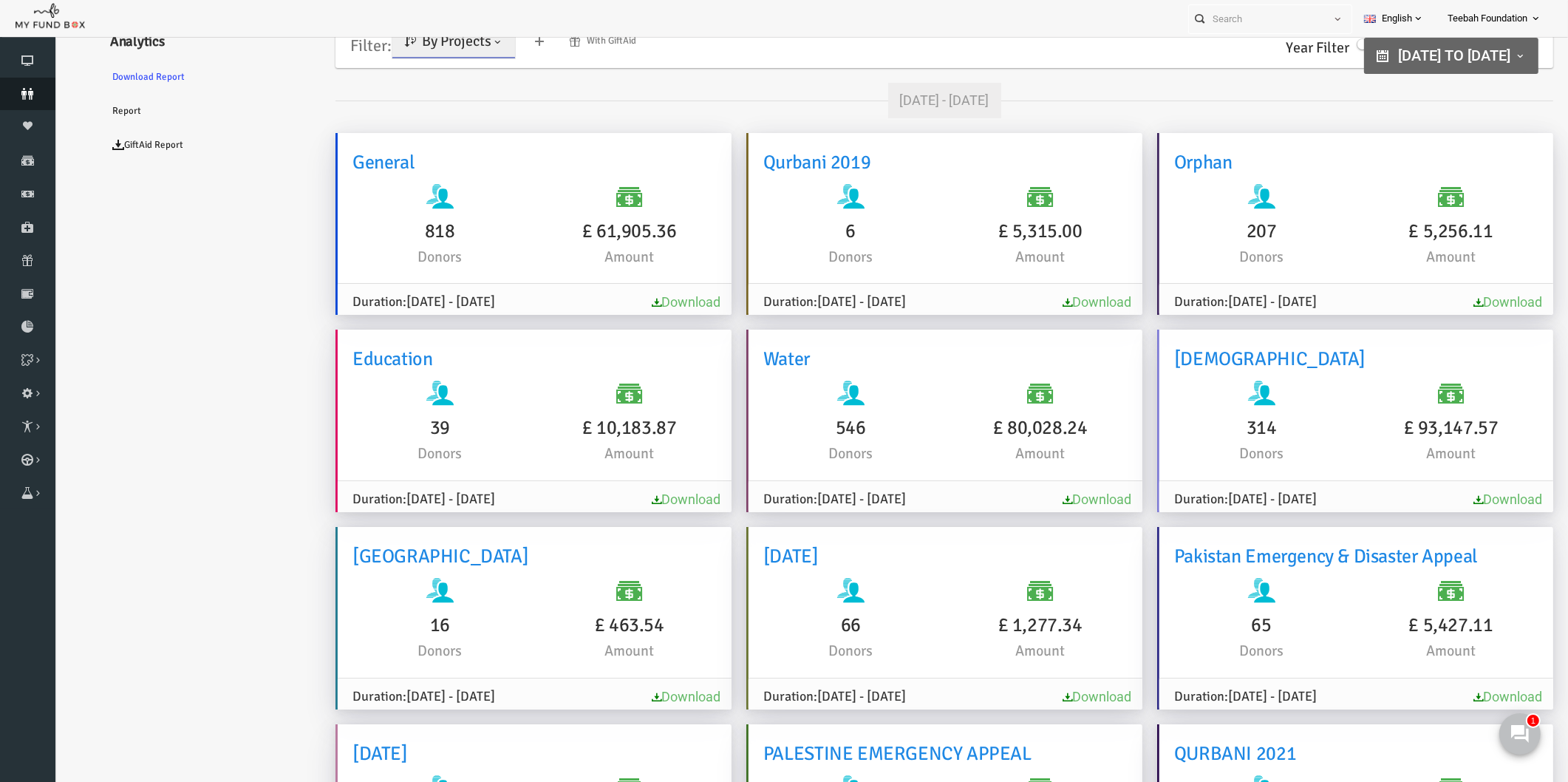
click at [33, 90] on icon at bounding box center [27, 93] width 56 height 12
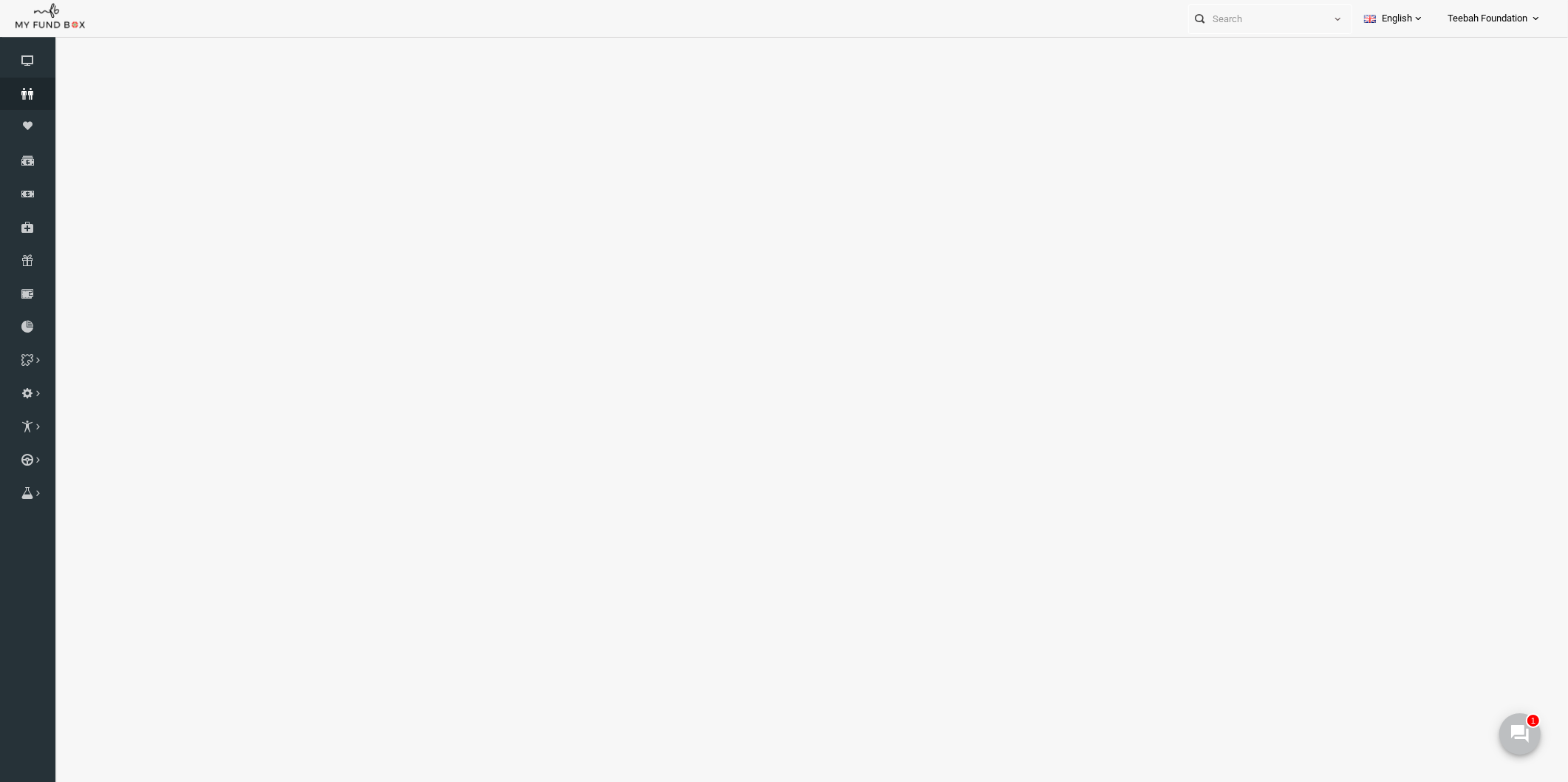
select select "100"
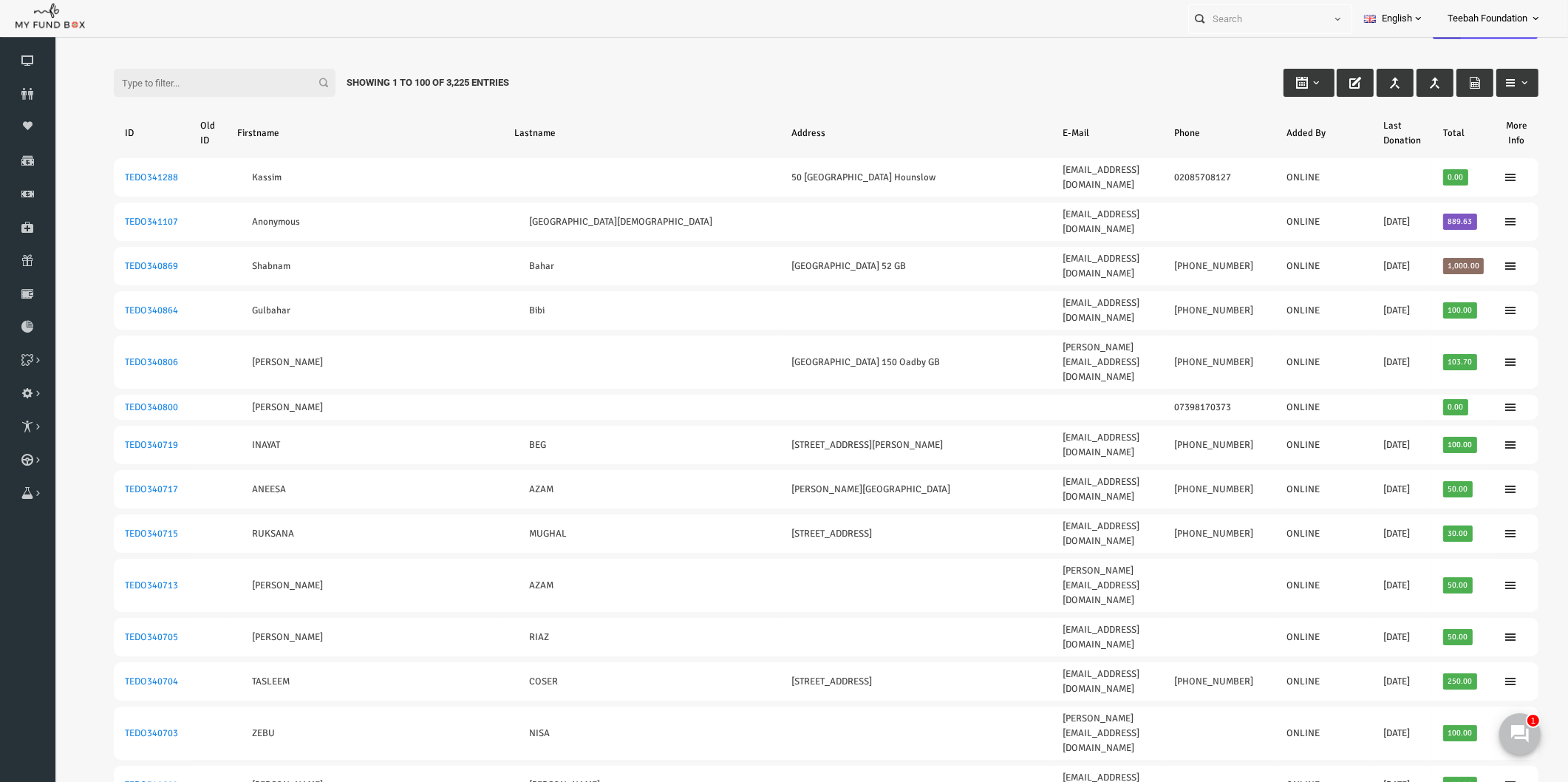
scroll to position [18, 0]
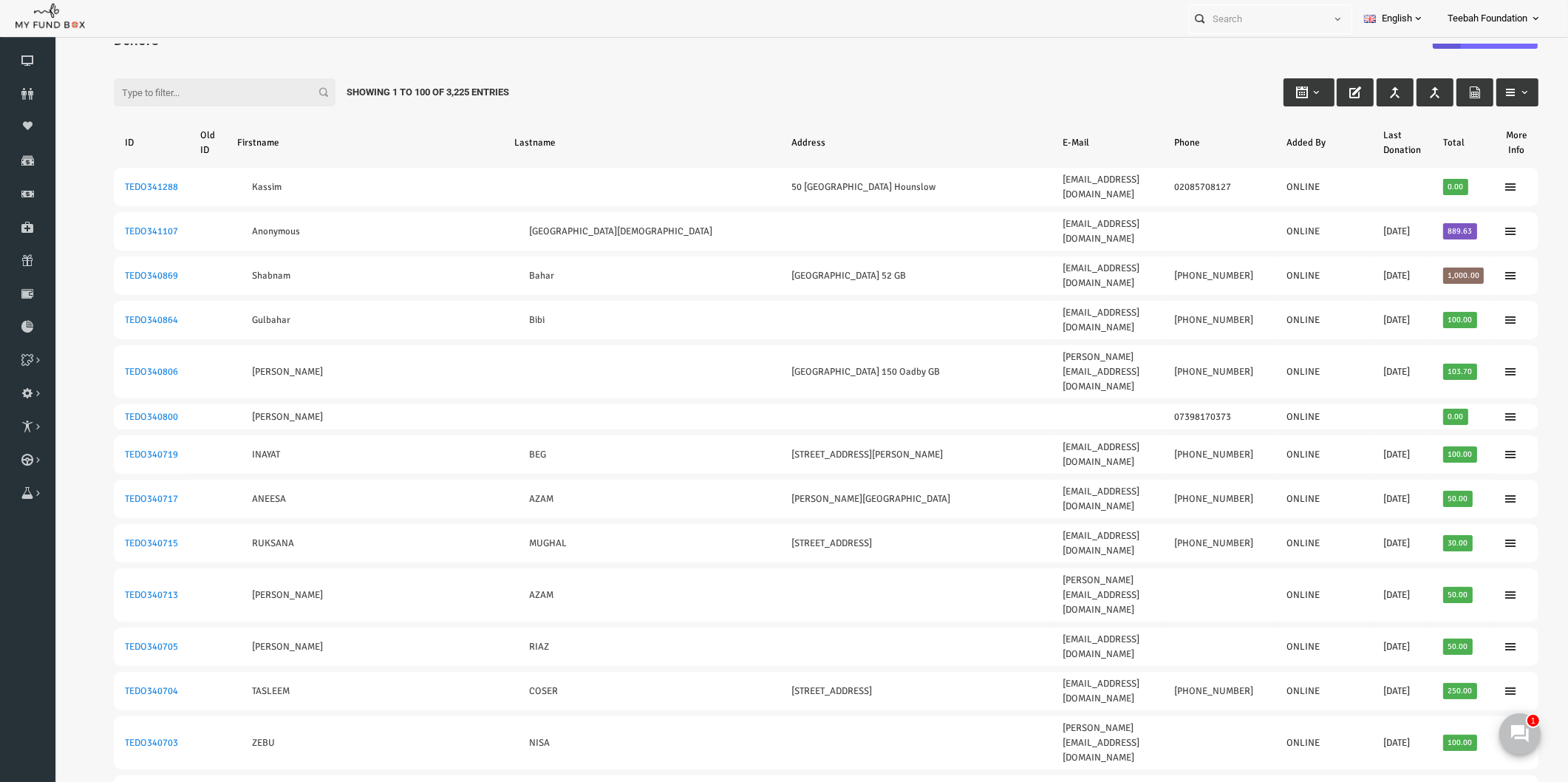
scroll to position [0, 0]
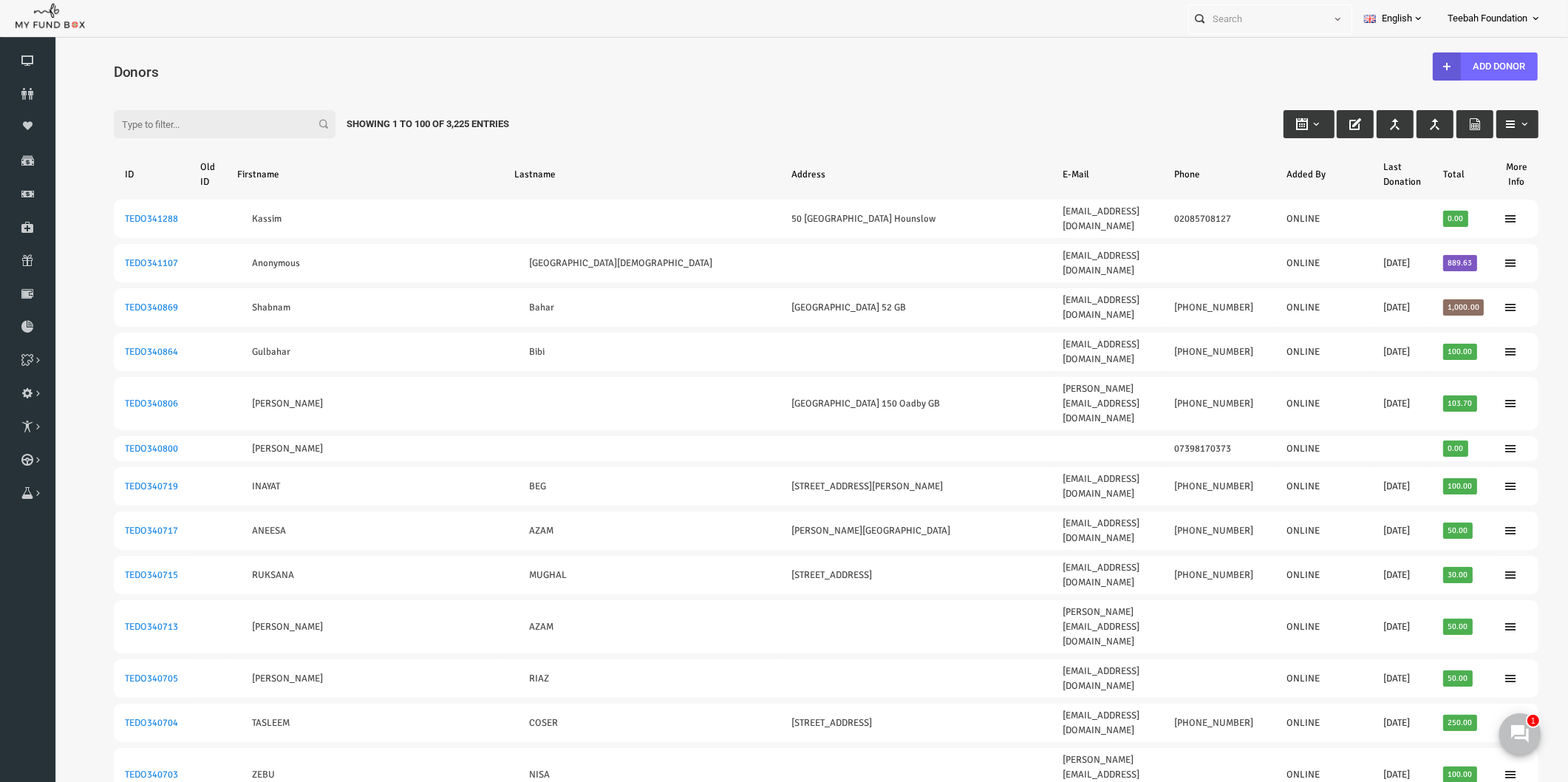
click at [174, 113] on input "Filter:" at bounding box center [194, 123] width 221 height 28
paste input "TEDO337846"
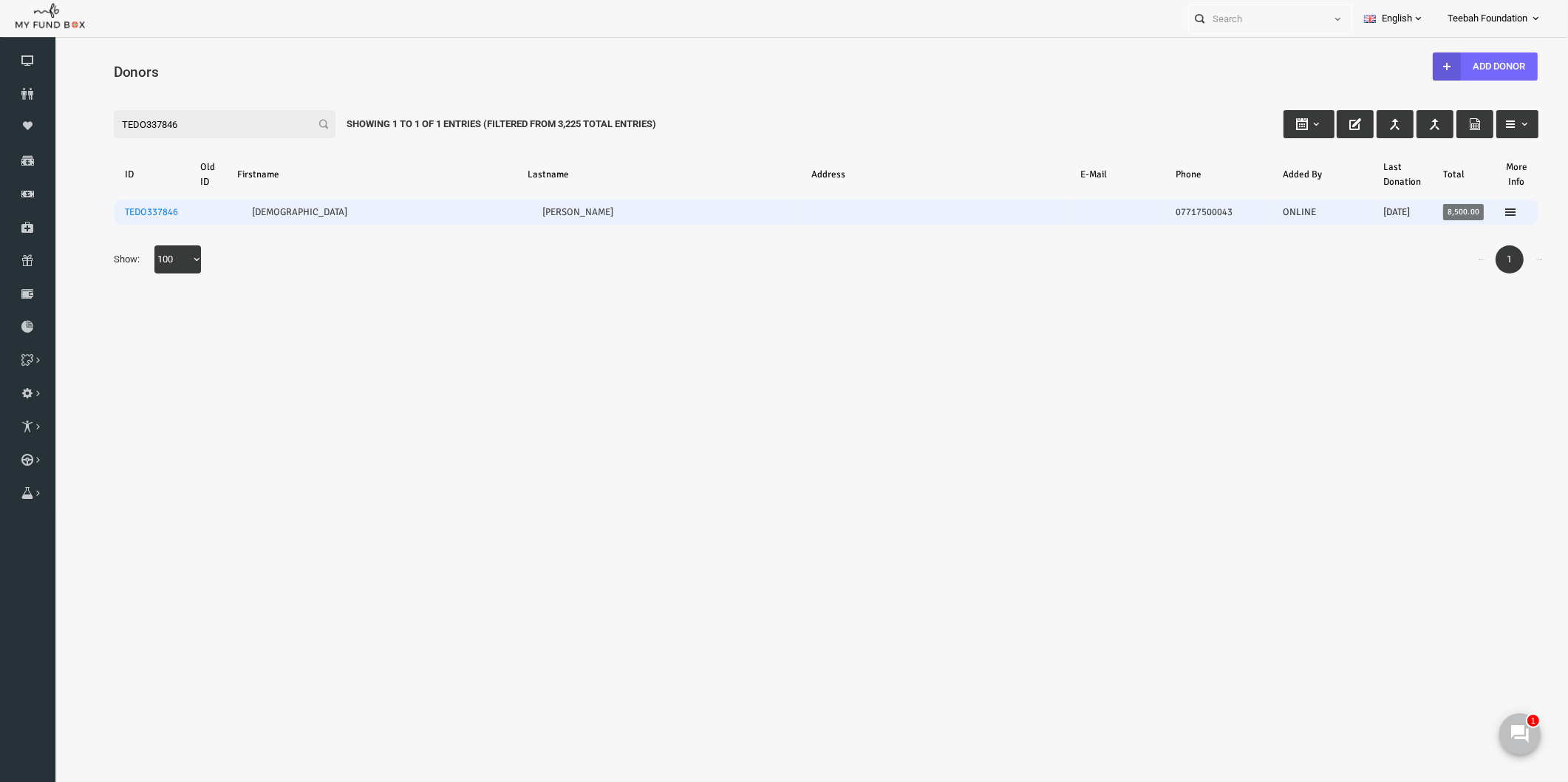
type input "TEDO337846"
click at [132, 205] on td "TEDO337846" at bounding box center [121, 211] width 75 height 25
click at [131, 209] on link "TEDO337846" at bounding box center [121, 211] width 53 height 12
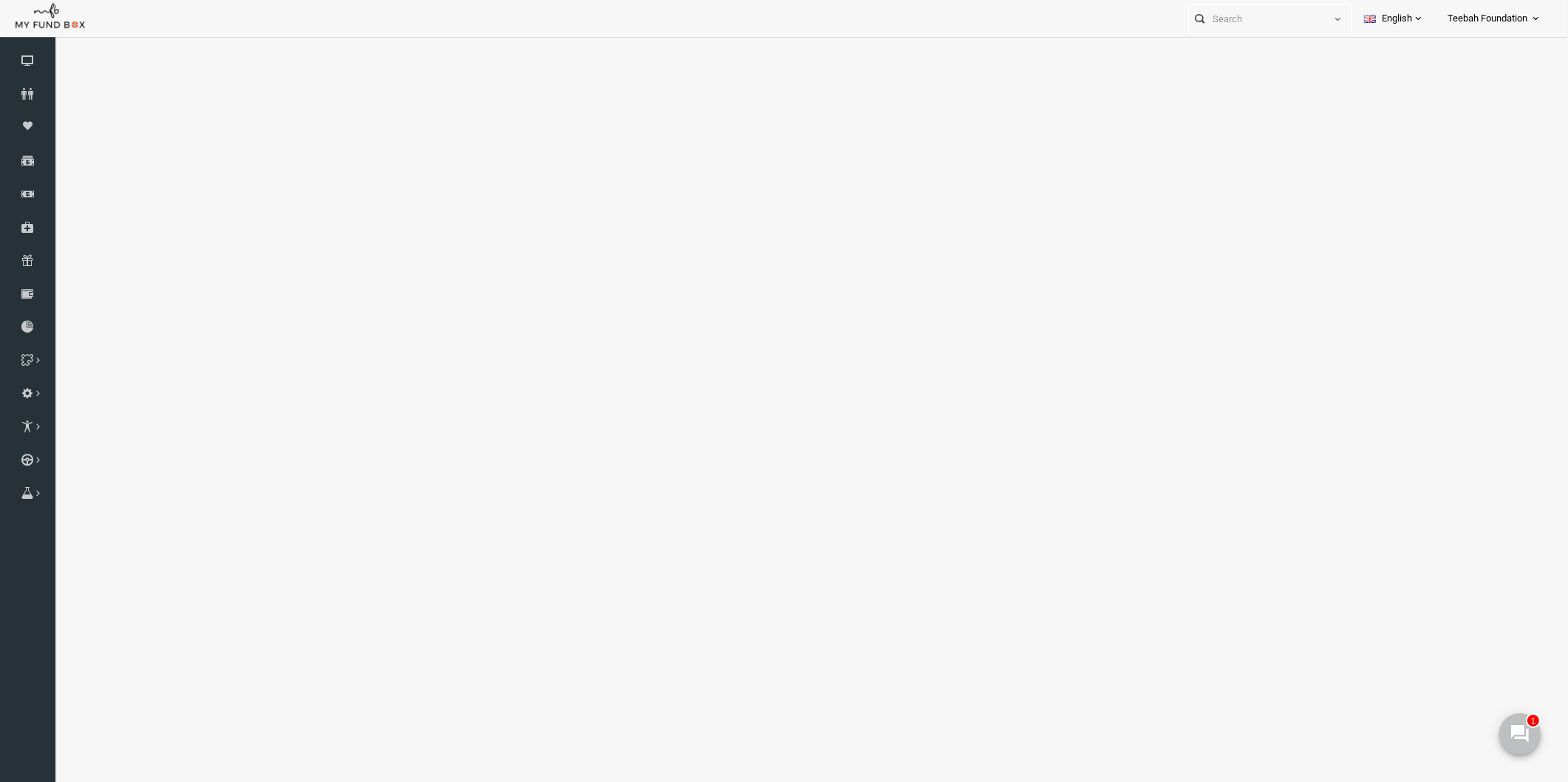
select select "100"
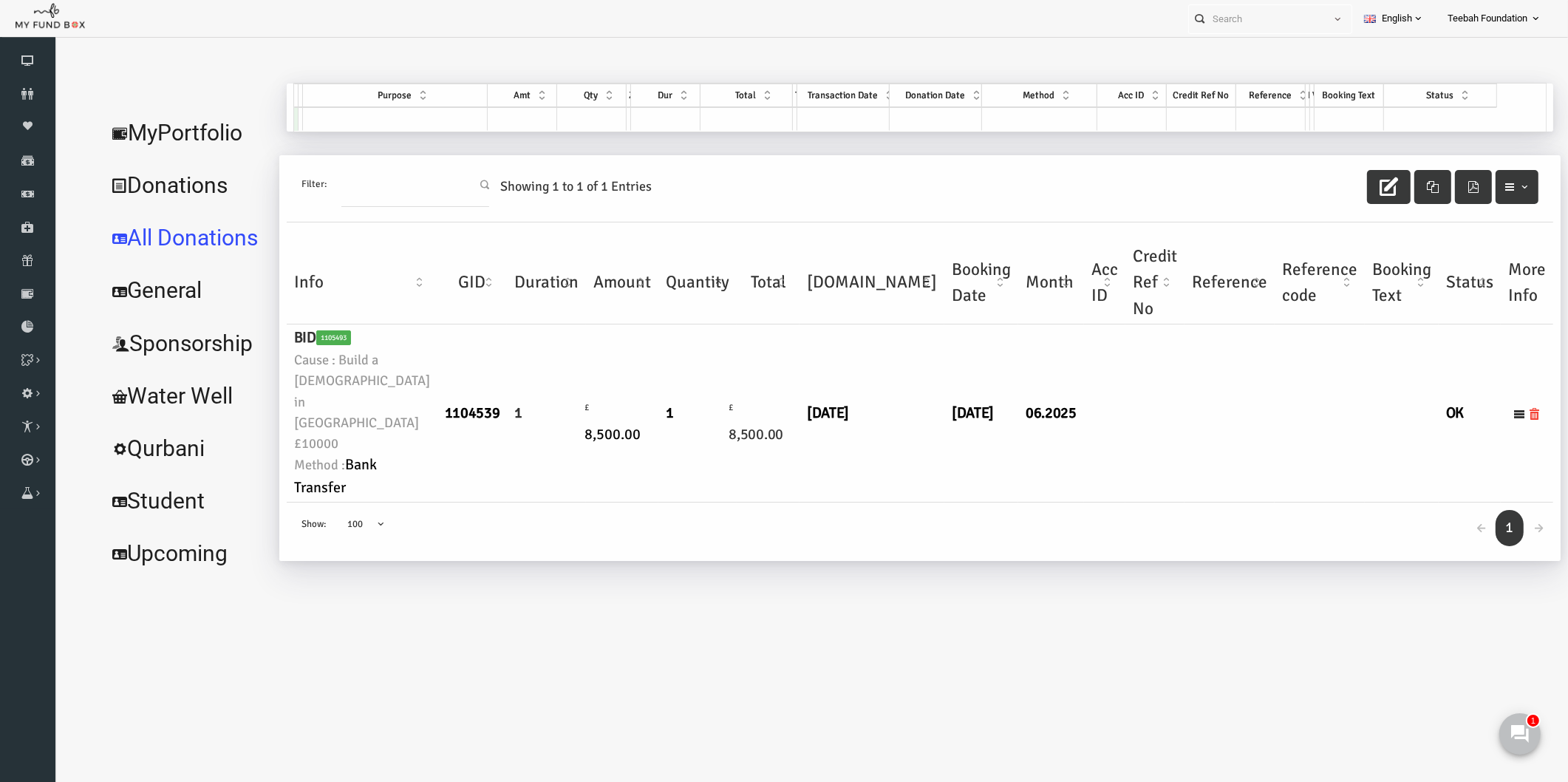
click at [1054, 466] on td at bounding box center [1074, 413] width 41 height 178
click at [914, 502] on td "[DATE]" at bounding box center [950, 413] width 74 height 178
click at [1155, 469] on td at bounding box center [1199, 413] width 91 height 178
click at [12, 92] on icon at bounding box center [27, 93] width 56 height 12
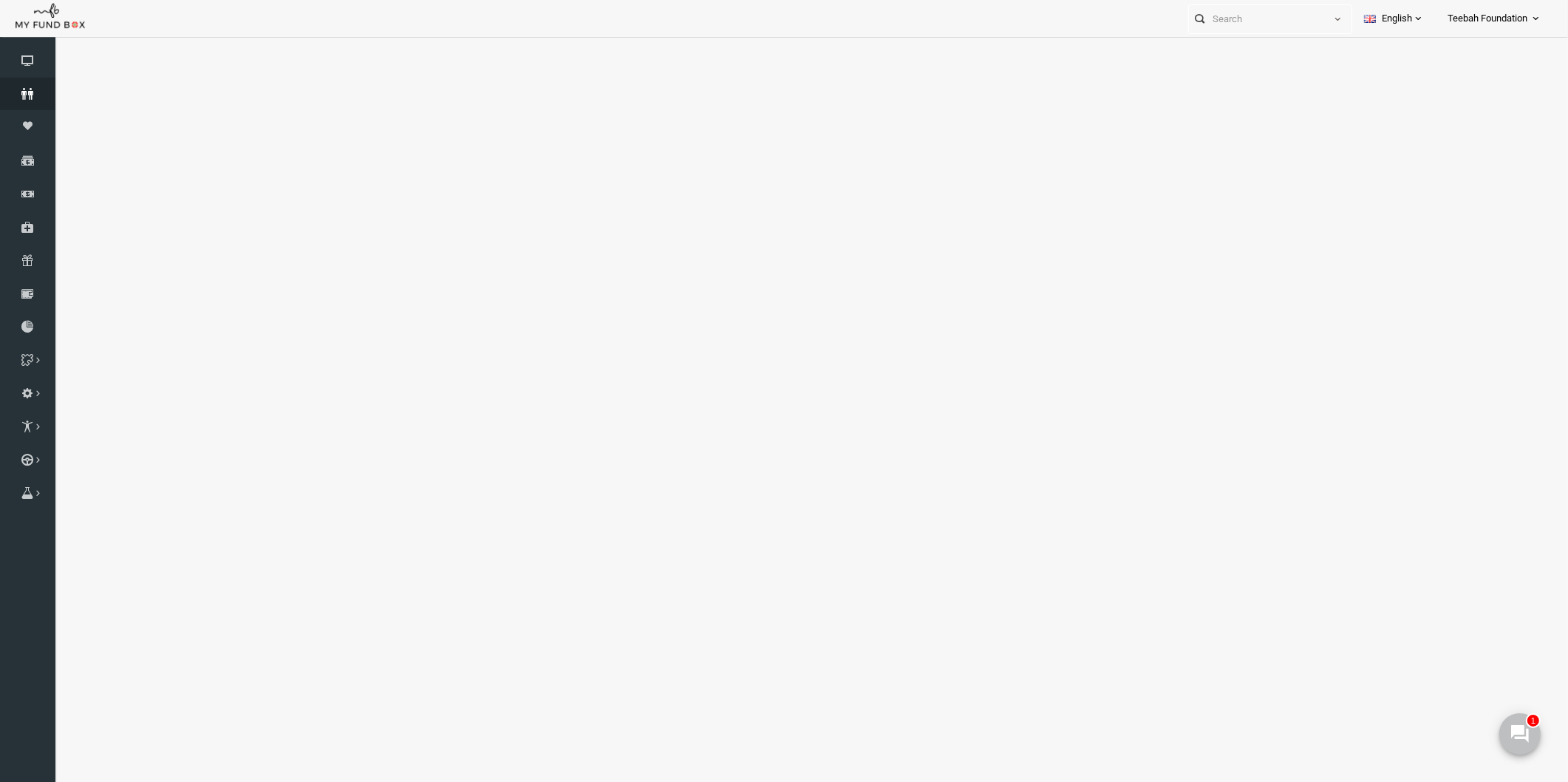
select select "100"
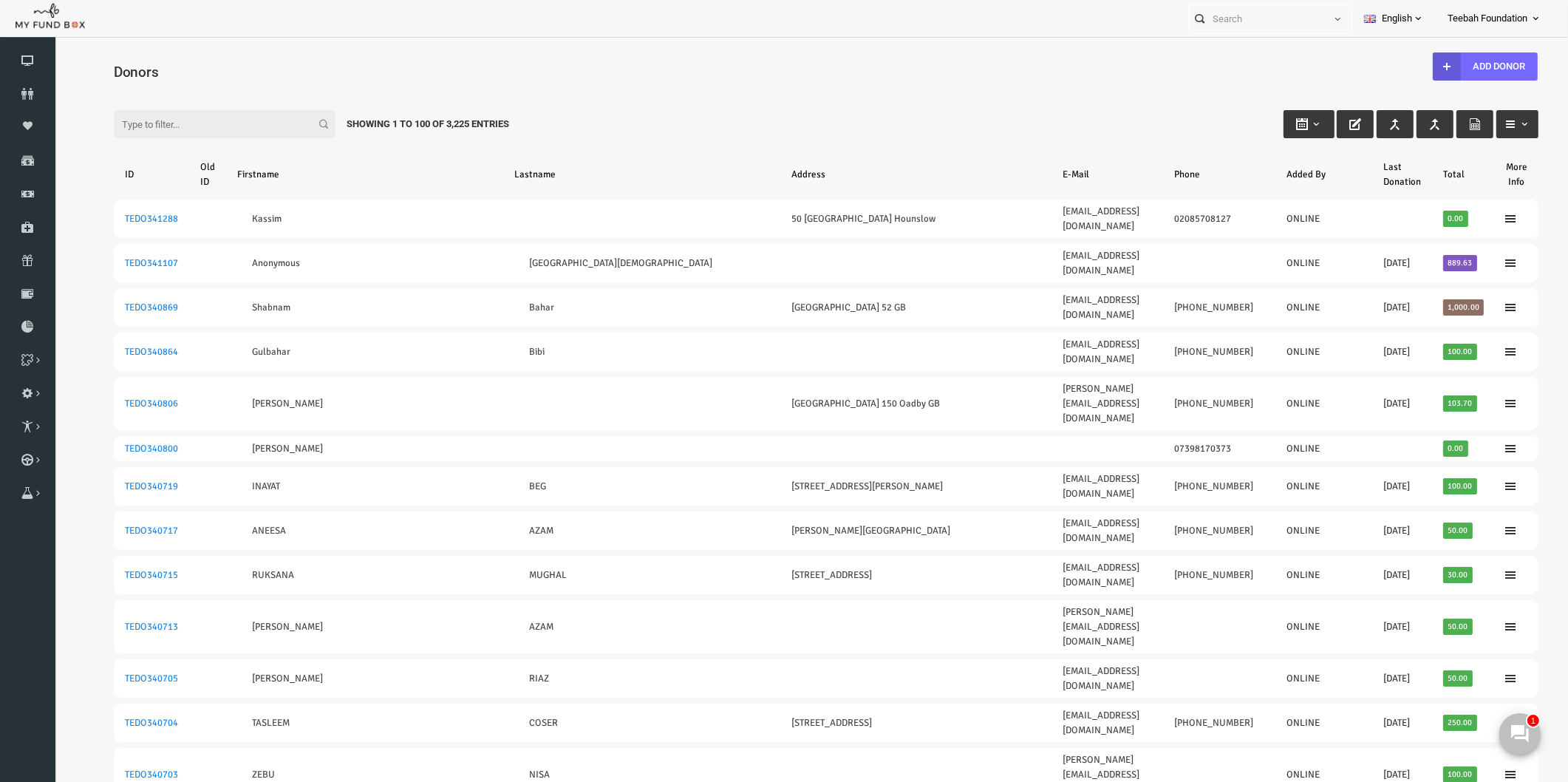
click at [968, 99] on div "Filter: Showing 1 to 100 of 3,225 Entries" at bounding box center [796, 111] width 1455 height 40
click at [13, 92] on icon at bounding box center [27, 93] width 56 height 12
click at [27, 91] on icon at bounding box center [27, 93] width 56 height 12
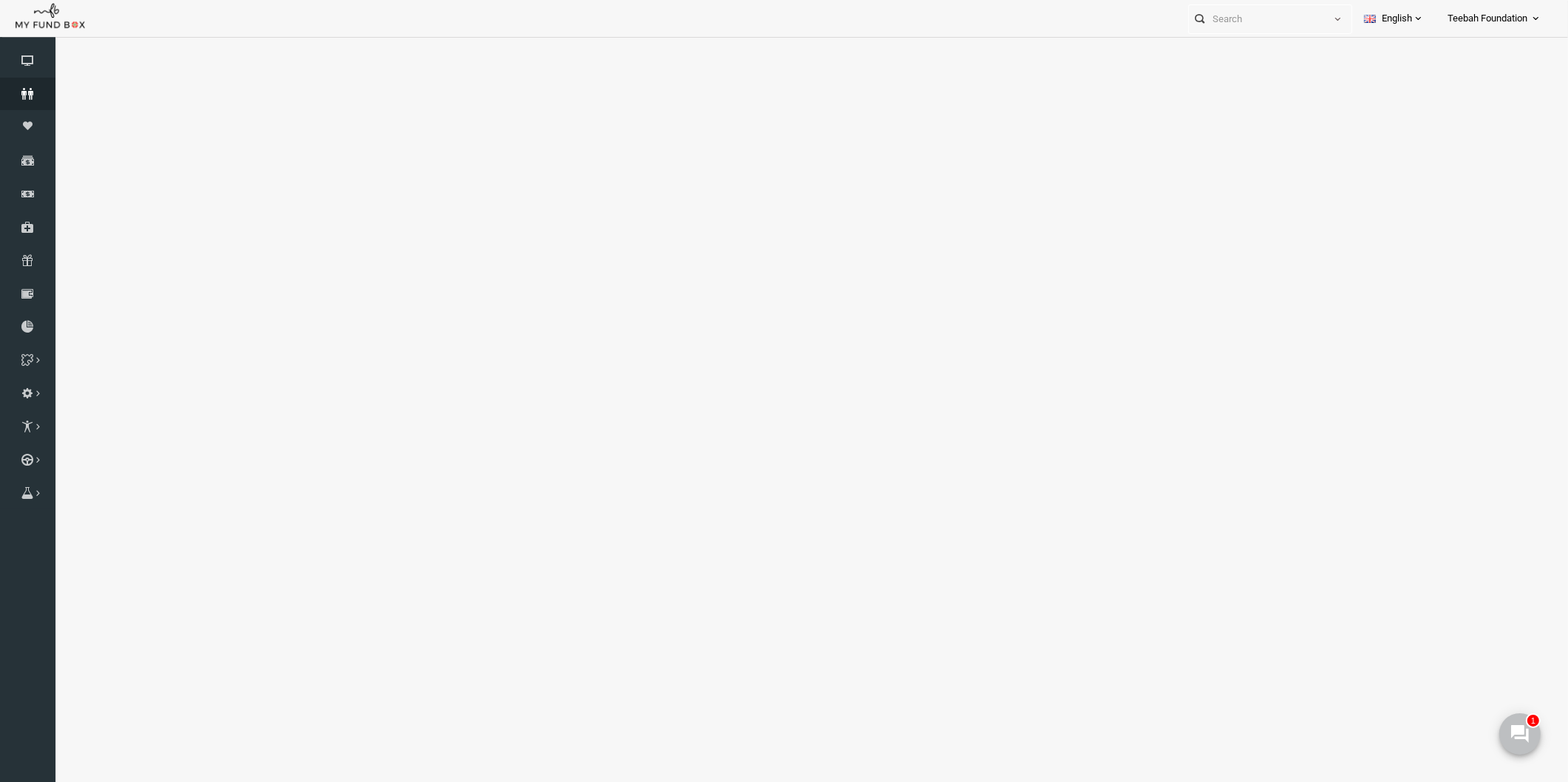
select select "100"
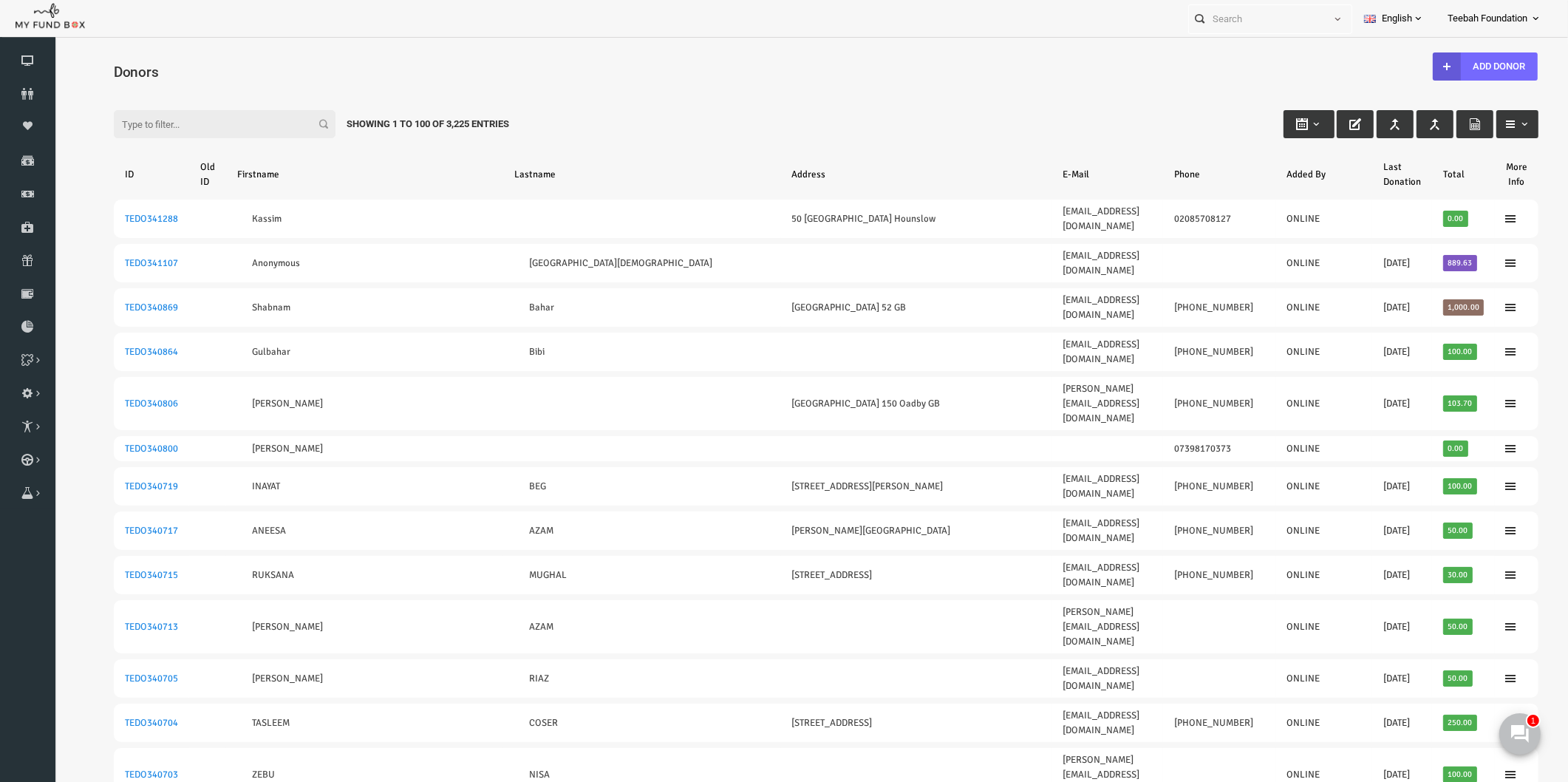
click at [558, 108] on div "Filter: Showing 1 to 100 of 3,225 Entries" at bounding box center [796, 111] width 1455 height 40
click at [161, 134] on input "Filter:" at bounding box center [194, 123] width 221 height 28
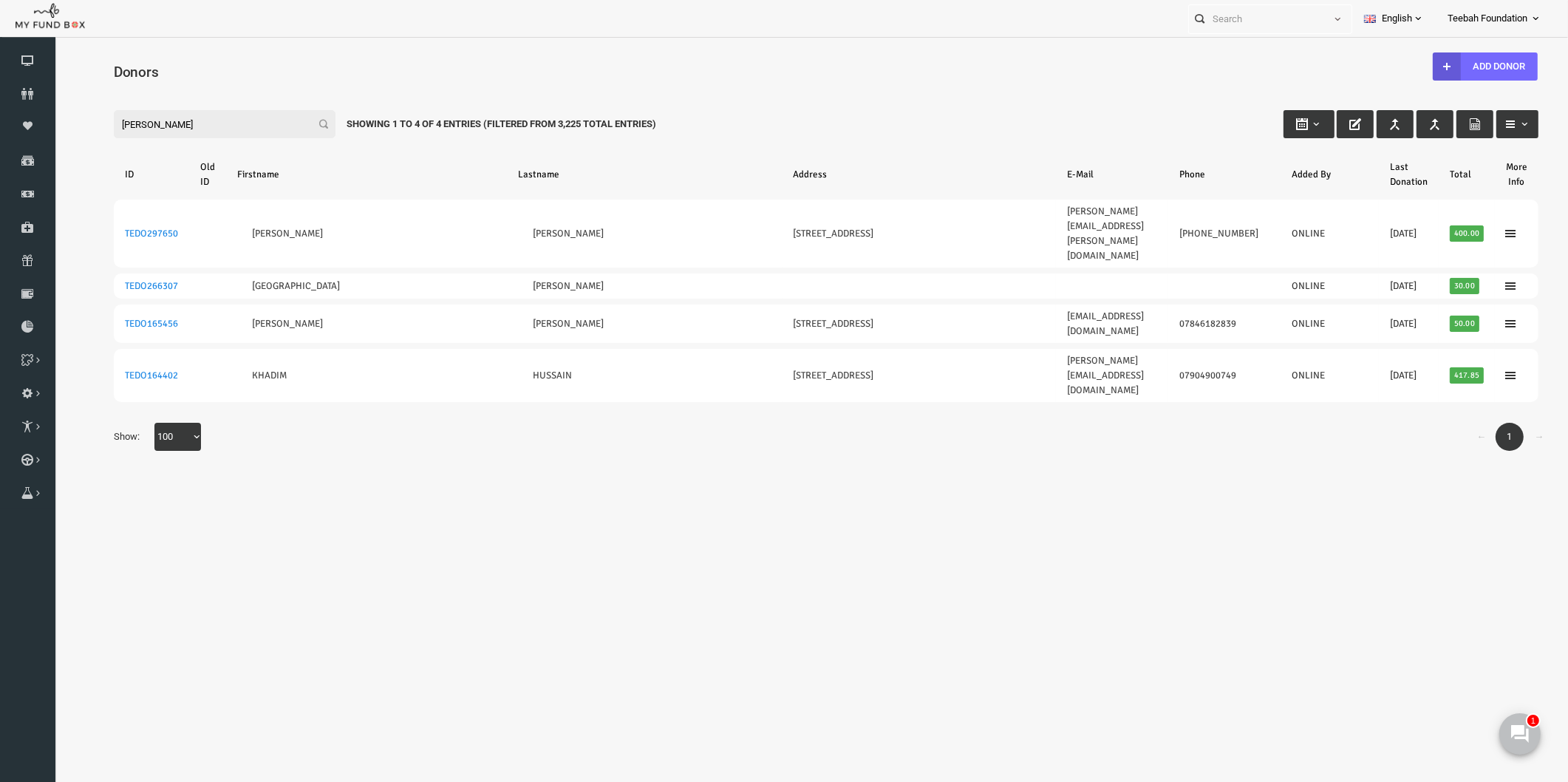
type input "[PERSON_NAME]"
click at [275, 386] on div "Search: By ID: Note :ID should be atleast 5 digits By Name: Note :Name should b…" at bounding box center [796, 277] width 1484 height 405
click at [853, 464] on body "Donor Not Found Beneficiary Not Found Partner Not Found!!!! Please Fill out thi…" at bounding box center [796, 430] width 1484 height 773
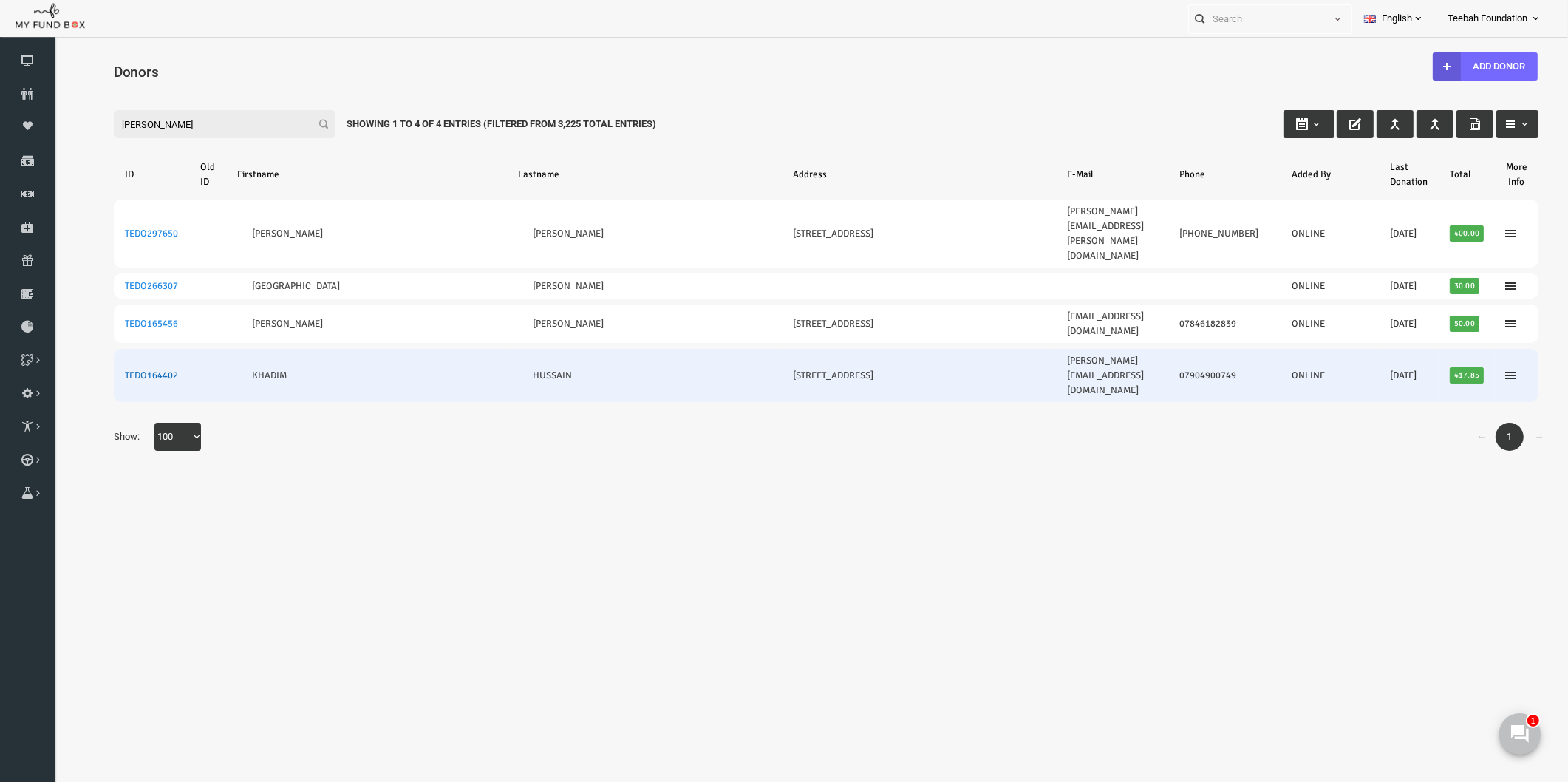
click at [113, 370] on link "TEDO164402" at bounding box center [121, 375] width 53 height 12
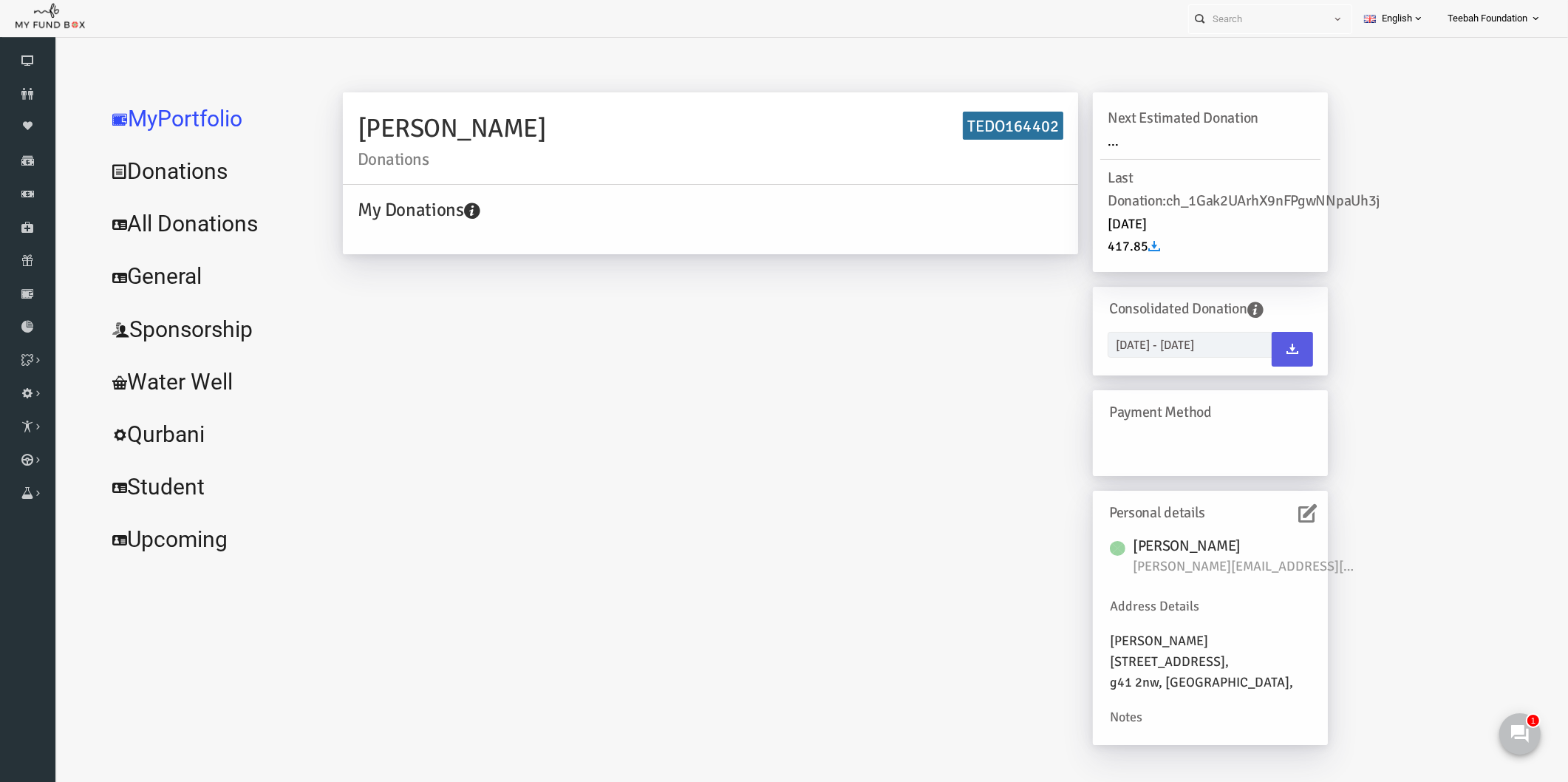
click at [225, 227] on link "All Donations" at bounding box center [179, 224] width 221 height 53
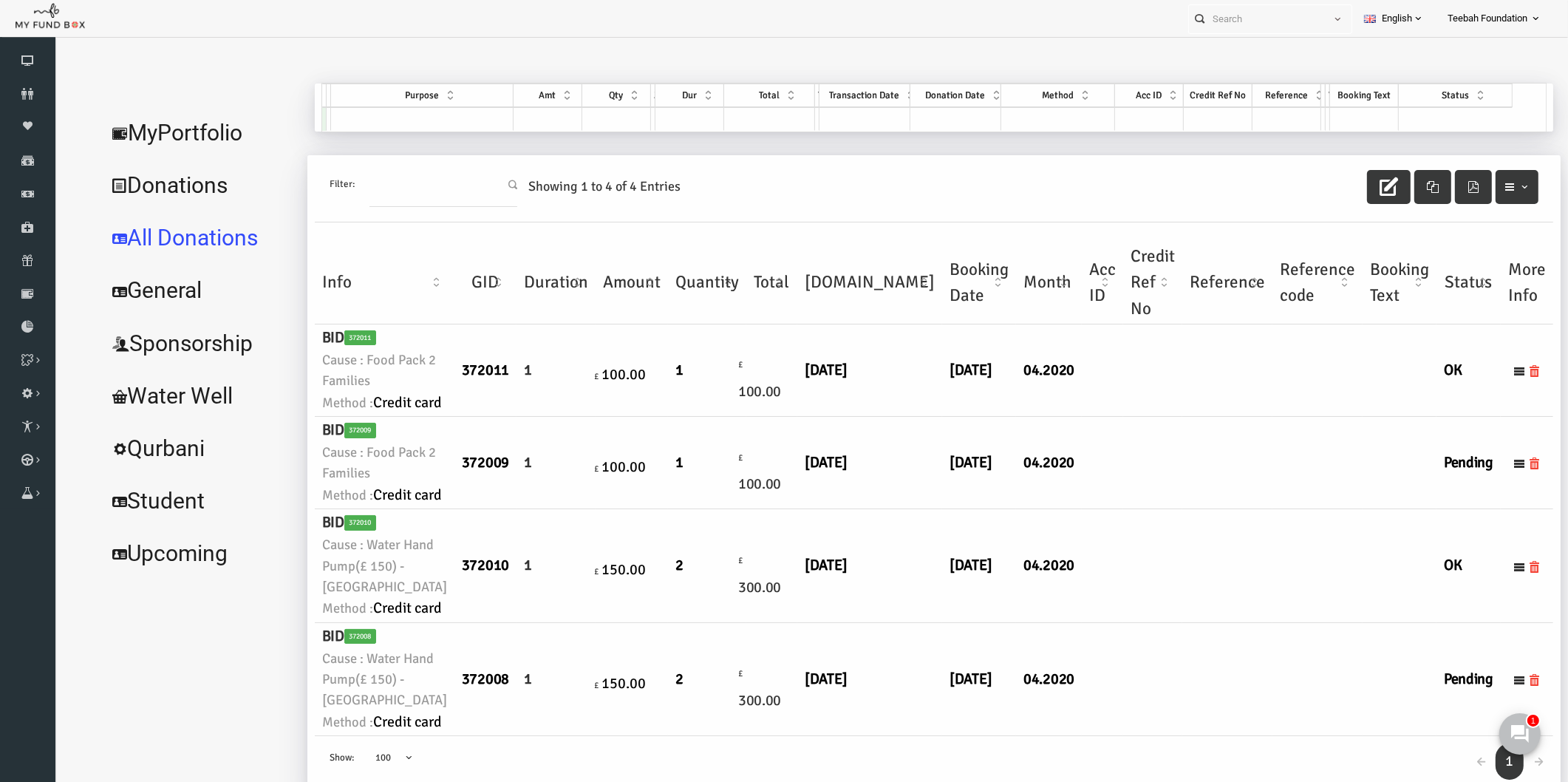
click at [1093, 481] on td at bounding box center [1122, 463] width 59 height 92
click at [1093, 417] on td at bounding box center [1122, 370] width 59 height 92
